Goal: Task Accomplishment & Management: Complete application form

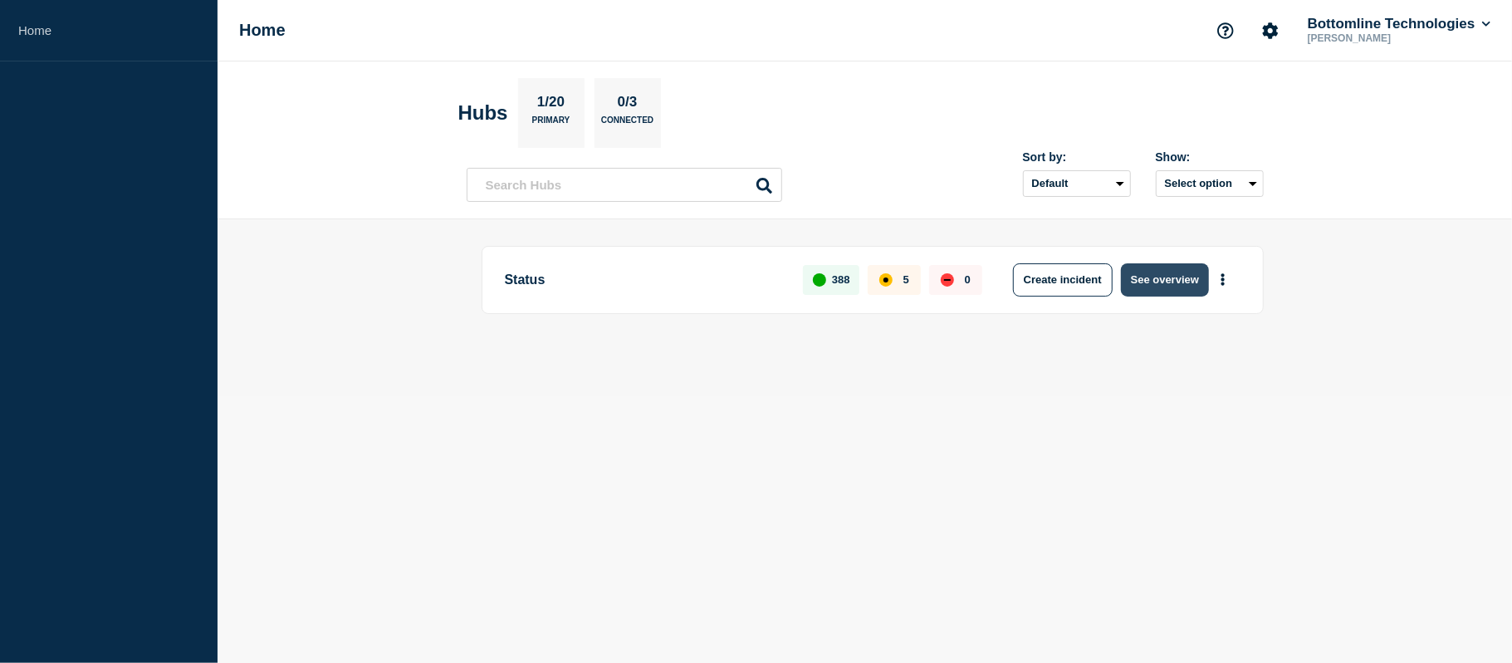
click at [1158, 292] on button "See overview" at bounding box center [1165, 279] width 88 height 33
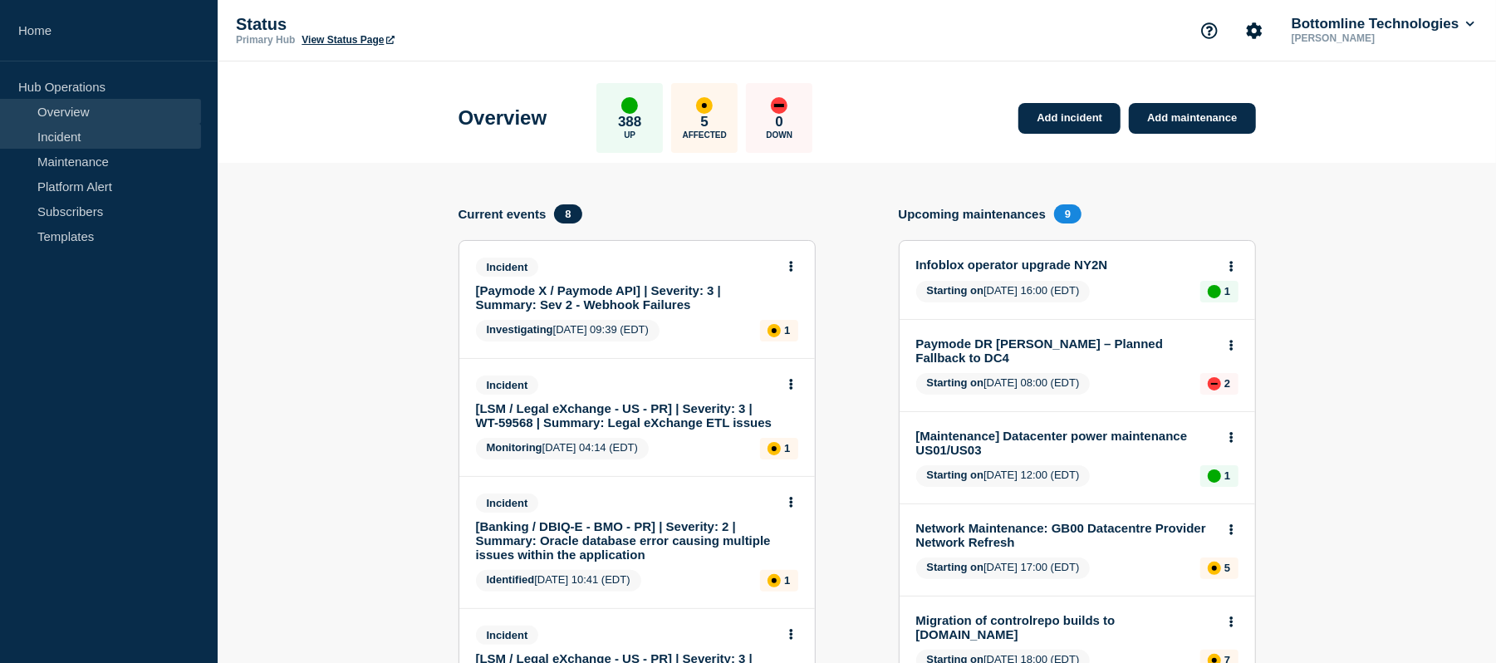
click at [96, 145] on link "Incident" at bounding box center [100, 136] width 201 height 25
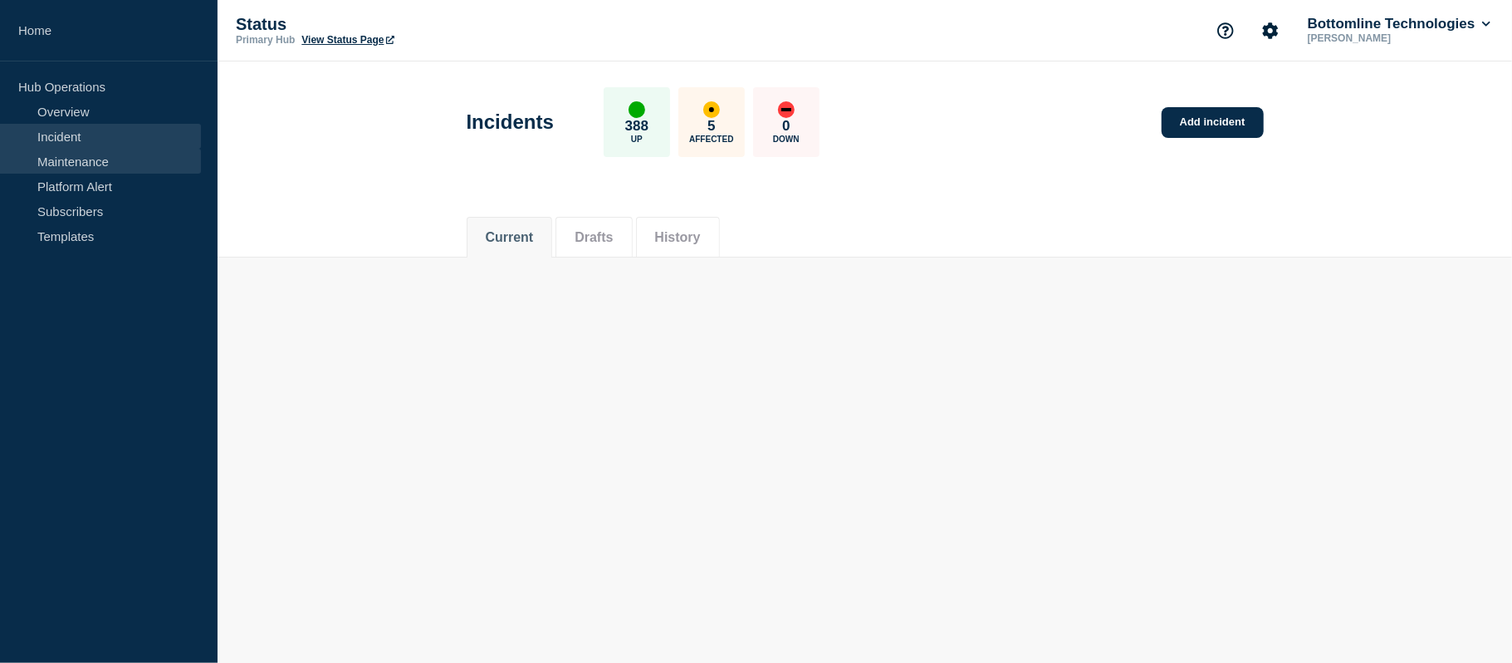
click at [106, 157] on link "Maintenance" at bounding box center [100, 161] width 201 height 25
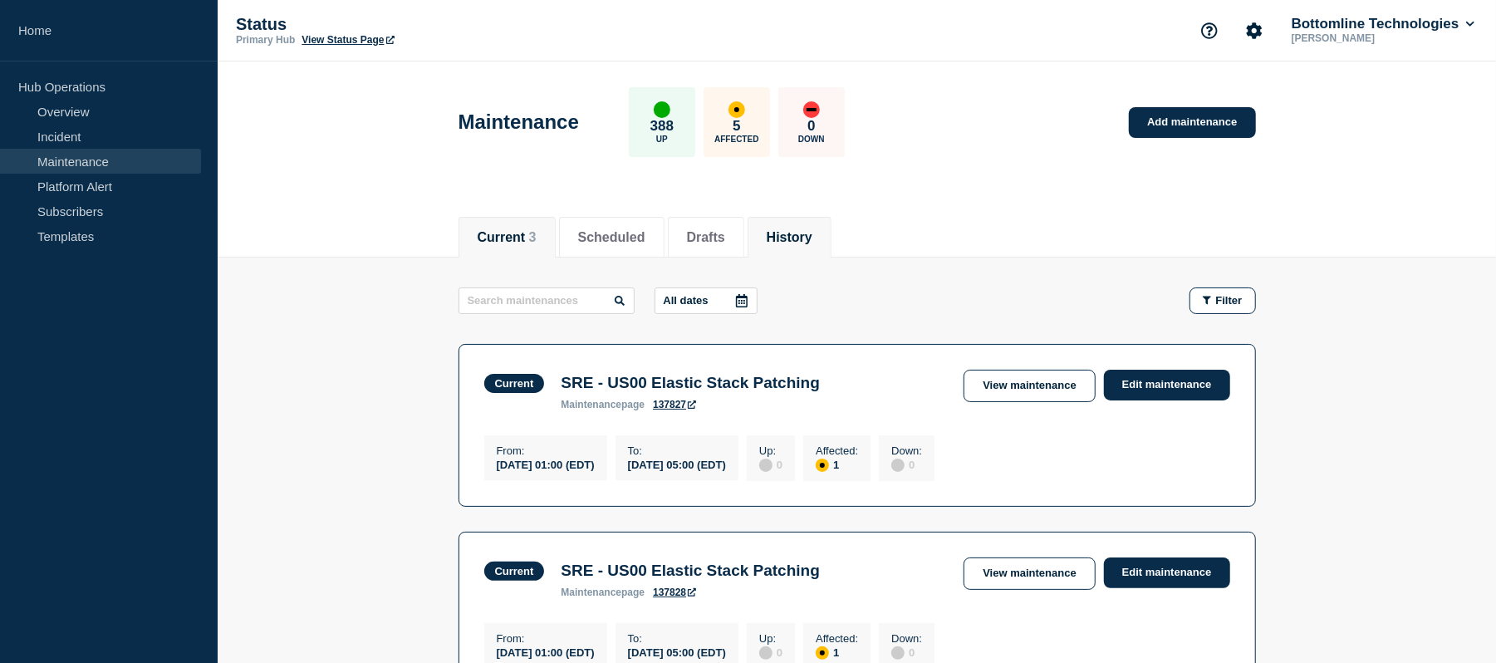
click at [812, 230] on button "History" at bounding box center [790, 237] width 46 height 15
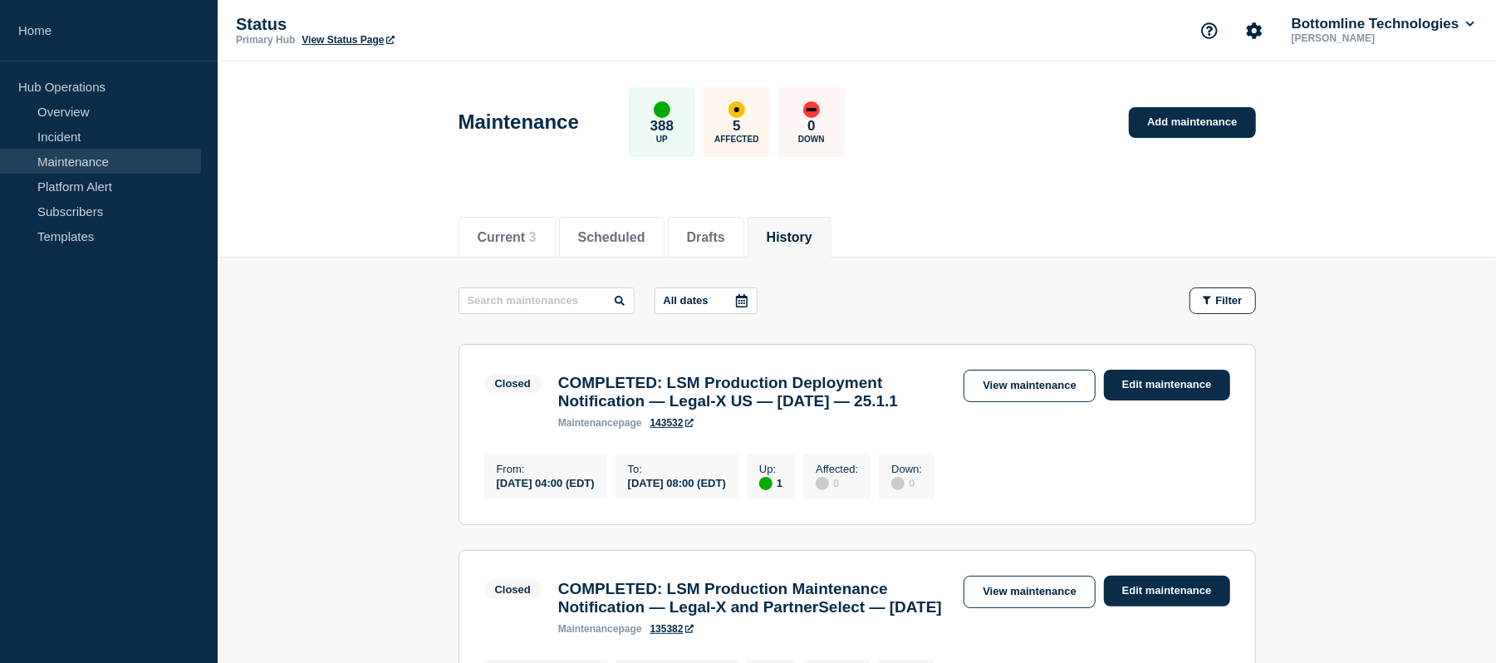
drag, startPoint x: 691, startPoint y: 430, endPoint x: 560, endPoint y: 386, distance: 138.4
click at [560, 386] on h3 "COMPLETED: LSM Production Deployment Notification — Legal-X US — [DATE] — 25.1.1" at bounding box center [753, 392] width 390 height 37
click at [678, 382] on h3 "COMPLETED: LSM Production Deployment Notification — Legal-X US — [DATE] — 25.1.1" at bounding box center [753, 392] width 390 height 37
drag, startPoint x: 678, startPoint y: 382, endPoint x: 728, endPoint y: 429, distance: 68.2
click at [728, 410] on h3 "COMPLETED: LSM Production Deployment Notification — Legal-X US — [DATE] — 25.1.1" at bounding box center [753, 392] width 390 height 37
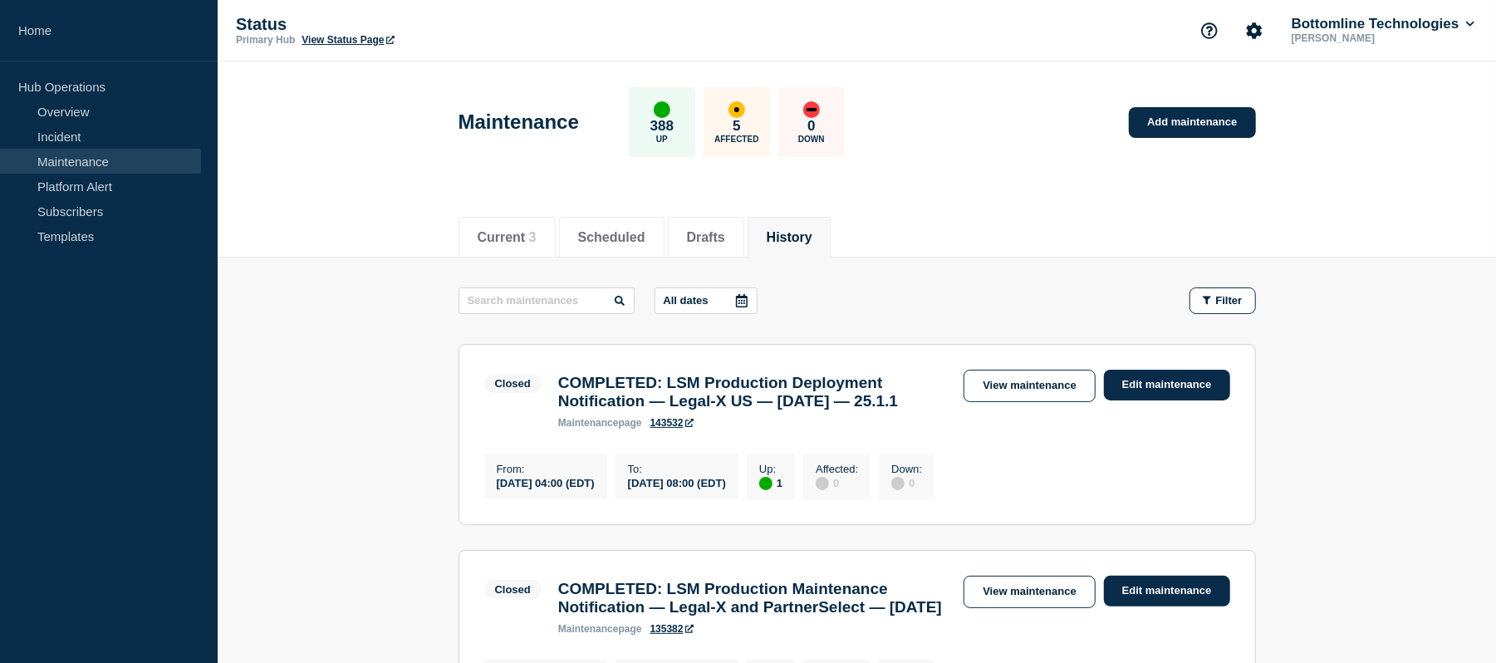
copy h3 "LSM Production Deployment Notification — Legal-X US — [DATE] — 25.1.1"
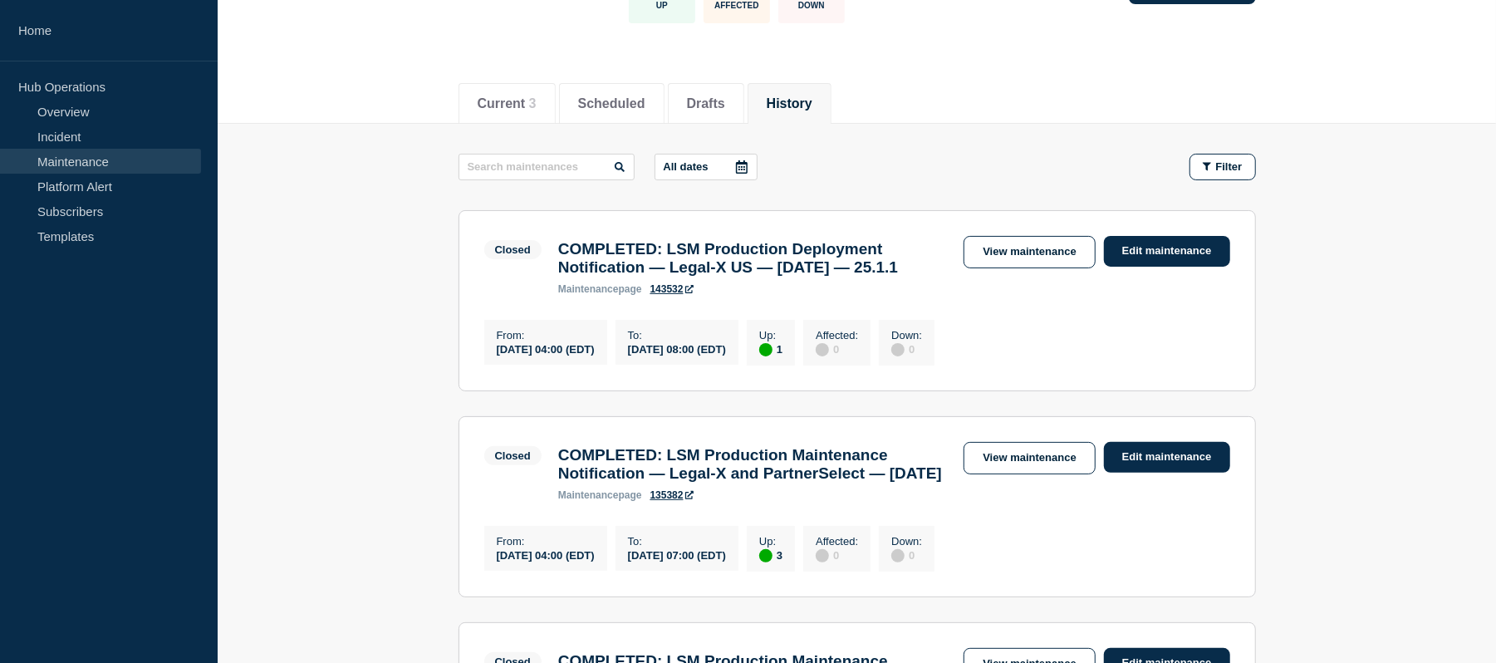
scroll to position [169, 0]
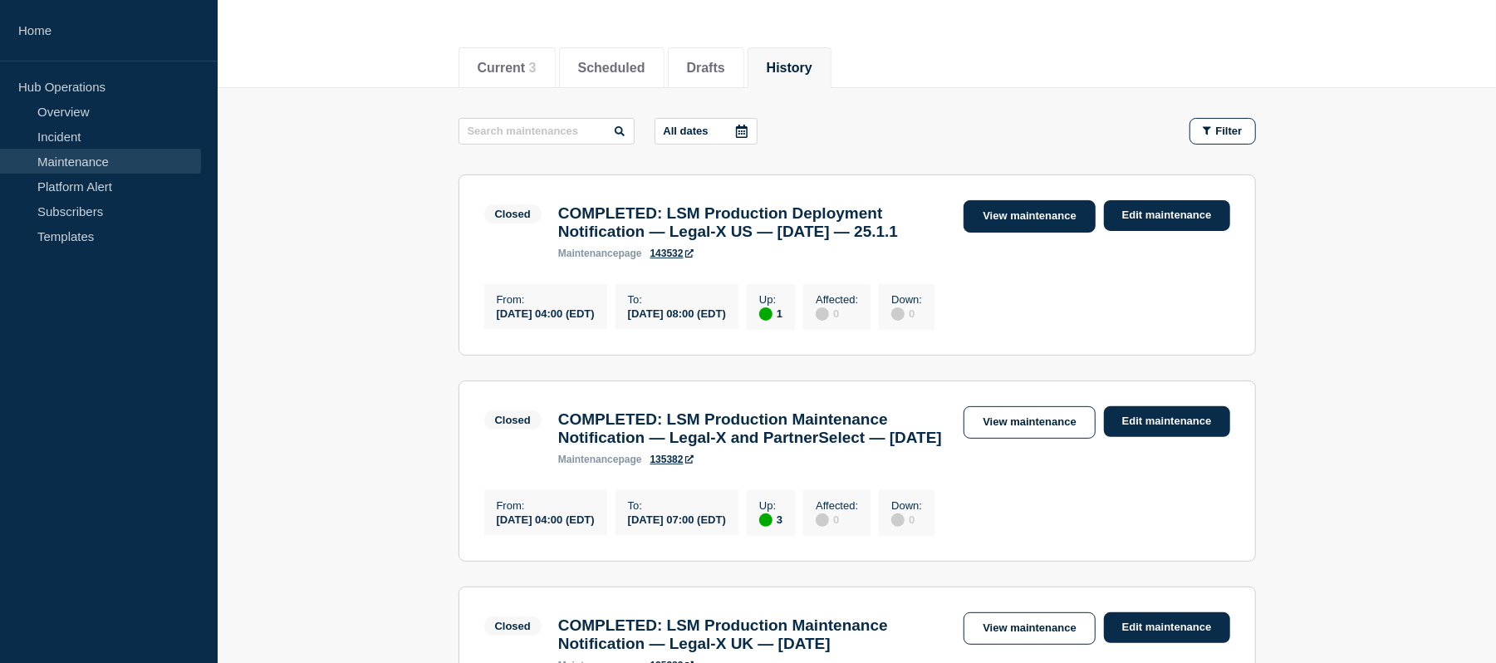
click at [1050, 218] on link "View maintenance" at bounding box center [1028, 216] width 131 height 32
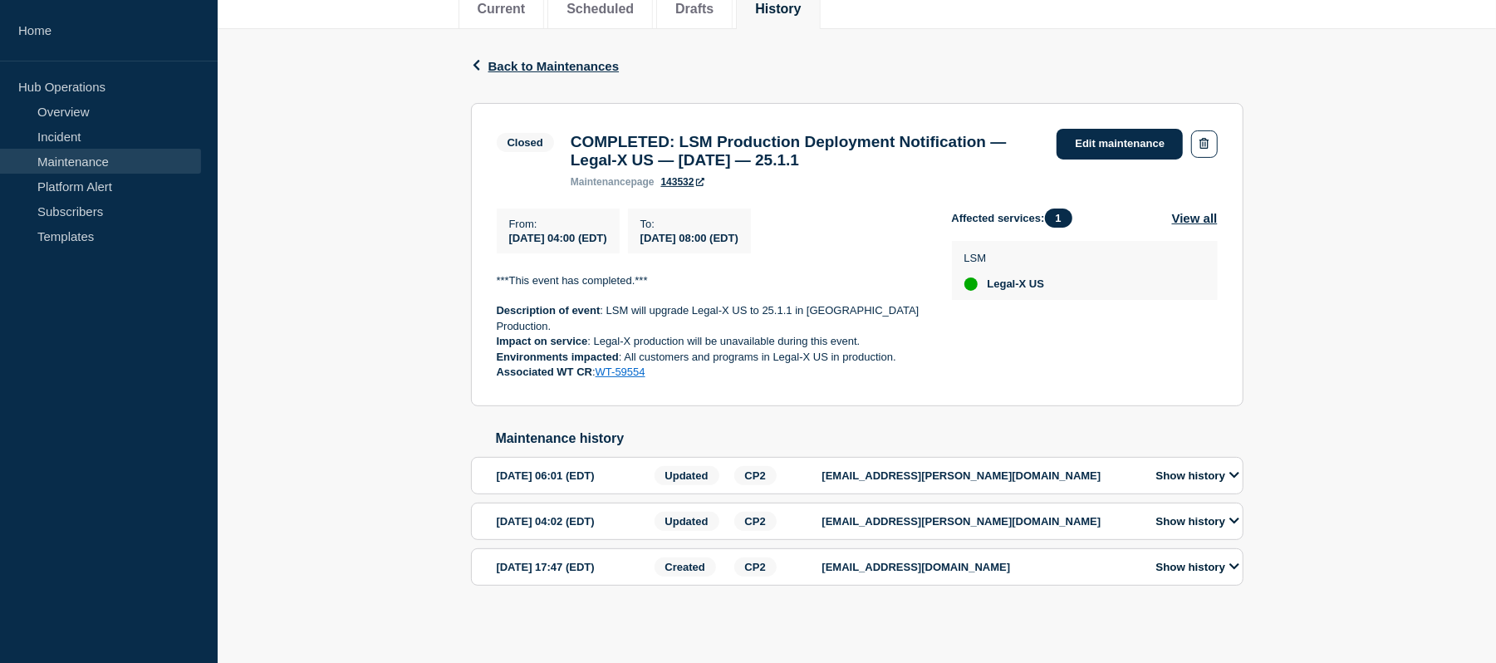
scroll to position [246, 0]
drag, startPoint x: 648, startPoint y: 254, endPoint x: 496, endPoint y: 237, distance: 153.0
click at [497, 237] on div "From : 2025-09-23 04:00 (EDT)" at bounding box center [558, 230] width 123 height 45
copy div "From : 2025-09-23 04:00 (EDT)"
click at [738, 244] on span "[DATE] 08:00 (EDT)" at bounding box center [689, 238] width 98 height 12
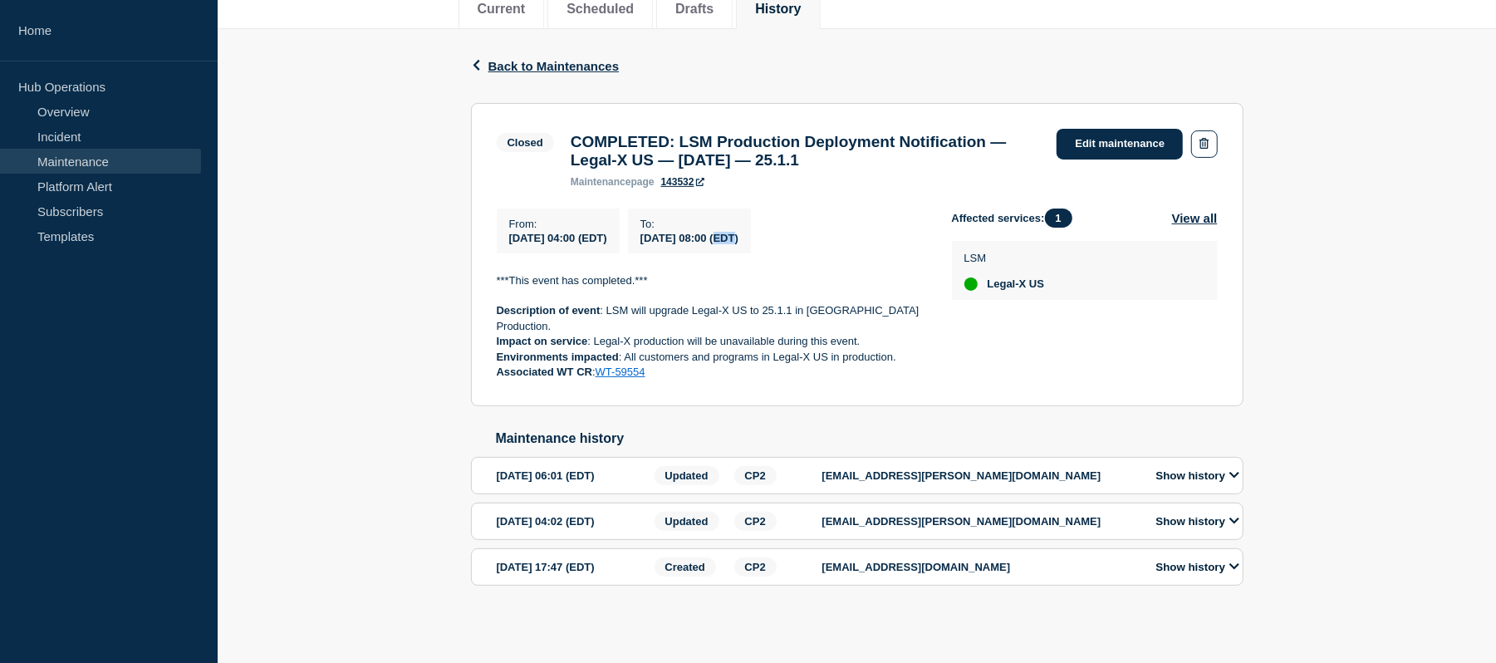
click at [738, 244] on span "[DATE] 08:00 (EDT)" at bounding box center [689, 238] width 98 height 12
copy div "[DATE] 08:00 (EDT)"
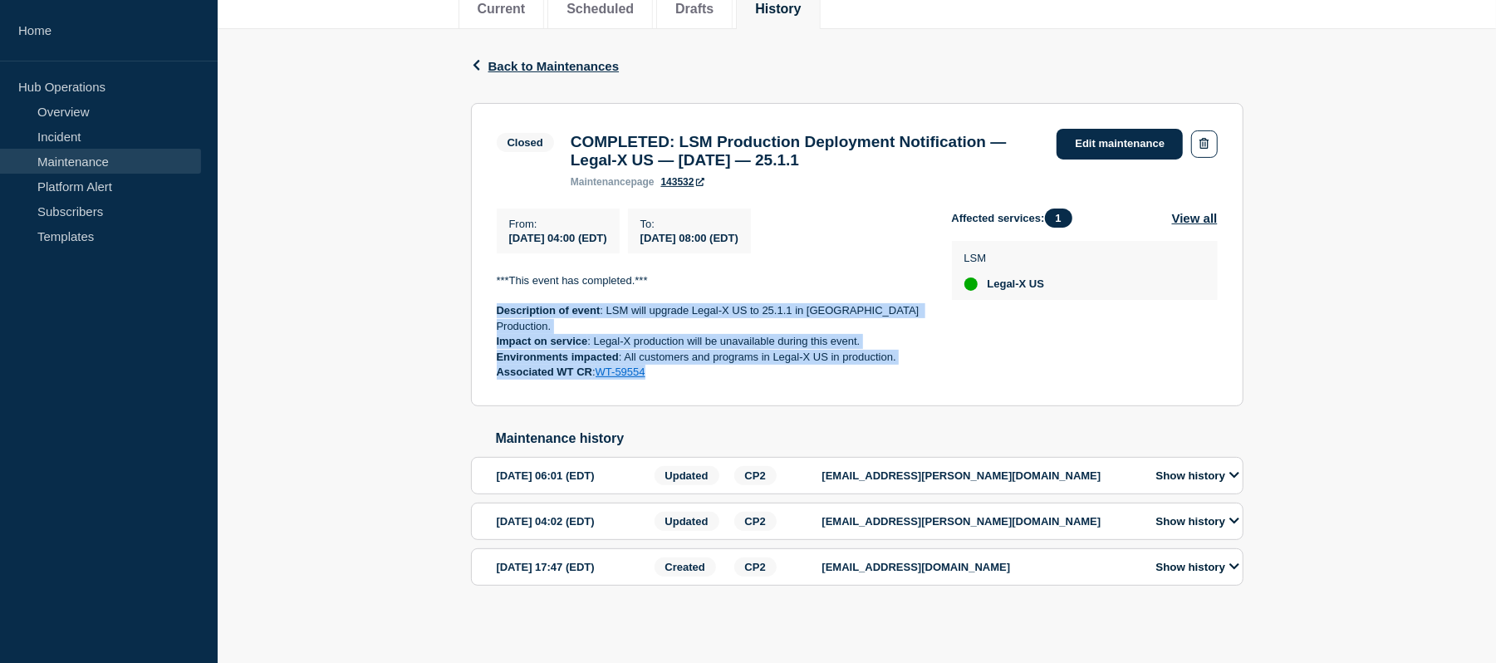
drag, startPoint x: 718, startPoint y: 376, endPoint x: 495, endPoint y: 317, distance: 231.1
click at [495, 317] on section "Closed COMPLETED: LSM Production Deployment Notification — Legal-X US — Septemb…" at bounding box center [857, 254] width 772 height 303
copy div "Description of event : LSM will upgrade Legal-X US to 25.1.1 in US Production. …"
click at [95, 154] on link "Maintenance" at bounding box center [100, 161] width 201 height 25
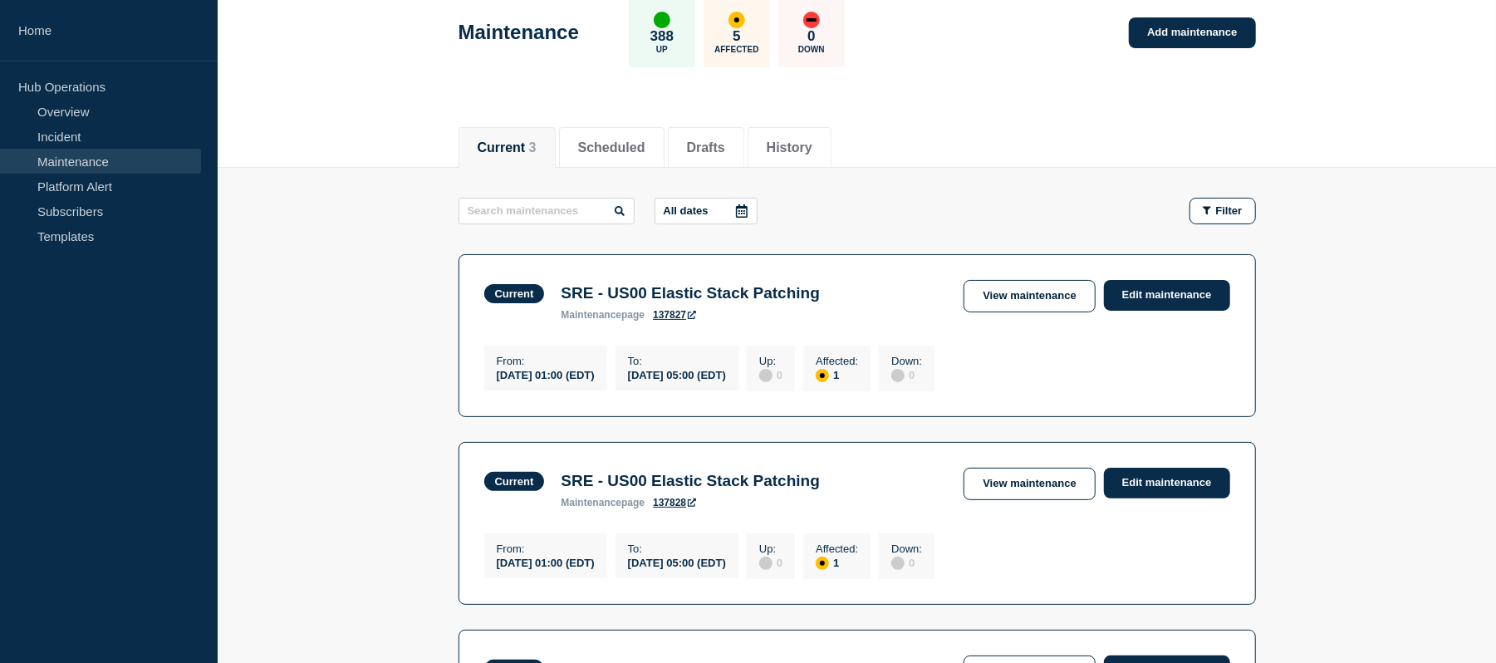
scroll to position [86, 0]
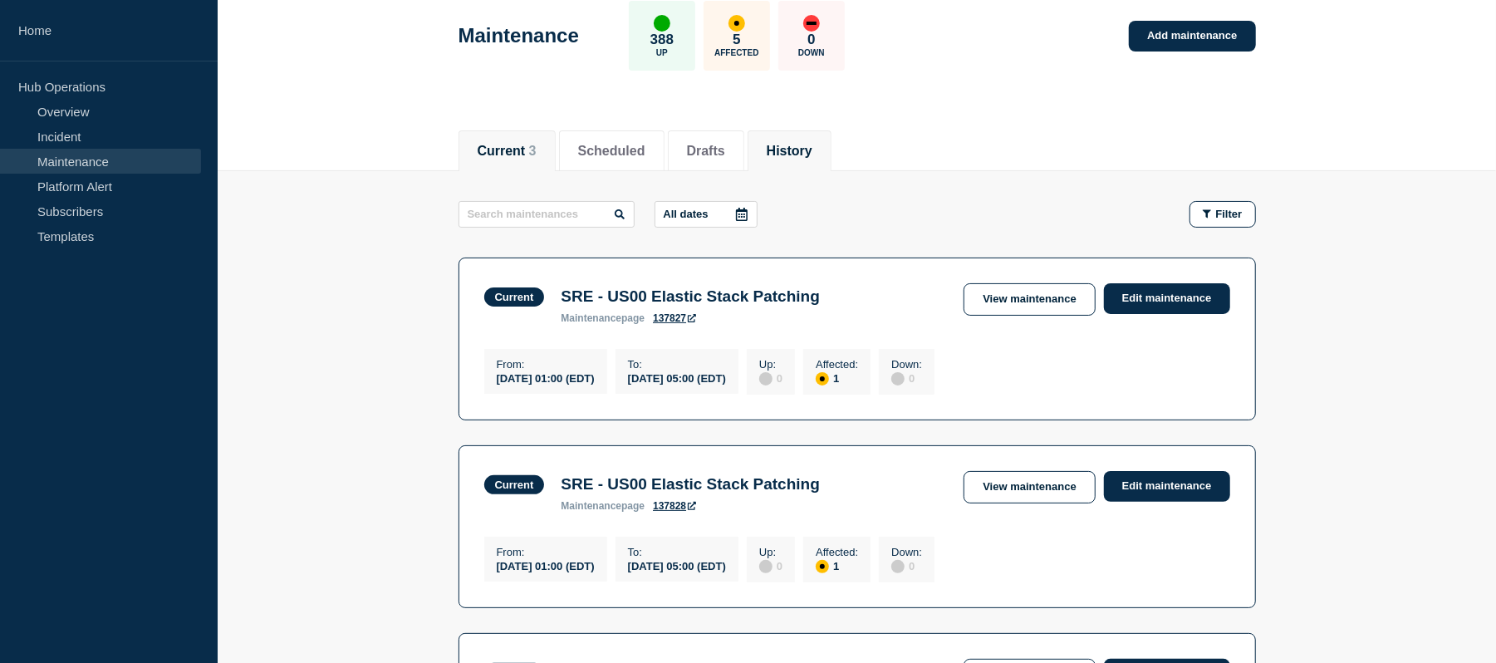
click at [831, 153] on li "History" at bounding box center [789, 150] width 84 height 41
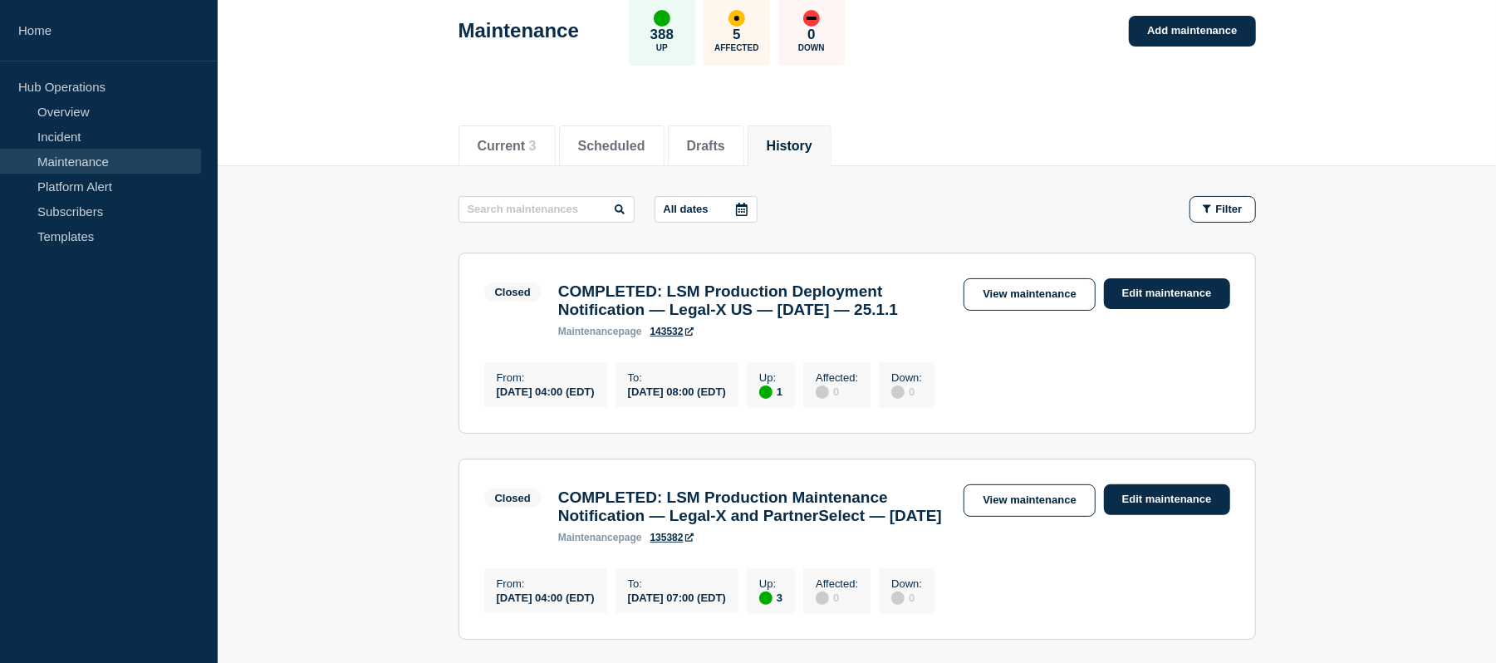
scroll to position [91, 0]
click at [1025, 299] on link "View maintenance" at bounding box center [1028, 295] width 131 height 32
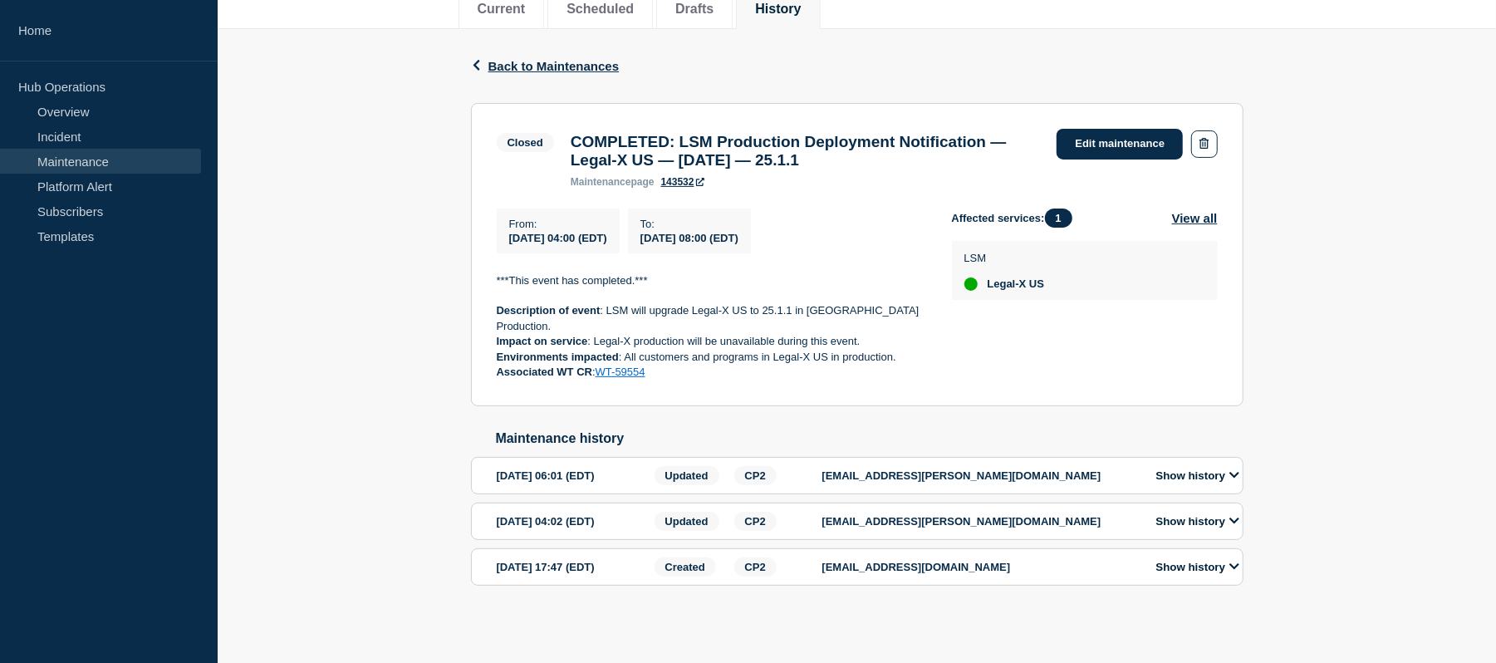
scroll to position [249, 0]
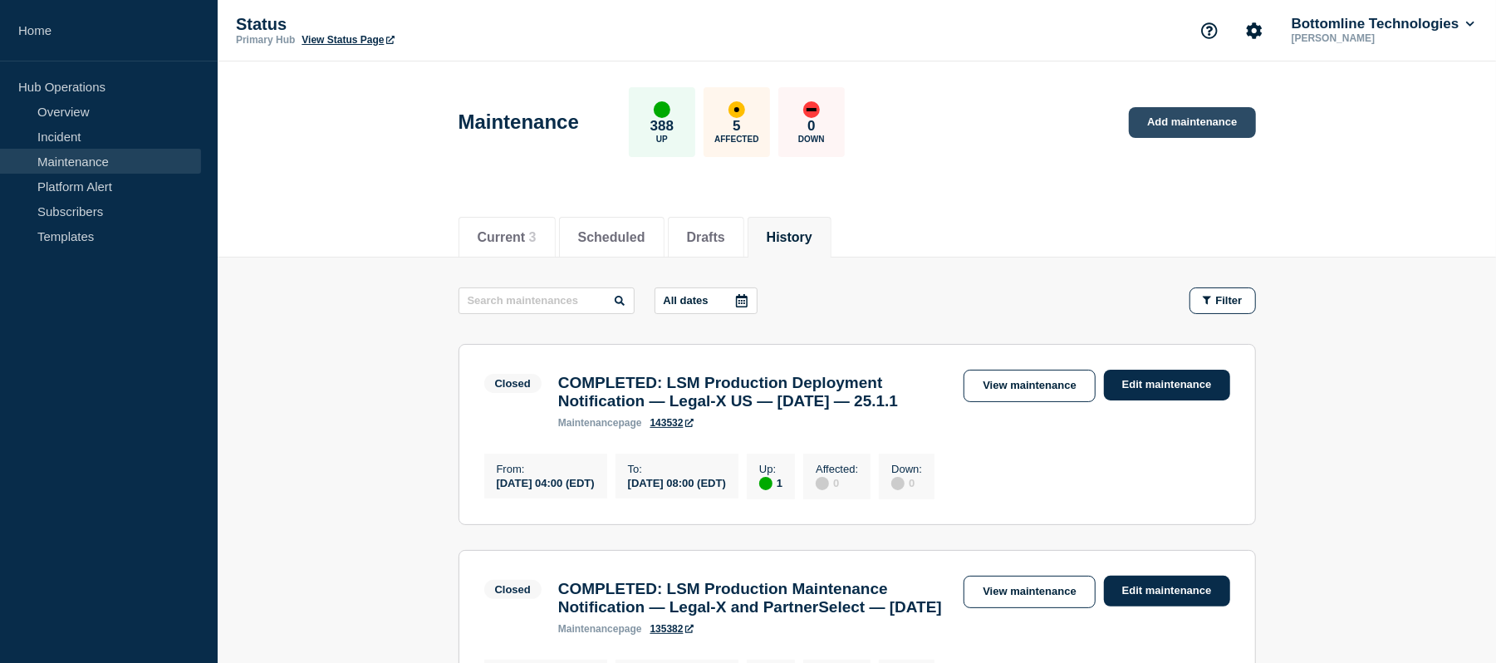
click at [1179, 117] on link "Add maintenance" at bounding box center [1192, 122] width 126 height 31
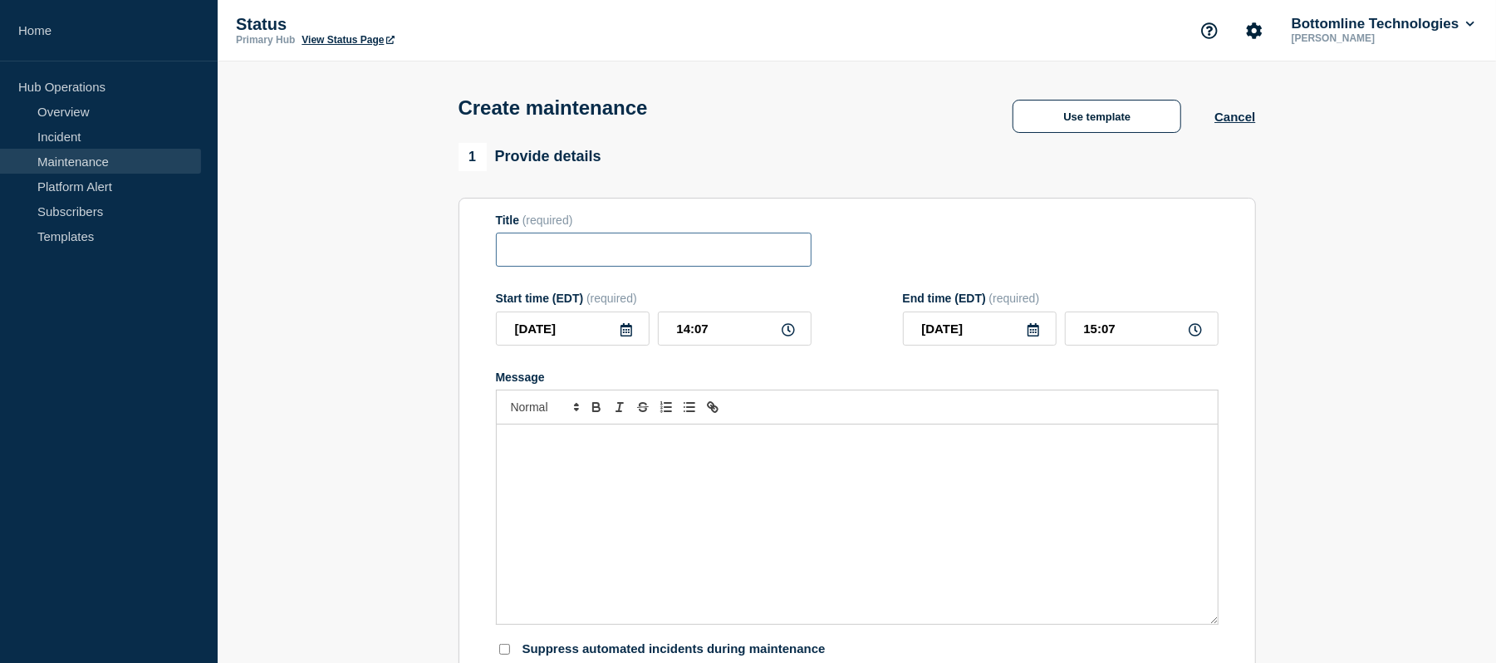
click at [566, 256] on input "Title" at bounding box center [654, 250] width 316 height 34
paste input "LSM Production Deployment Notification — Legal-X US — [DATE] — 25.1.1"
type input "LSM Production Deployment Notification — Legal-X US — [DATE] — 25.1.1"
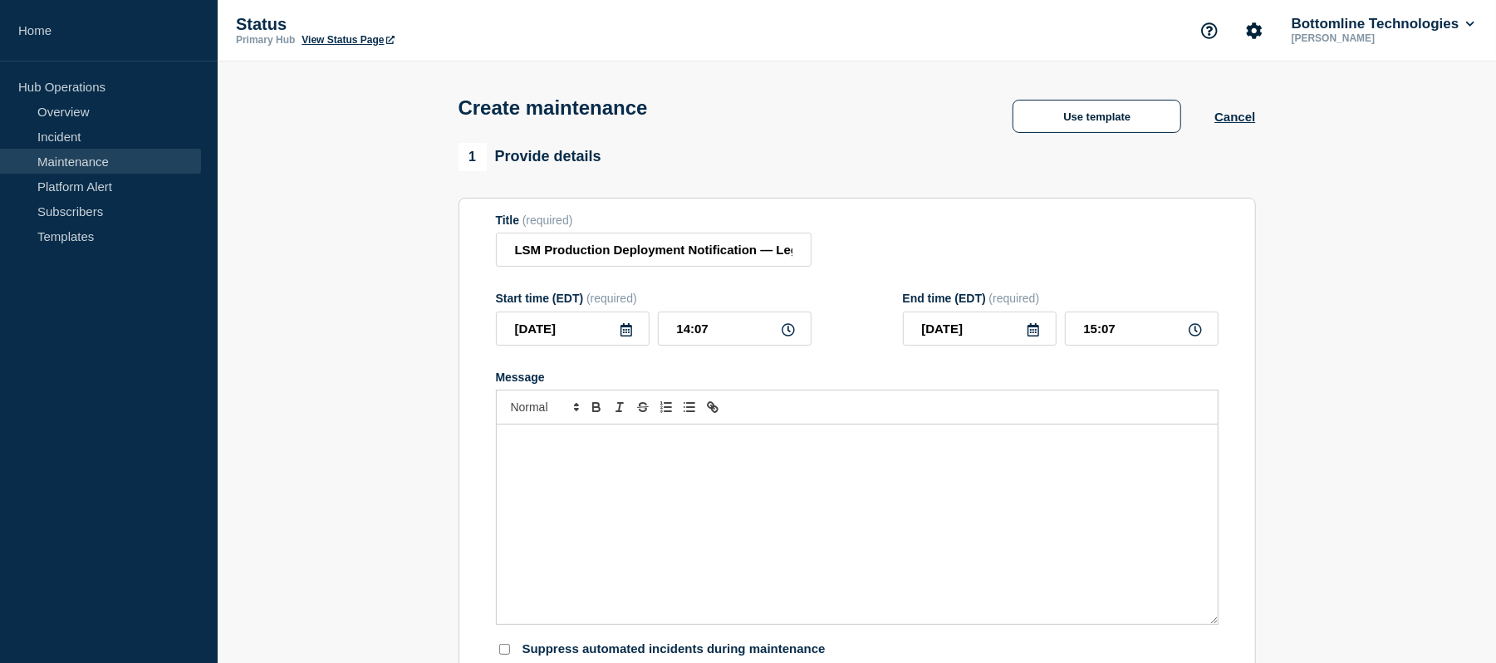
click at [756, 492] on div "Message" at bounding box center [857, 523] width 721 height 199
click at [723, 257] on input "LSM Production Deployment Notification — Legal-X US — [DATE] — 25.1.1" at bounding box center [654, 250] width 316 height 34
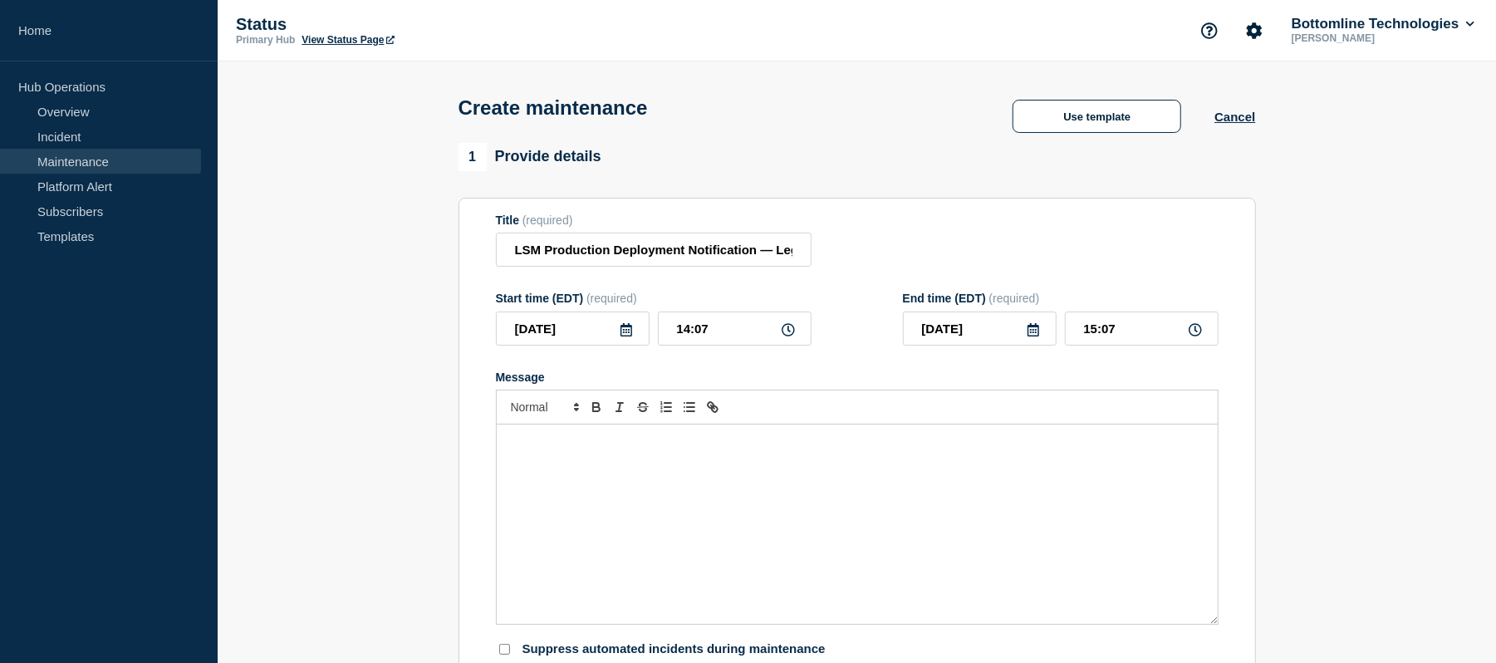
click at [616, 473] on div "Message" at bounding box center [857, 523] width 721 height 199
click at [625, 259] on input "LSM Production Deployment Notification — Legal-X US — [DATE] — 25.1.1" at bounding box center [654, 250] width 316 height 34
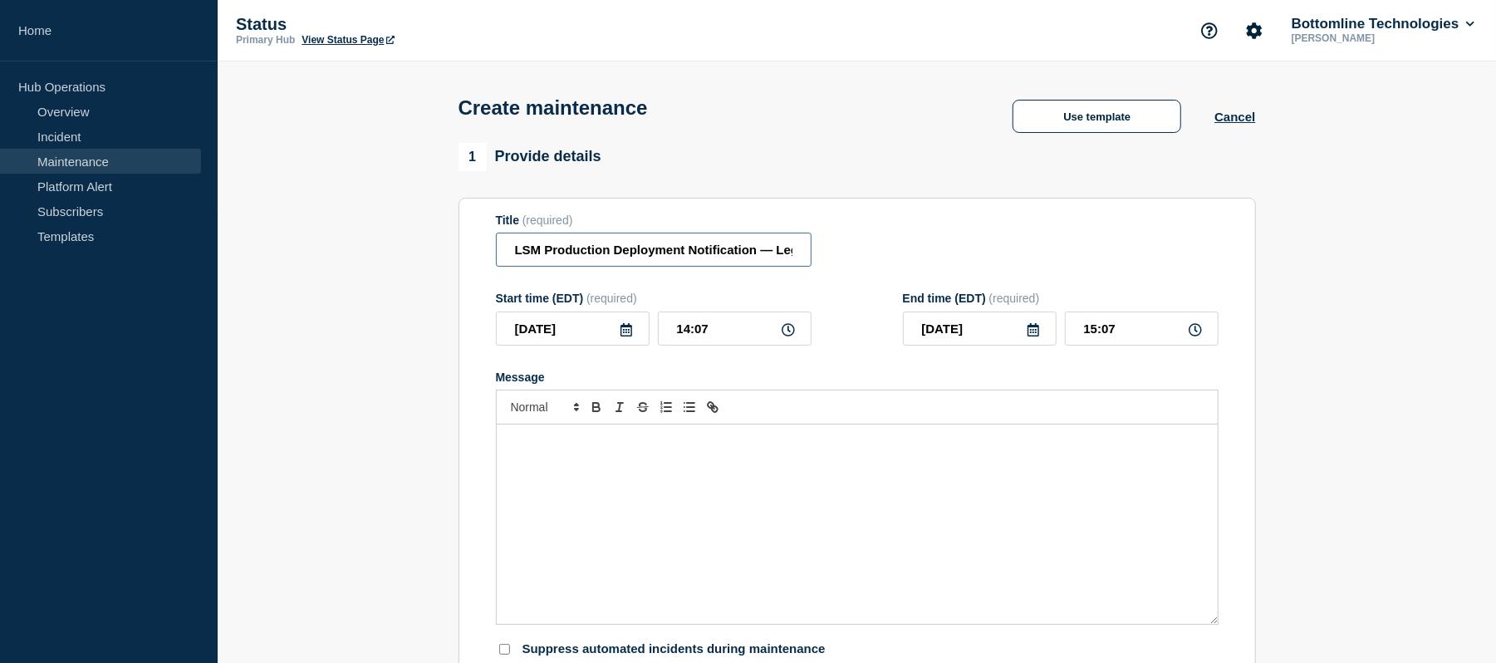
click at [654, 267] on input "LSM Production Deployment Notification — Legal-X US — [DATE] — 25.1.1" at bounding box center [654, 250] width 316 height 34
click at [688, 337] on input "14:07" at bounding box center [735, 328] width 154 height 34
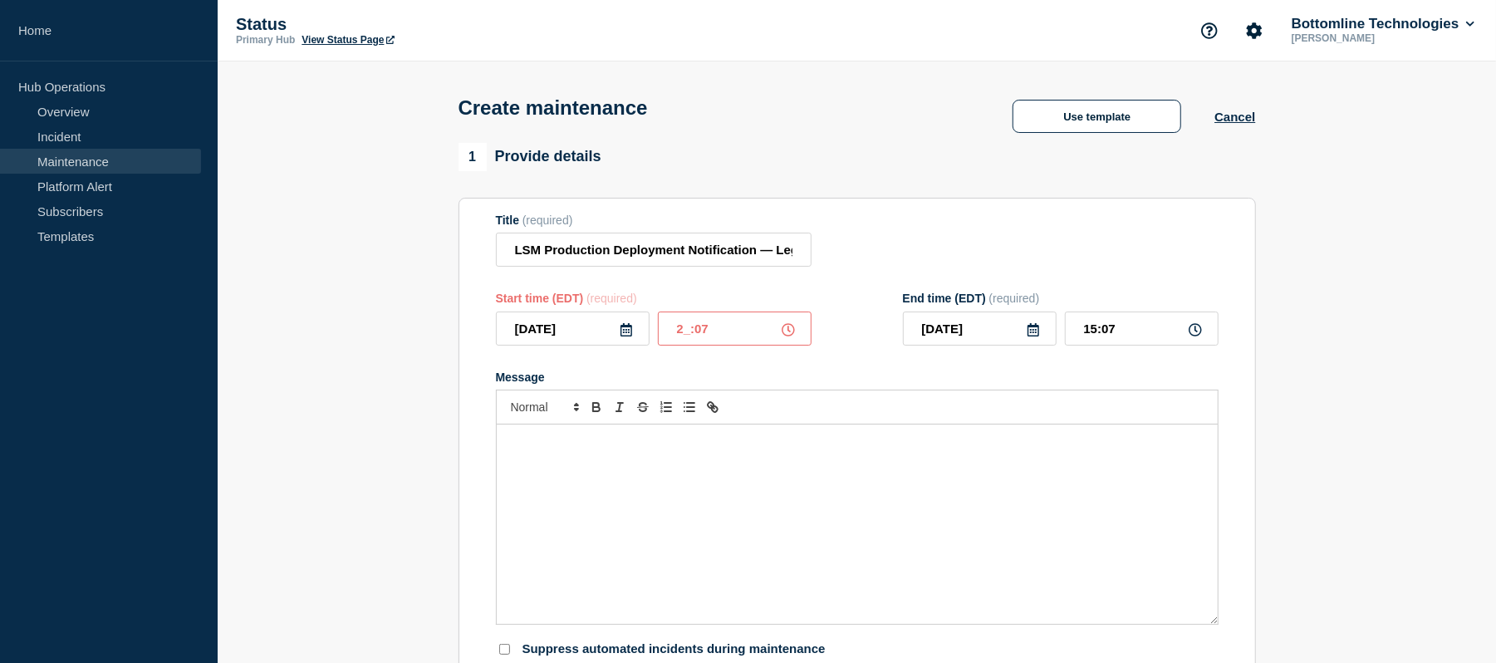
type input "20:07"
type input "21:07"
type input "20:00"
click at [1096, 327] on input "21:00" at bounding box center [1142, 328] width 154 height 34
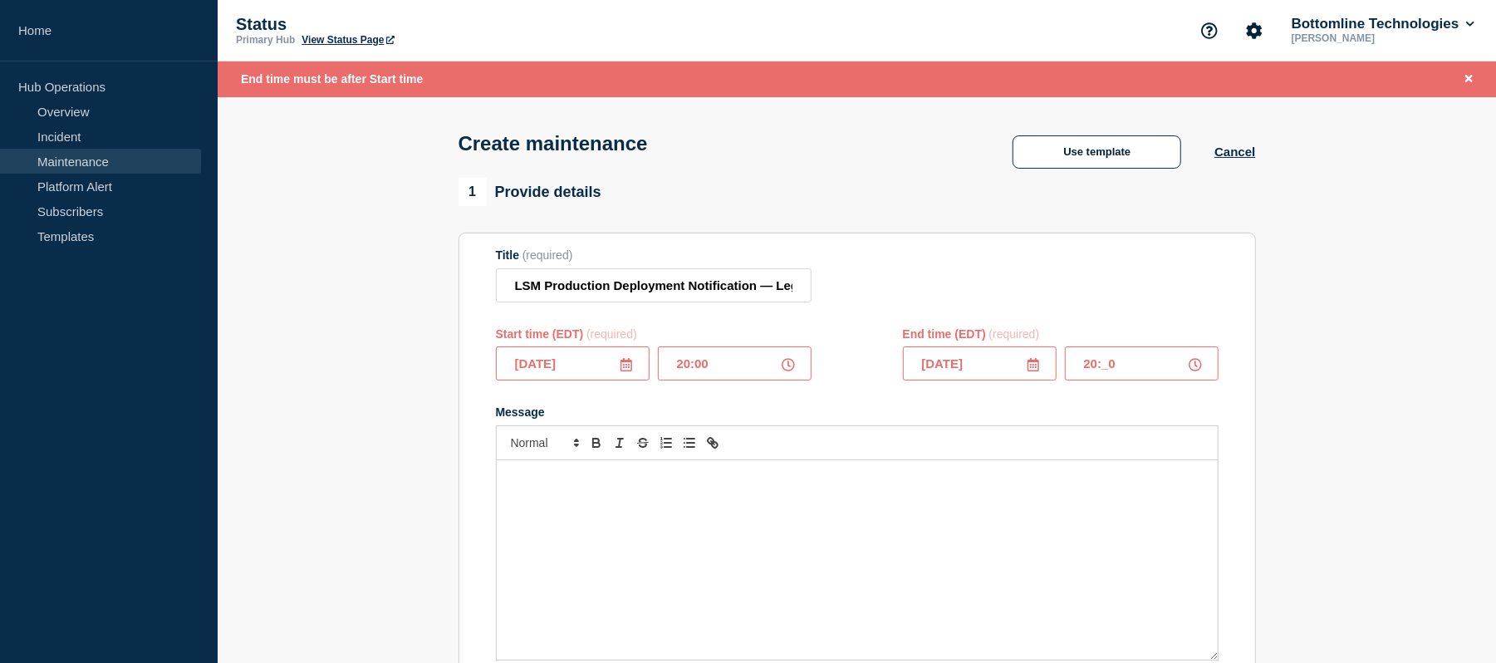
type input "20:30"
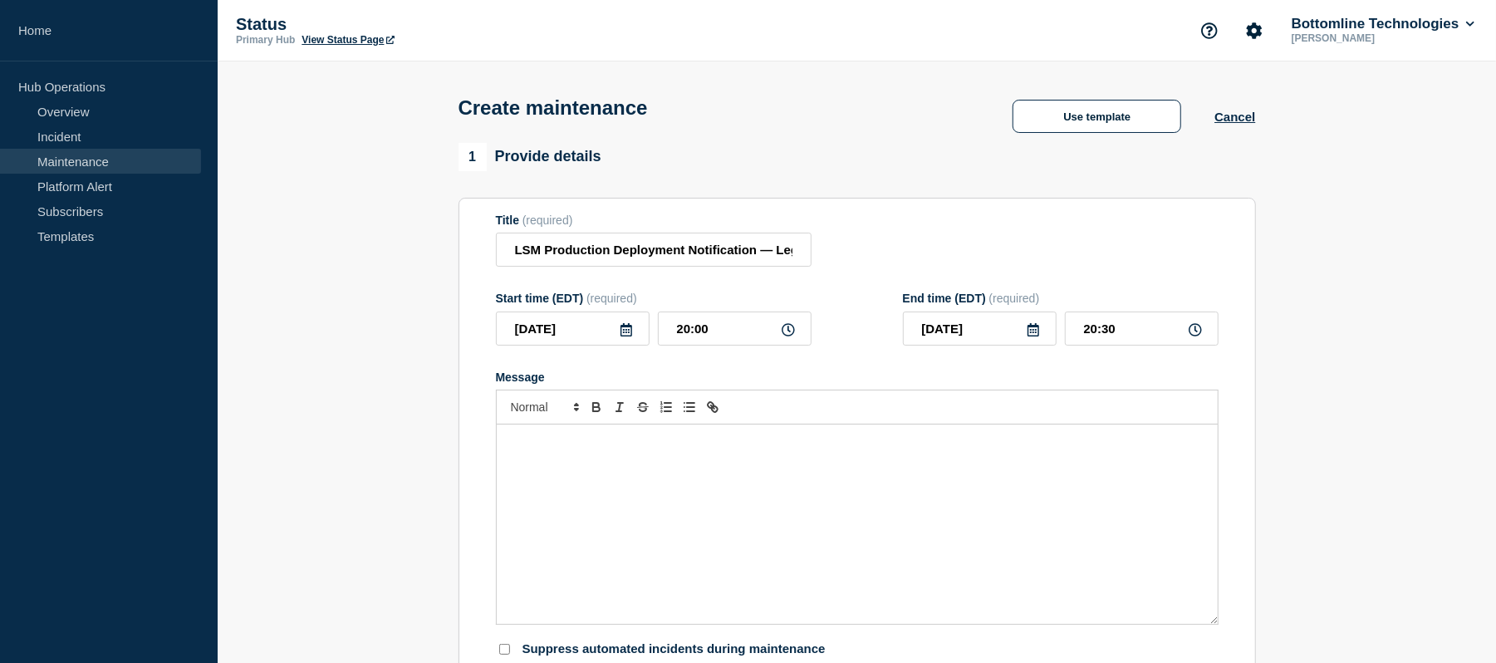
click at [824, 505] on div "Message" at bounding box center [857, 523] width 721 height 199
click at [693, 254] on input "LSM Production Deployment Notification — Legal-X US — [DATE] — 25.1.1" at bounding box center [654, 250] width 316 height 34
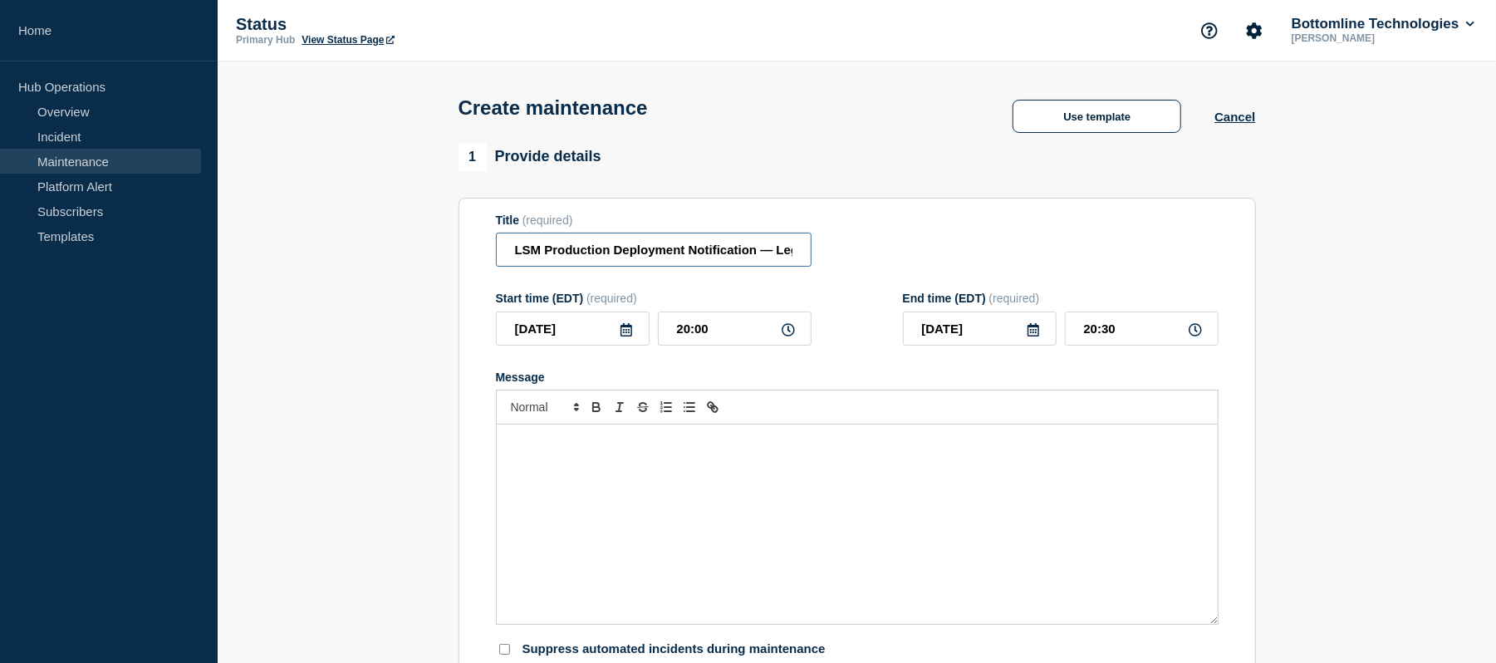
paste input "Maintenance Notification — LX US OBIEE SSO Enablement — [DATE]"
type input "LSM Production Maintenance Notification — LX US OBIEE SSO Enablement — [DATE]"
click at [665, 253] on input "LSM Production Maintenance Notification — LX US OBIEE SSO Enablement — [DATE]" at bounding box center [654, 250] width 316 height 34
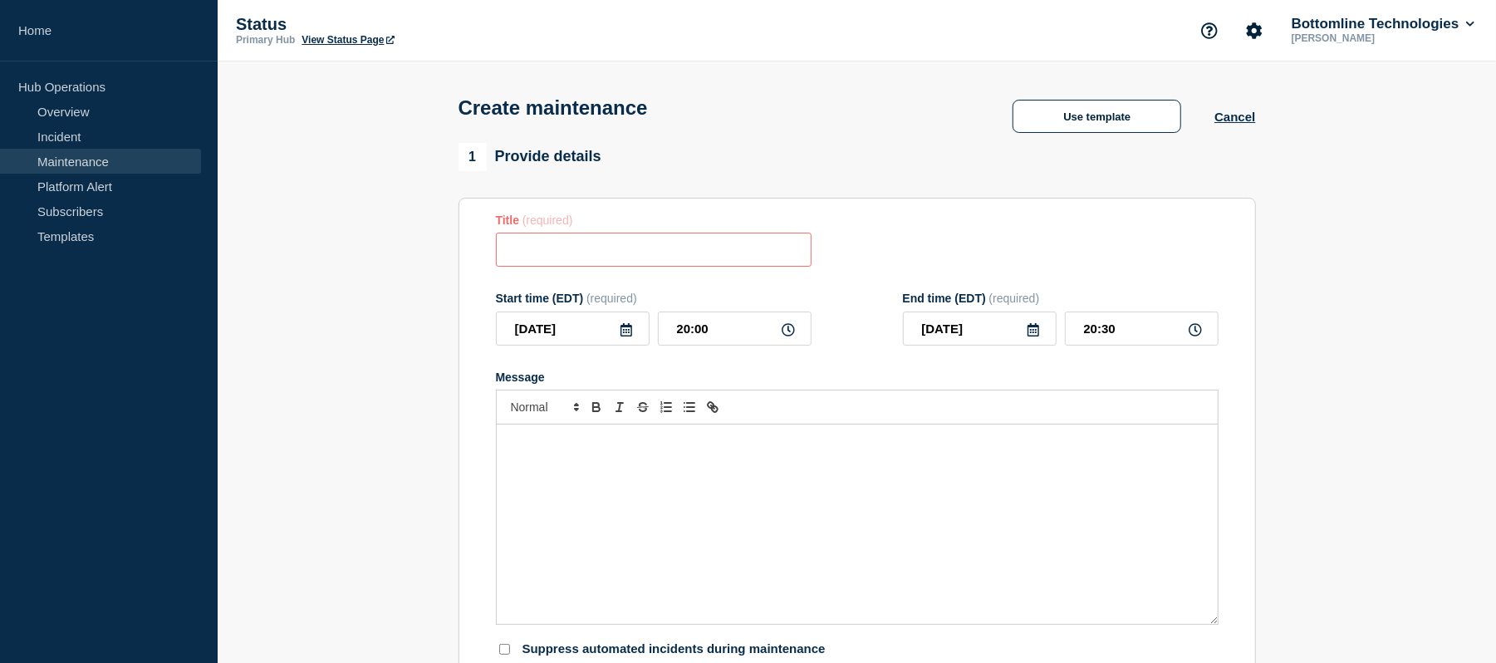
paste input "LSM Production Maintenance Notification — LX US OBIEE SSO Enablement — [DATE]"
type input "LSM Production Maintenance Notification — LX US OBIEE SSO Enablement — [DATE]"
click at [543, 448] on p "Message" at bounding box center [857, 441] width 696 height 15
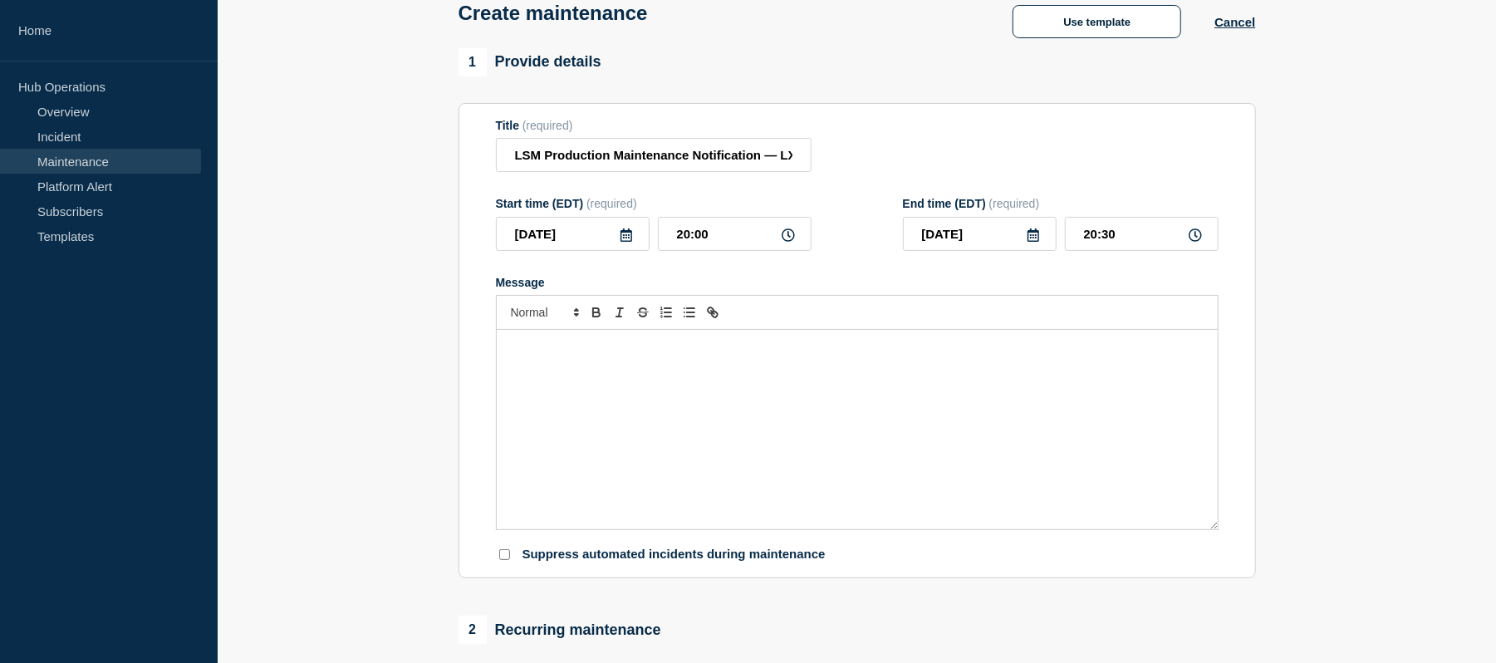
scroll to position [104, 0]
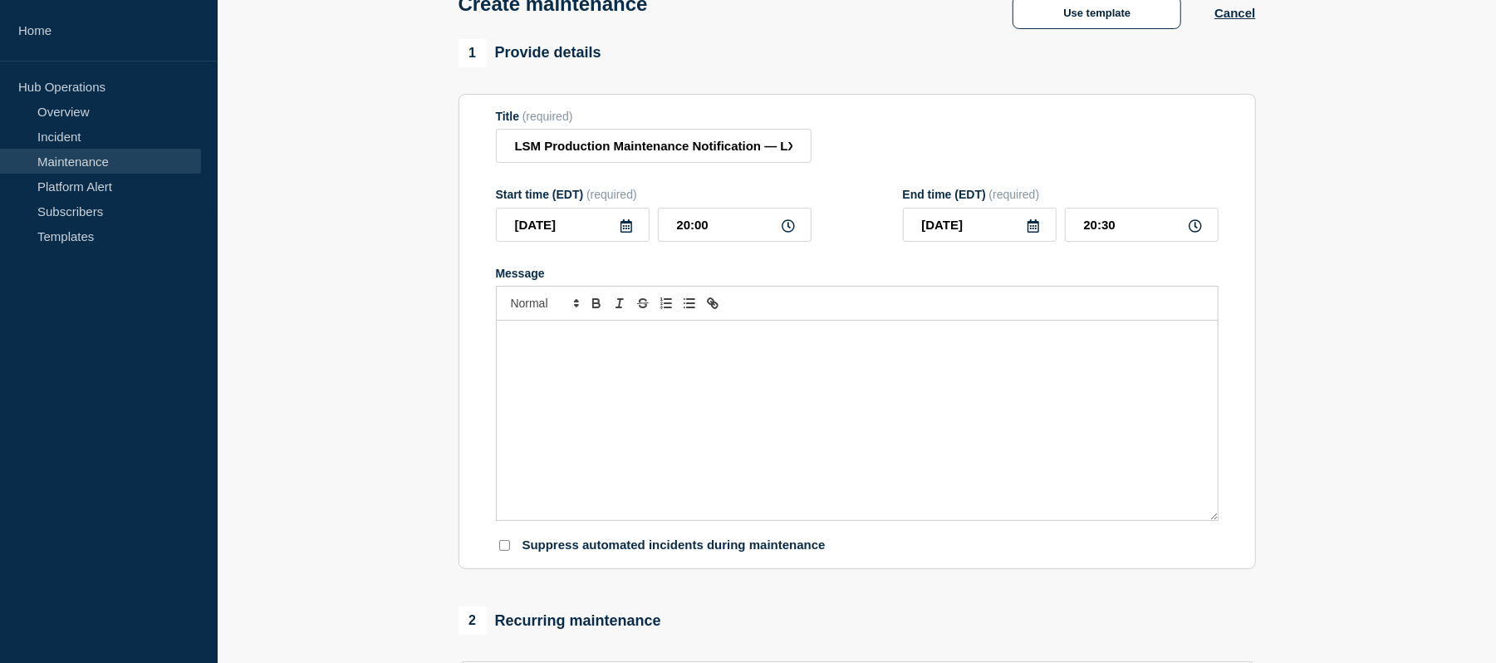
click at [591, 379] on div "Message" at bounding box center [857, 420] width 721 height 199
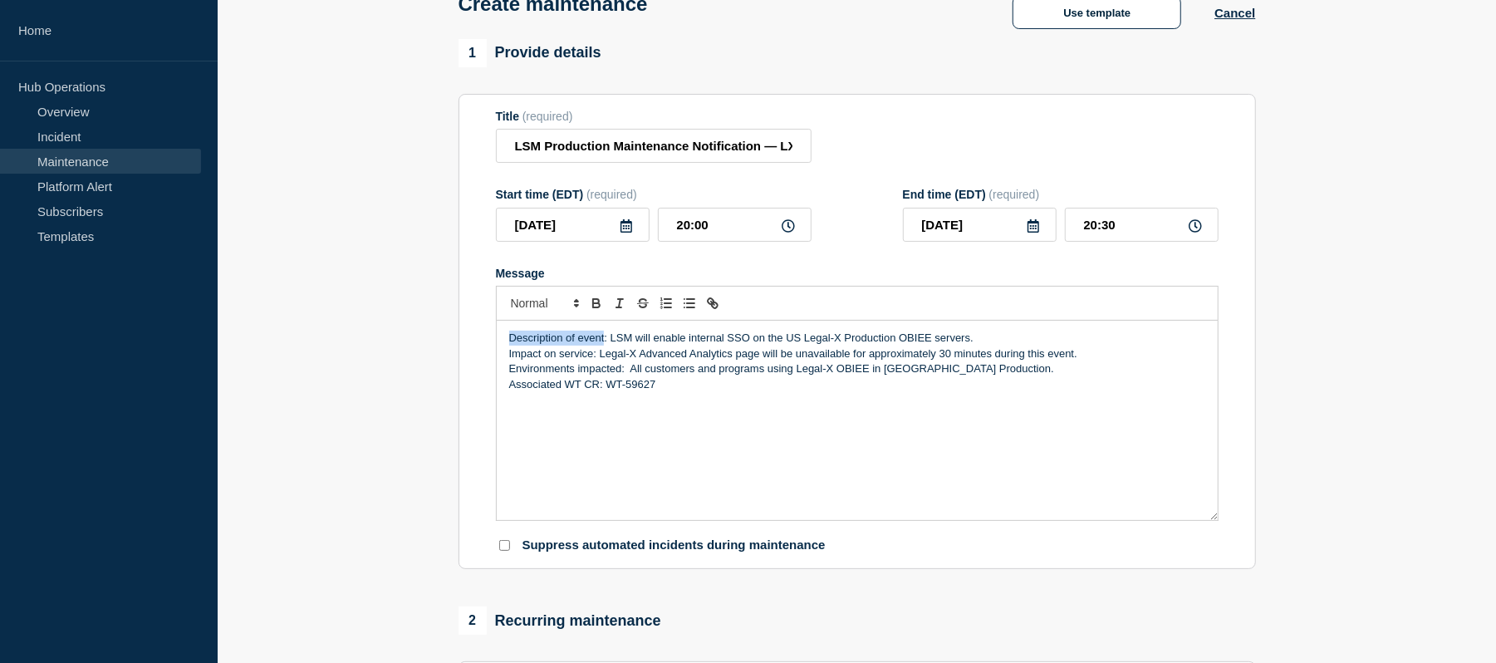
drag, startPoint x: 605, startPoint y: 349, endPoint x: 503, endPoint y: 343, distance: 102.3
click at [503, 343] on div "Description of event: LSM will enable internal SSO on the US Legal-X Production…" at bounding box center [857, 420] width 721 height 199
drag, startPoint x: 596, startPoint y: 357, endPoint x: 497, endPoint y: 360, distance: 99.7
click at [497, 360] on div "Description of event : LSM will enable internal SSO on the US Legal-X Productio…" at bounding box center [857, 420] width 721 height 199
drag, startPoint x: 628, startPoint y: 376, endPoint x: 485, endPoint y: 376, distance: 142.8
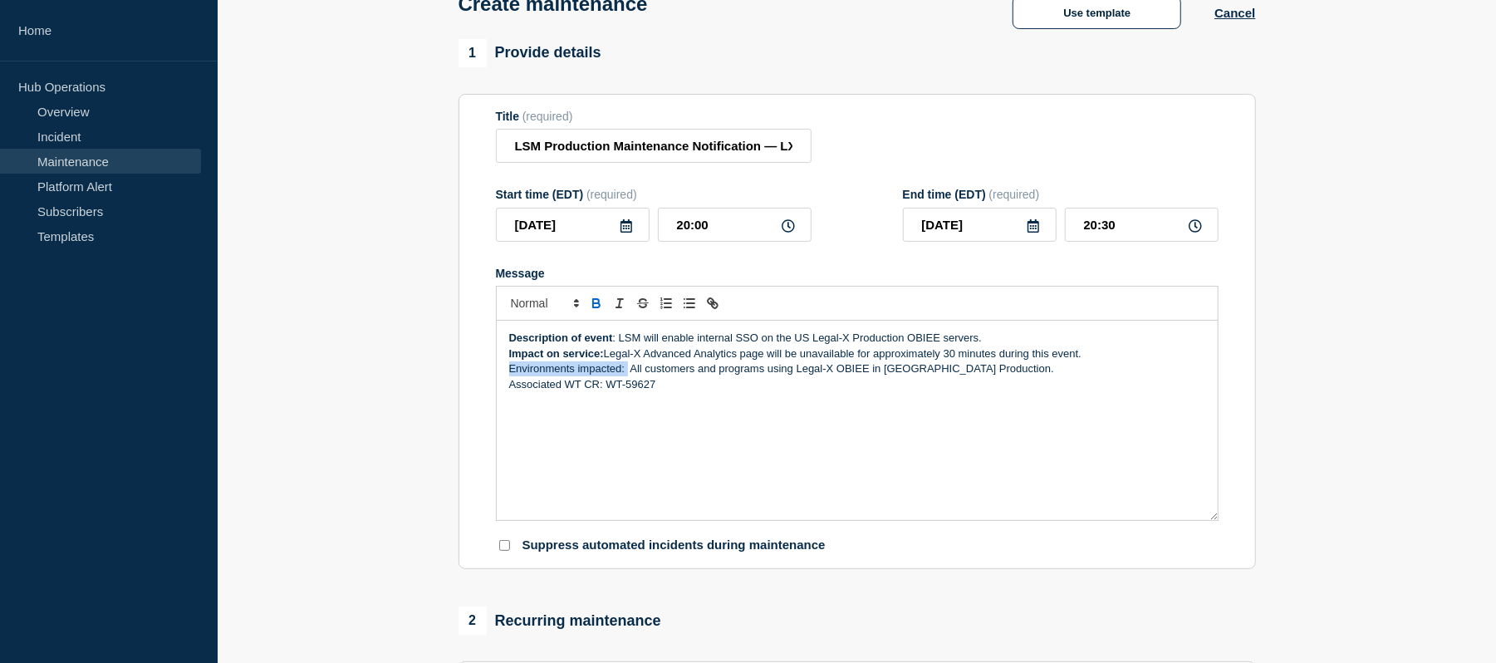
click at [485, 376] on section "Title (required) LSM Production Maintenance Notification — LX US OBIEE SSO Enab…" at bounding box center [856, 332] width 797 height 476
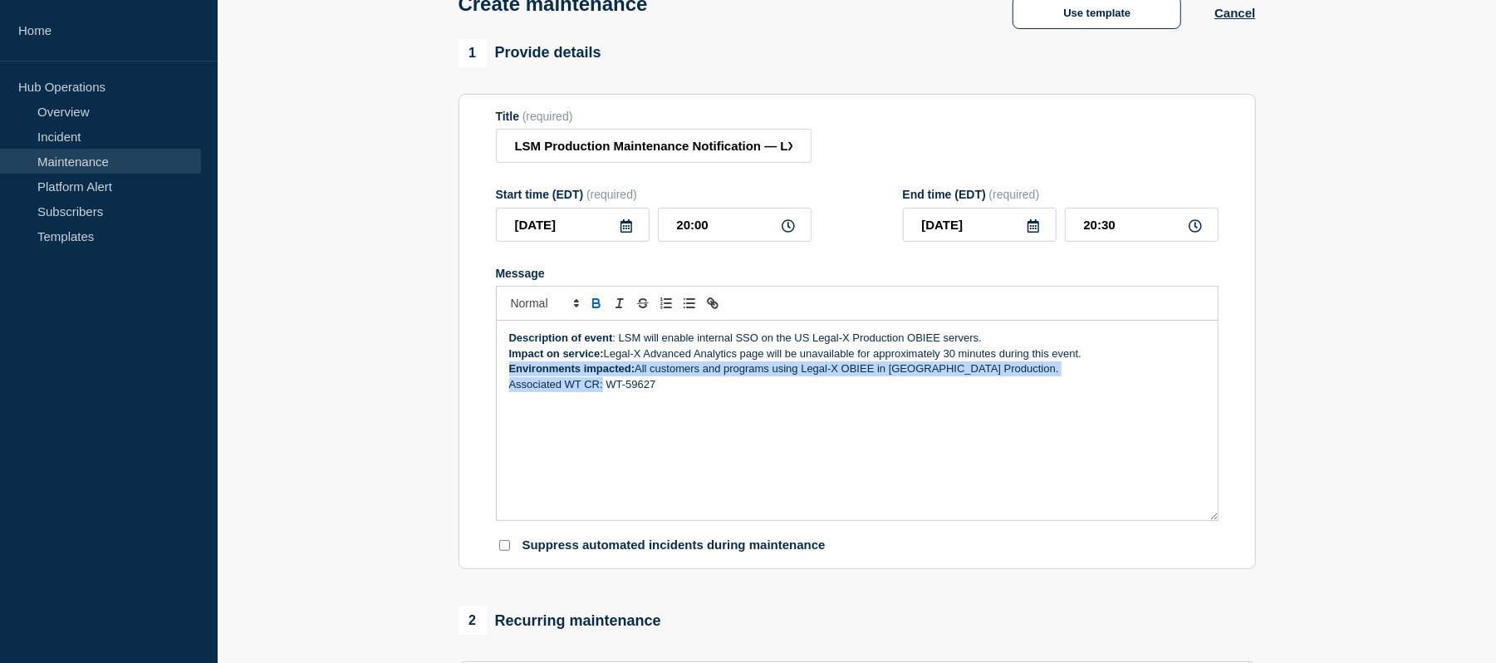
drag, startPoint x: 605, startPoint y: 387, endPoint x: 480, endPoint y: 380, distance: 124.8
click at [480, 380] on section "Title (required) LSM Production Maintenance Notification — LX US OBIEE SSO Enab…" at bounding box center [856, 332] width 797 height 476
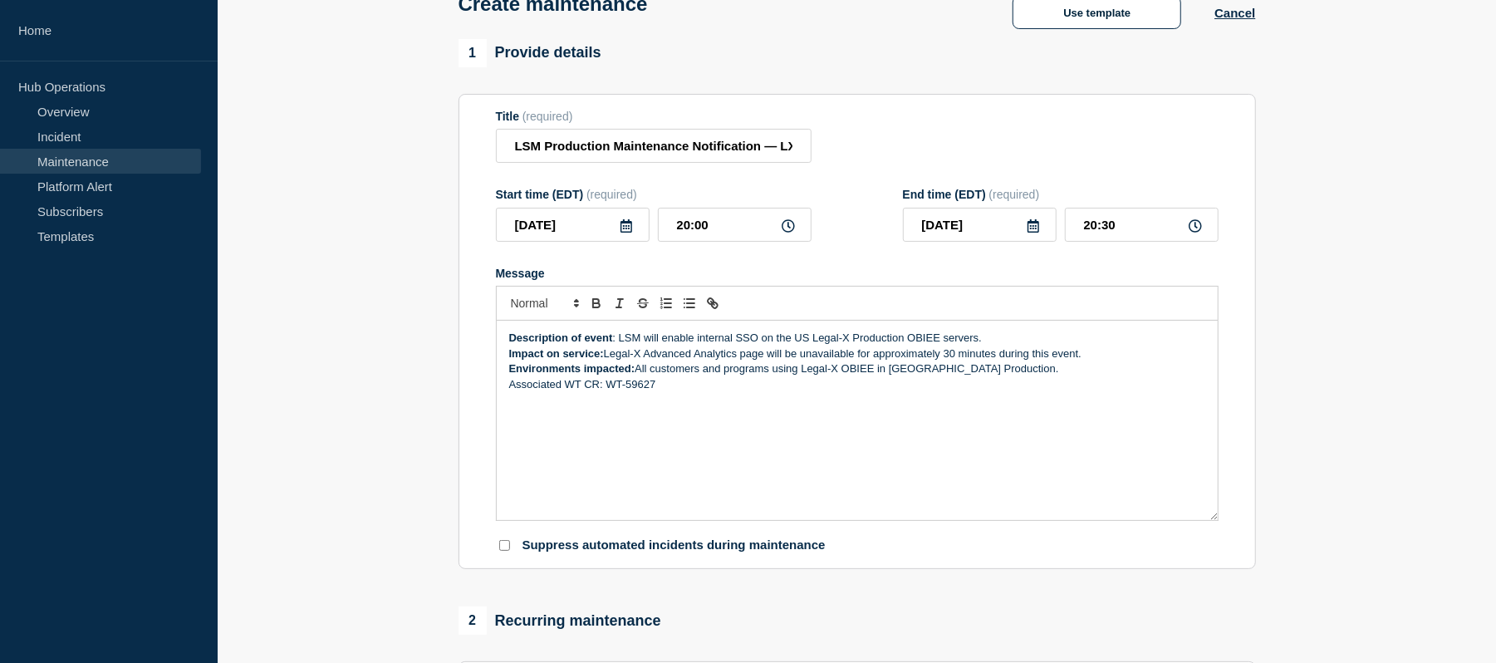
click at [649, 400] on div "Description of event : LSM will enable internal SSO on the US Legal-X Productio…" at bounding box center [857, 420] width 721 height 199
drag, startPoint x: 603, startPoint y: 396, endPoint x: 506, endPoint y: 392, distance: 97.3
click at [506, 392] on div "Description of event : LSM will enable internal SSO on the US Legal-X Productio…" at bounding box center [857, 420] width 721 height 199
click at [704, 392] on p "Associated WT CR: WT-59627" at bounding box center [857, 384] width 696 height 15
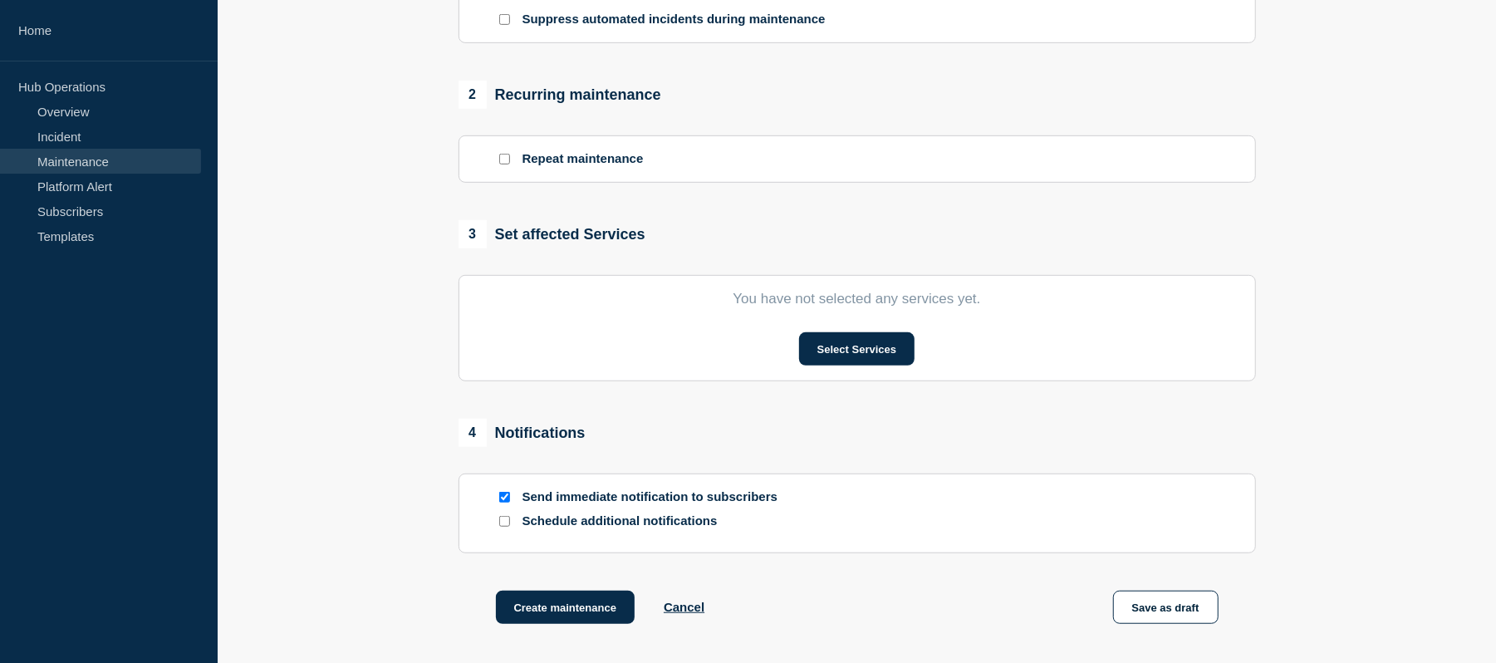
scroll to position [648, 0]
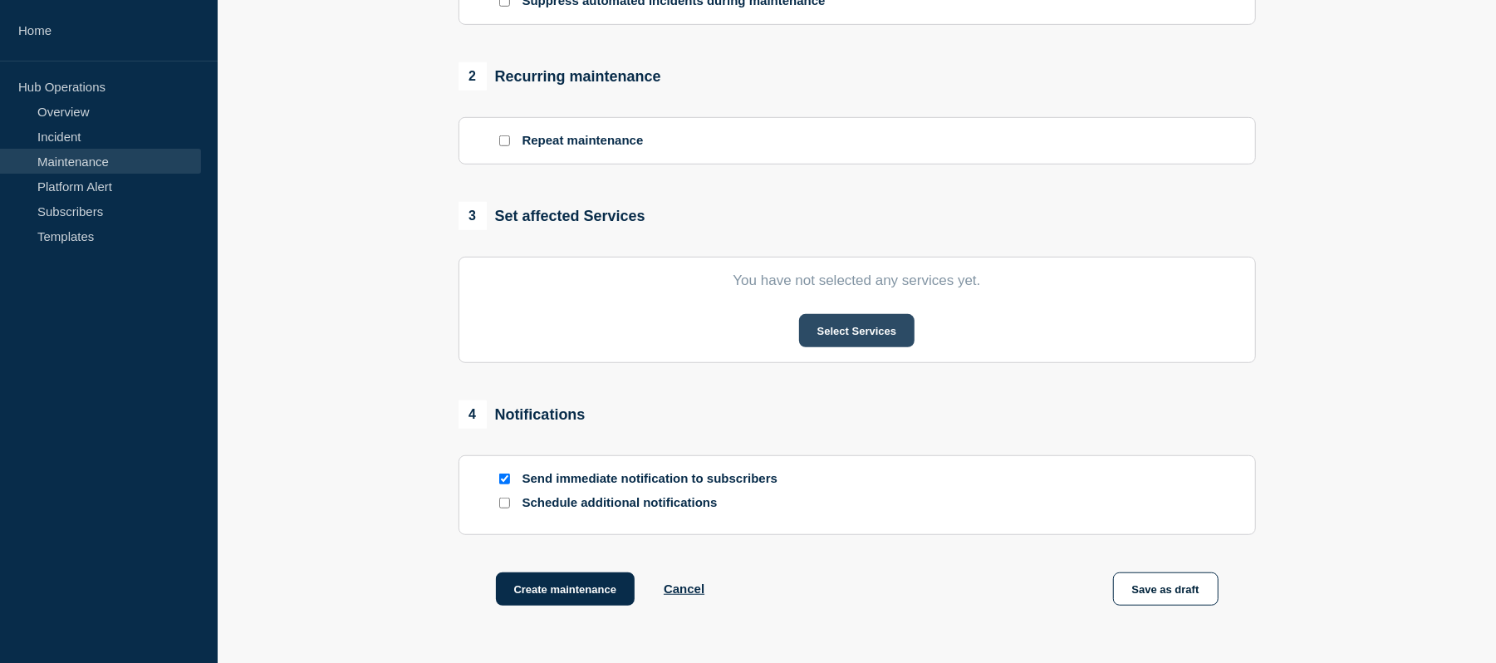
click at [894, 336] on button "Select Services" at bounding box center [856, 330] width 115 height 33
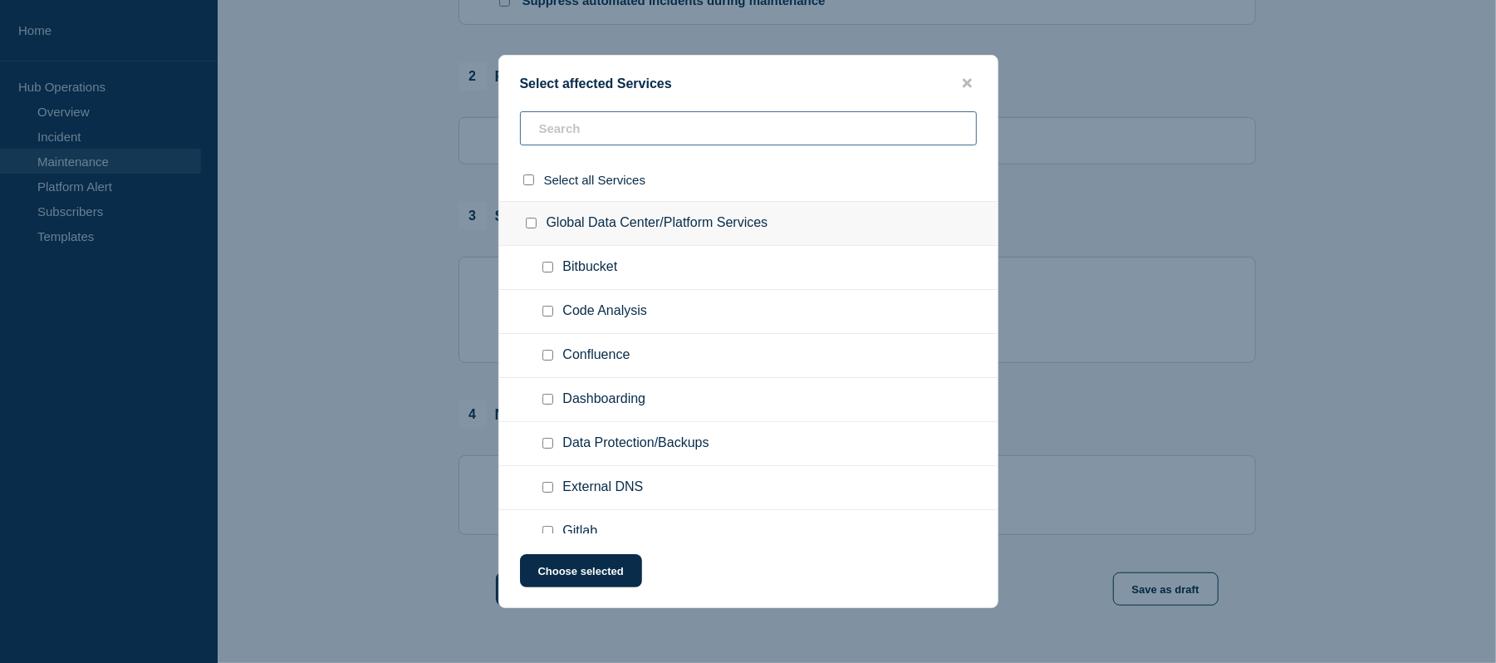
click at [642, 130] on input "text" at bounding box center [748, 128] width 457 height 34
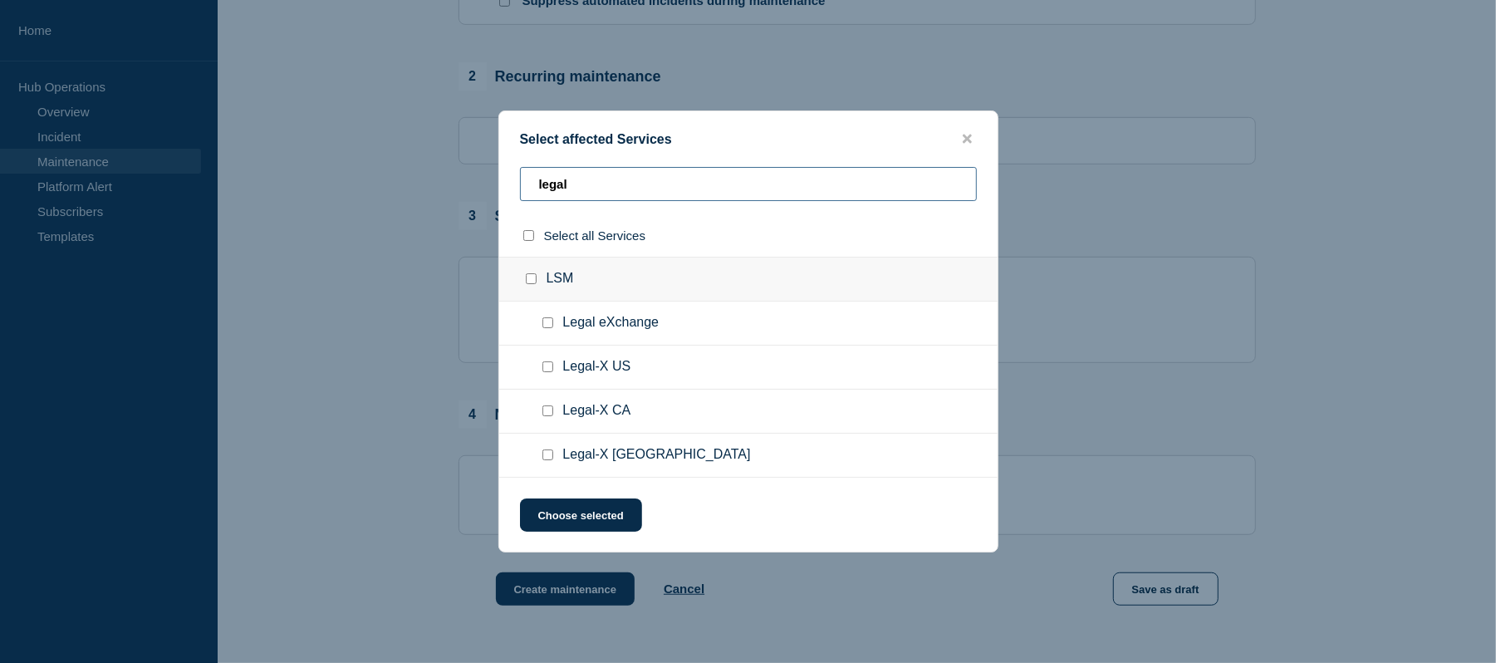
type input "legal"
click at [546, 369] on input "Legal-X US checkbox" at bounding box center [547, 366] width 11 height 11
checkbox input "true"
click at [572, 516] on button "Choose selected" at bounding box center [581, 514] width 122 height 33
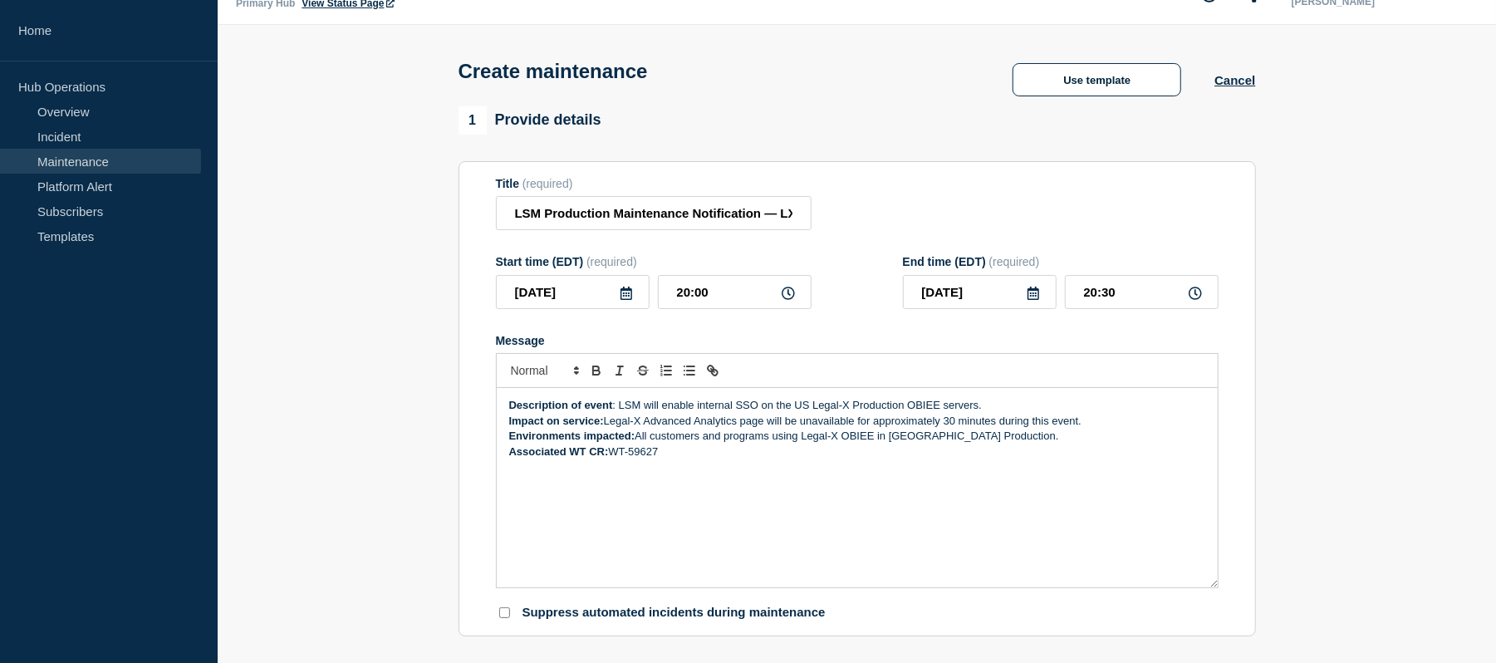
scroll to position [25, 0]
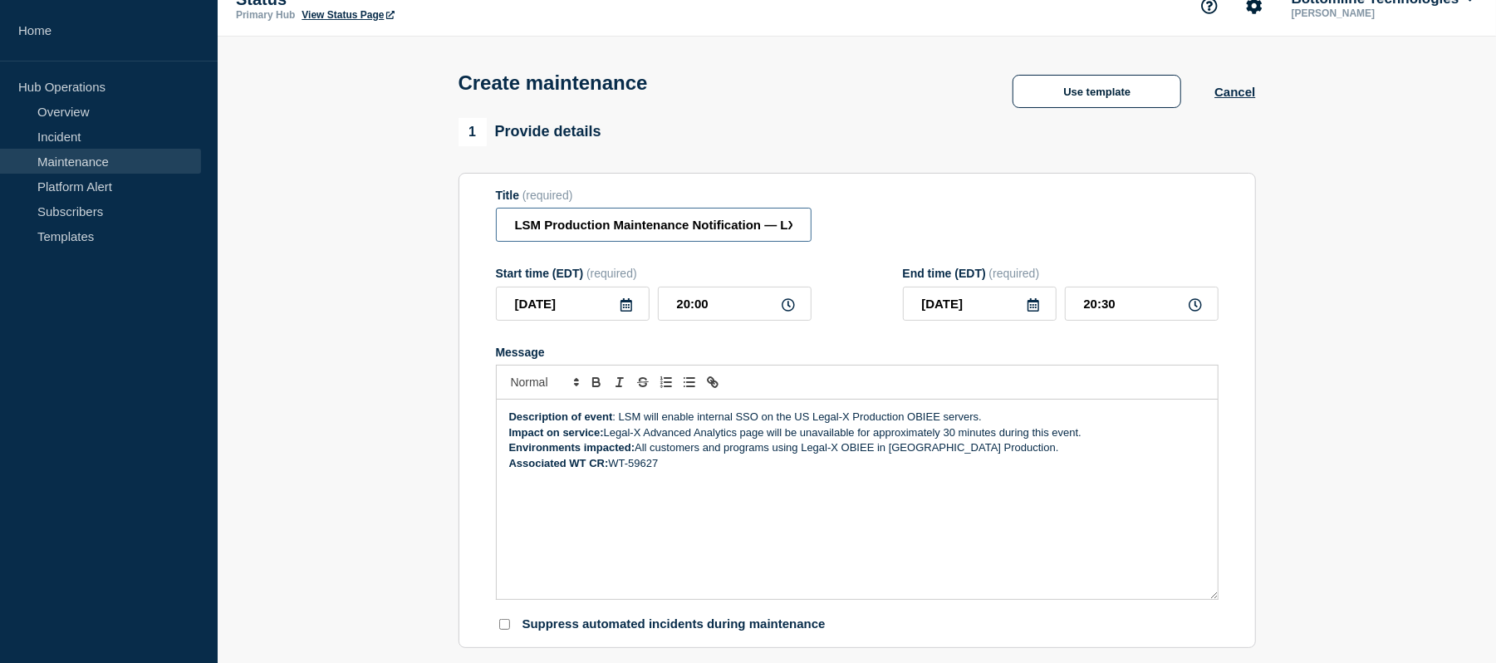
click at [629, 226] on input "LSM Production Maintenance Notification — LX US OBIEE SSO Enablement — [DATE]" at bounding box center [654, 225] width 316 height 34
click at [694, 231] on input "LSM Production Maintenance Notification — LX US OBIEE SSO Enablement — [DATE]" at bounding box center [654, 225] width 316 height 34
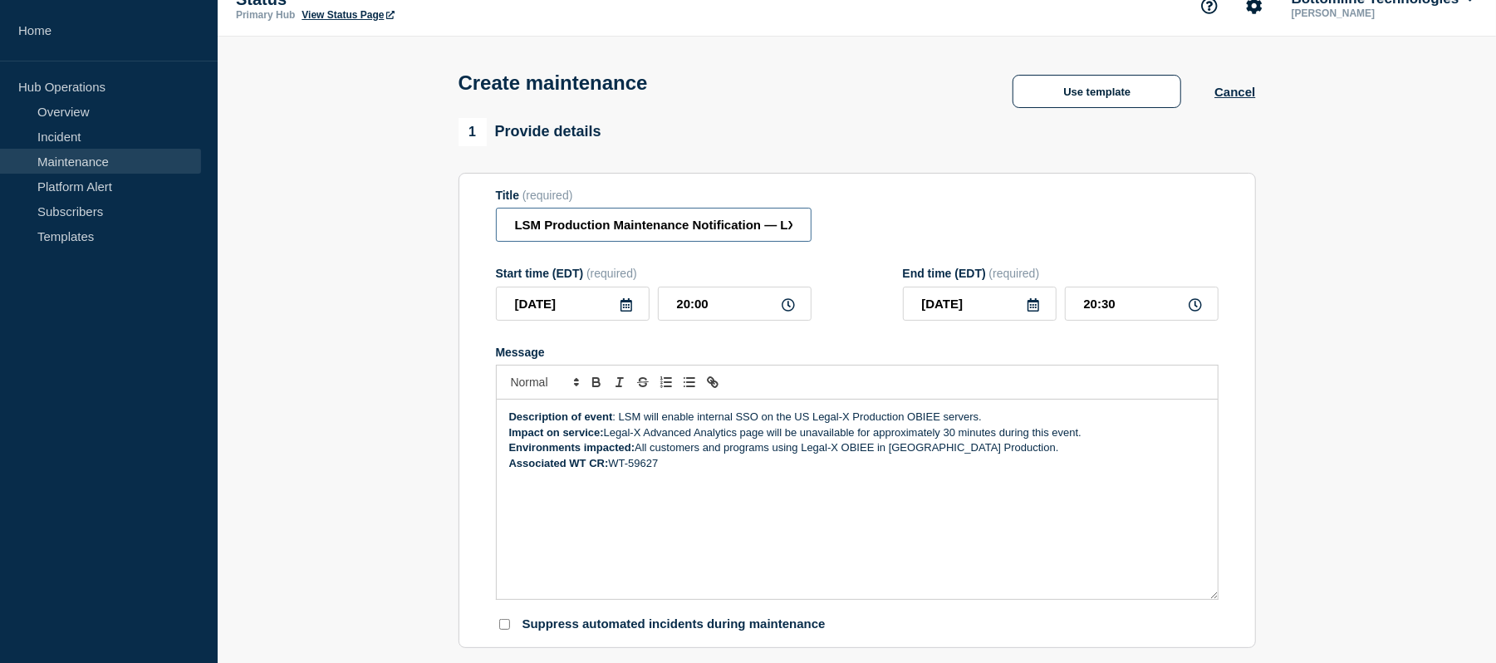
click at [769, 231] on input "LSM Production Maintenance Notification — LX US OBIEE SSO Enablement — [DATE]" at bounding box center [654, 225] width 316 height 34
click at [772, 229] on input "LSM Production Maintenance Notification — LX US OBIEE SSO Enablement — [DATE]" at bounding box center [654, 225] width 316 height 34
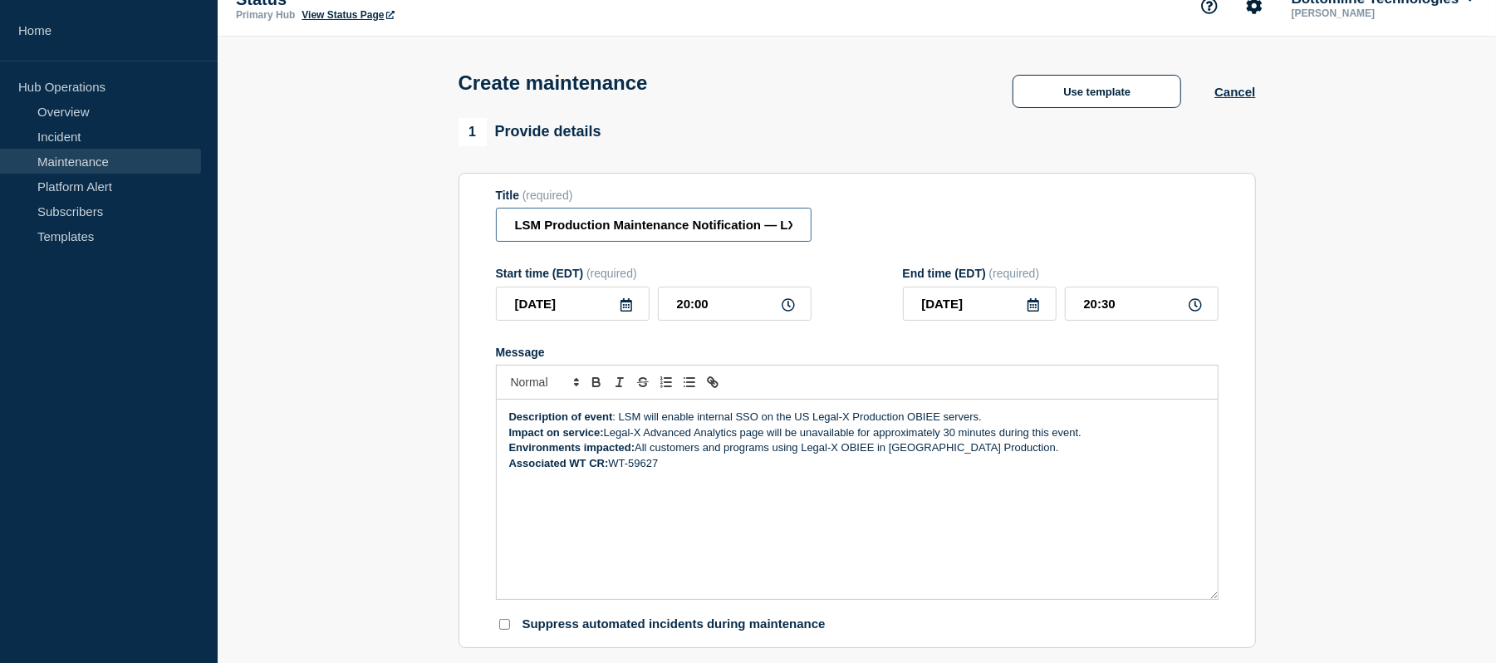
click at [674, 233] on input "LSM Production Maintenance Notification — LX US OBIEE SSO Enablement — [DATE]" at bounding box center [654, 225] width 316 height 34
paste input "egal-X US"
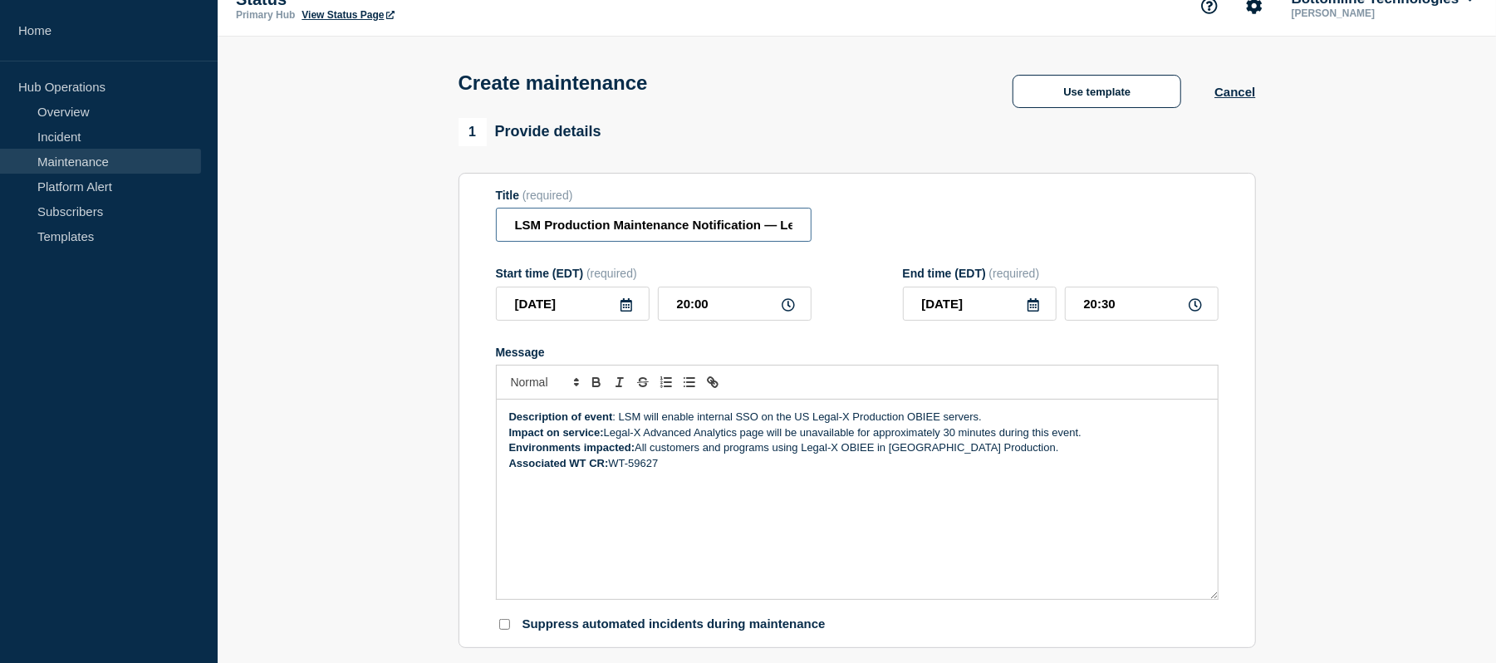
scroll to position [0, 190]
type input "LSM Production Maintenance Notification — Legal-X US — [DATE]"
click at [668, 229] on input "LSM Production Maintenance Notification — Legal-X US — [DATE]" at bounding box center [654, 225] width 316 height 34
click at [682, 227] on input "LSM Production Maintenance Notification — Legal-X US — [DATE]" at bounding box center [654, 225] width 316 height 34
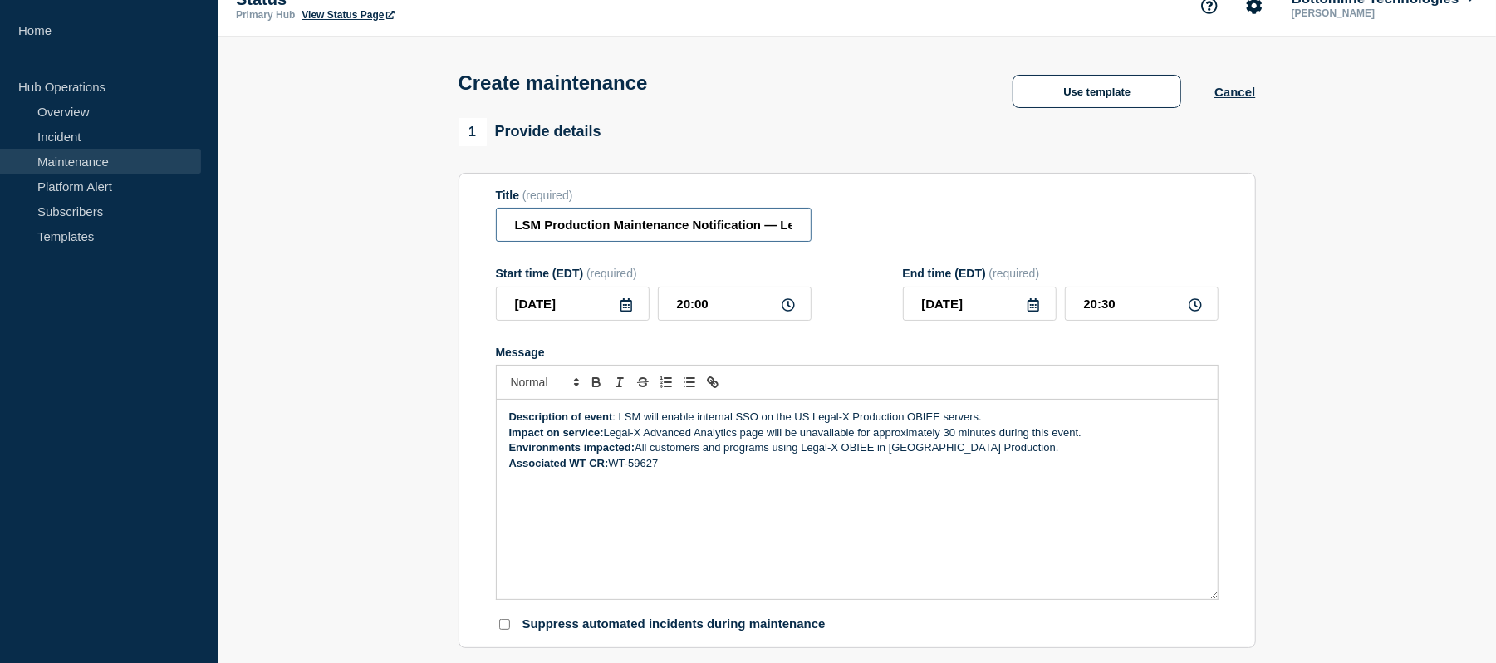
click at [682, 227] on input "LSM Production Maintenance Notification — Legal-X US — [DATE]" at bounding box center [654, 225] width 316 height 34
click at [709, 237] on input "LSM Production Maintenance Notification — Legal-X US — [DATE]" at bounding box center [654, 225] width 316 height 34
click at [754, 236] on input "LSM Production Maintenance Notification — Legal-X US — [DATE]" at bounding box center [654, 225] width 316 height 34
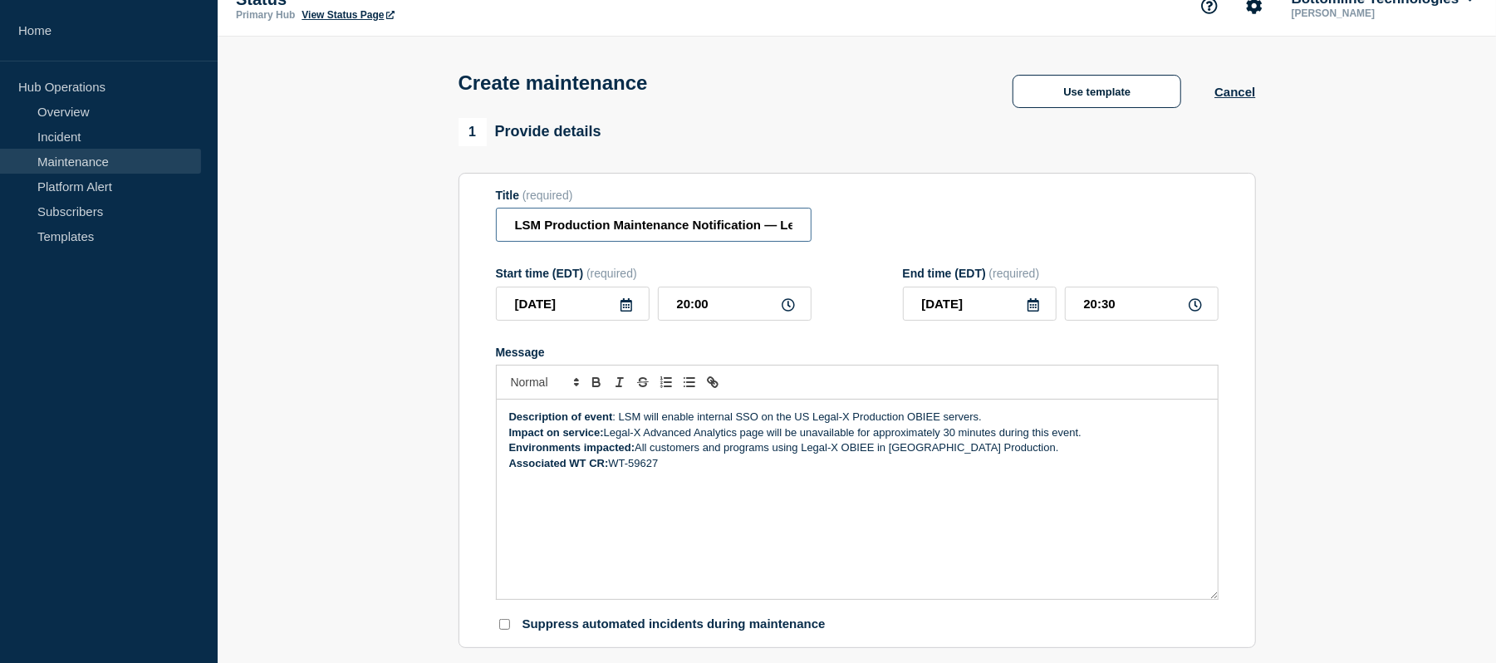
click at [754, 236] on input "LSM Production Maintenance Notification — Legal-X US — [DATE]" at bounding box center [654, 225] width 316 height 34
click at [698, 480] on div "Description of event : LSM will enable internal SSO on the US Legal-X Productio…" at bounding box center [857, 498] width 721 height 199
drag, startPoint x: 606, startPoint y: 439, endPoint x: 644, endPoint y: 437, distance: 38.2
click at [644, 437] on p "Impact on service: Legal-X Advanced Analytics page will be unavailable for appr…" at bounding box center [857, 432] width 696 height 15
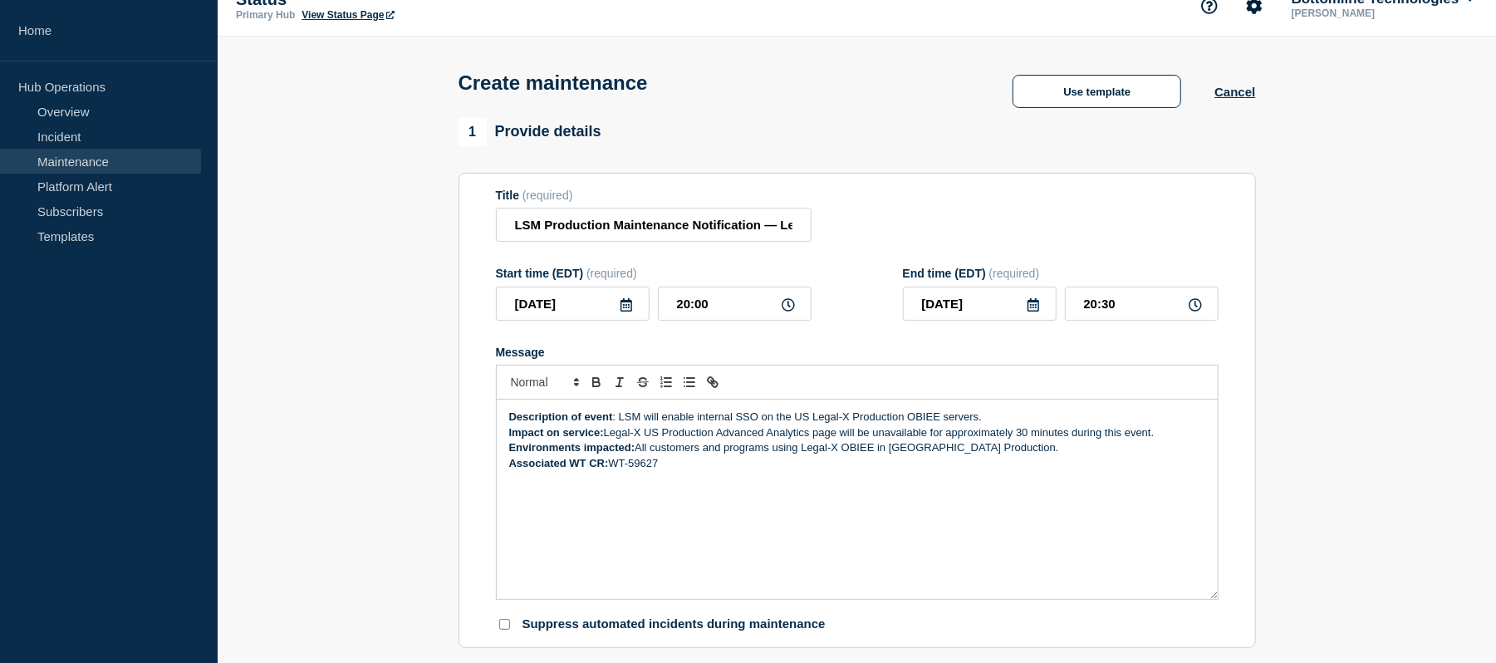
click at [752, 471] on p "Associated WT CR: WT-59627" at bounding box center [857, 463] width 696 height 15
drag, startPoint x: 671, startPoint y: 468, endPoint x: 612, endPoint y: 465, distance: 59.1
click at [612, 465] on p "Associated WT CR: WT-59627" at bounding box center [857, 463] width 696 height 15
copy p "WT-59627"
paste div "Message"
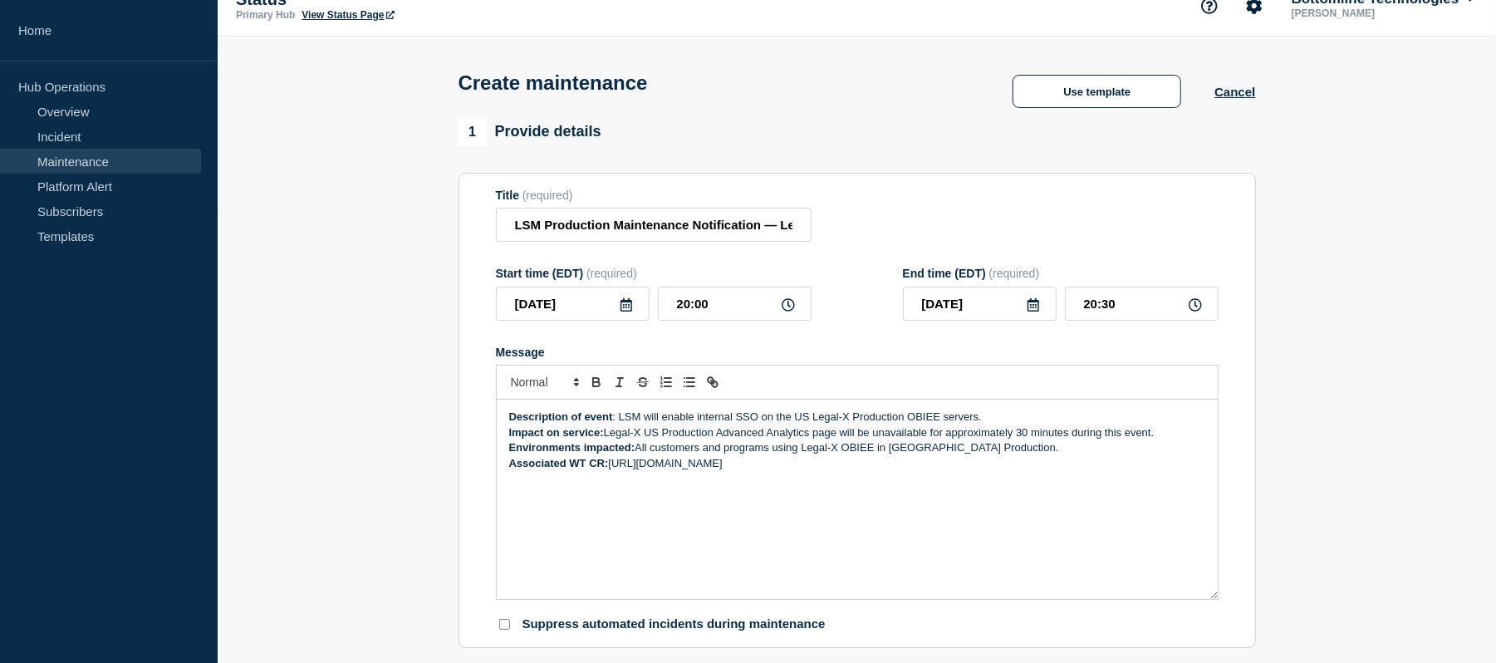
click at [628, 463] on p "Associated WT CR: [URL][DOMAIN_NAME]" at bounding box center [857, 463] width 696 height 15
drag, startPoint x: 611, startPoint y: 468, endPoint x: 776, endPoint y: 472, distance: 164.5
click at [776, 471] on p "Associated WT CR: [URL][DOMAIN_NAME]" at bounding box center [857, 463] width 696 height 15
drag, startPoint x: 776, startPoint y: 472, endPoint x: 722, endPoint y: 483, distance: 55.1
click at [722, 483] on div "Description of event : LSM will enable internal SSO on the US Legal-X Productio…" at bounding box center [857, 498] width 721 height 199
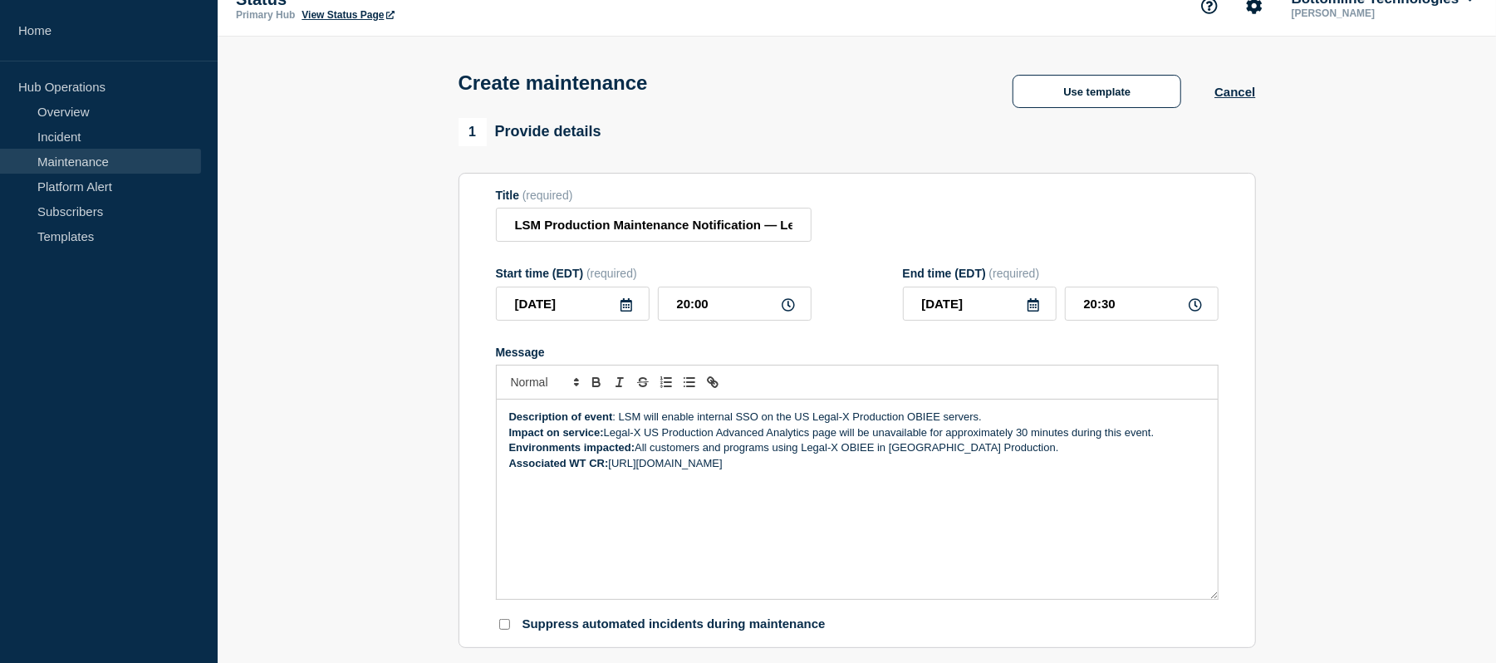
drag, startPoint x: 776, startPoint y: 469, endPoint x: 611, endPoint y: 465, distance: 164.5
click at [611, 465] on p "Associated WT CR: [URL][DOMAIN_NAME]" at bounding box center [857, 463] width 696 height 15
drag, startPoint x: 675, startPoint y: 469, endPoint x: 613, endPoint y: 466, distance: 62.4
click at [613, 466] on p "Associated WT CR: WT-59627" at bounding box center [857, 463] width 696 height 15
click at [715, 387] on icon "Toggle link" at bounding box center [712, 382] width 15 height 15
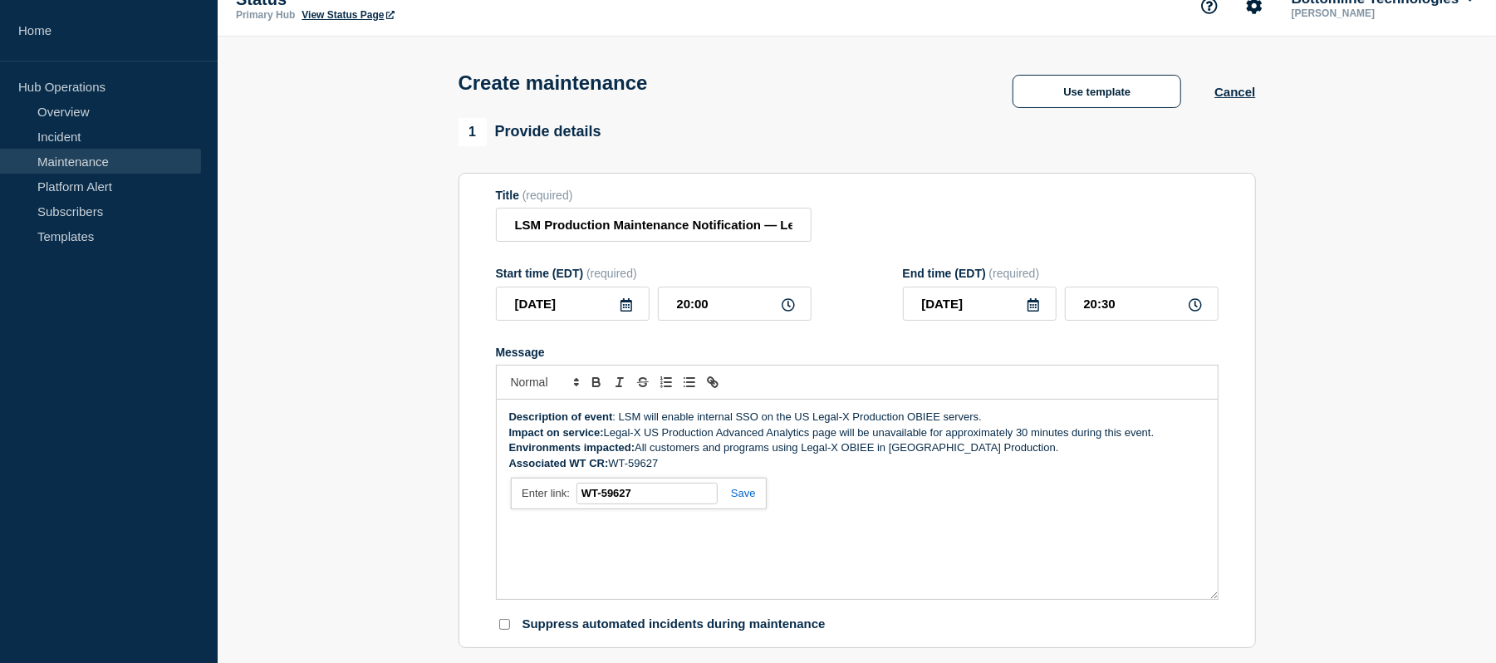
paste input "[URL][DOMAIN_NAME]"
type input "[URL][DOMAIN_NAME]"
click at [741, 495] on link at bounding box center [737, 493] width 38 height 12
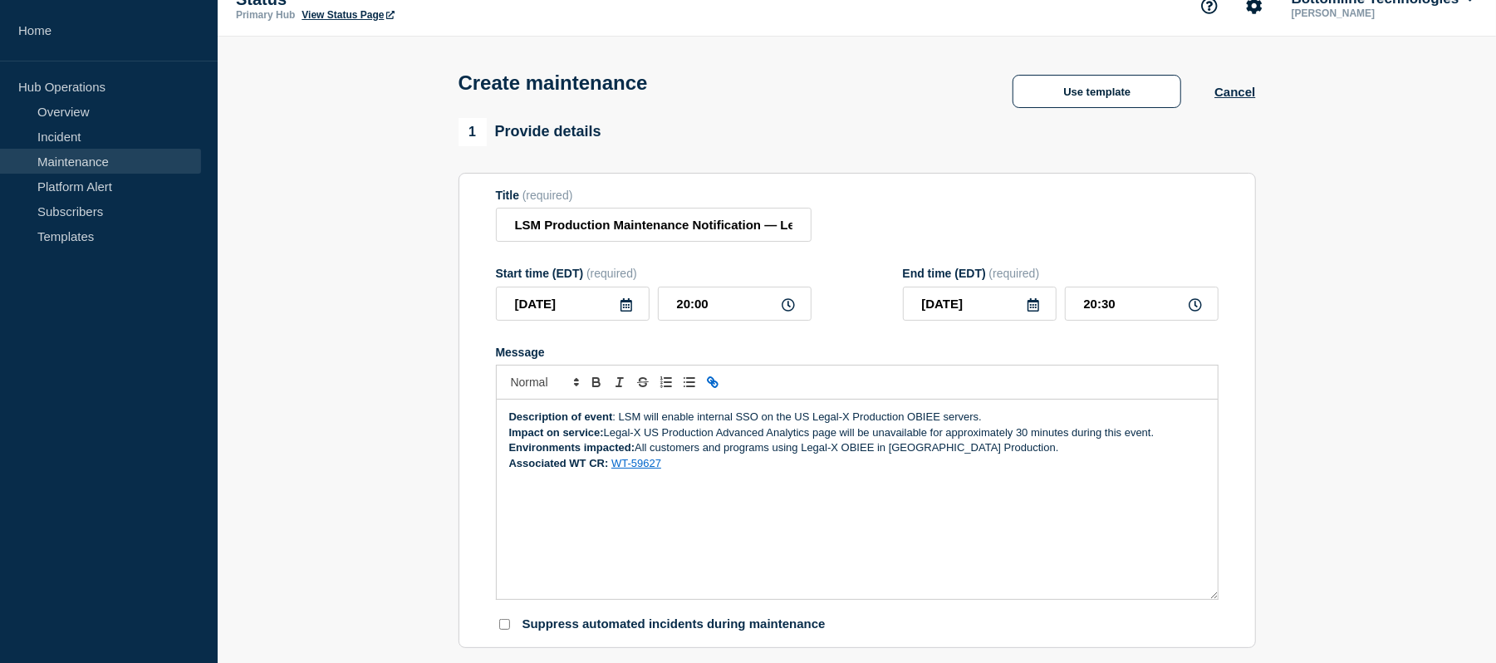
click at [829, 522] on div "Description of event : LSM will enable internal SSO on the US Legal-X Productio…" at bounding box center [857, 498] width 721 height 199
click at [732, 488] on div "Description of event : LSM will enable internal SSO on the US Legal-X Productio…" at bounding box center [857, 498] width 721 height 199
click at [837, 502] on div "Description of event : LSM will enable internal SSO on the US Legal-X Productio…" at bounding box center [857, 498] width 721 height 199
click at [992, 450] on p "Environments impacted: All customers and programs using Legal-X OBIEE in [GEOGR…" at bounding box center [857, 447] width 696 height 15
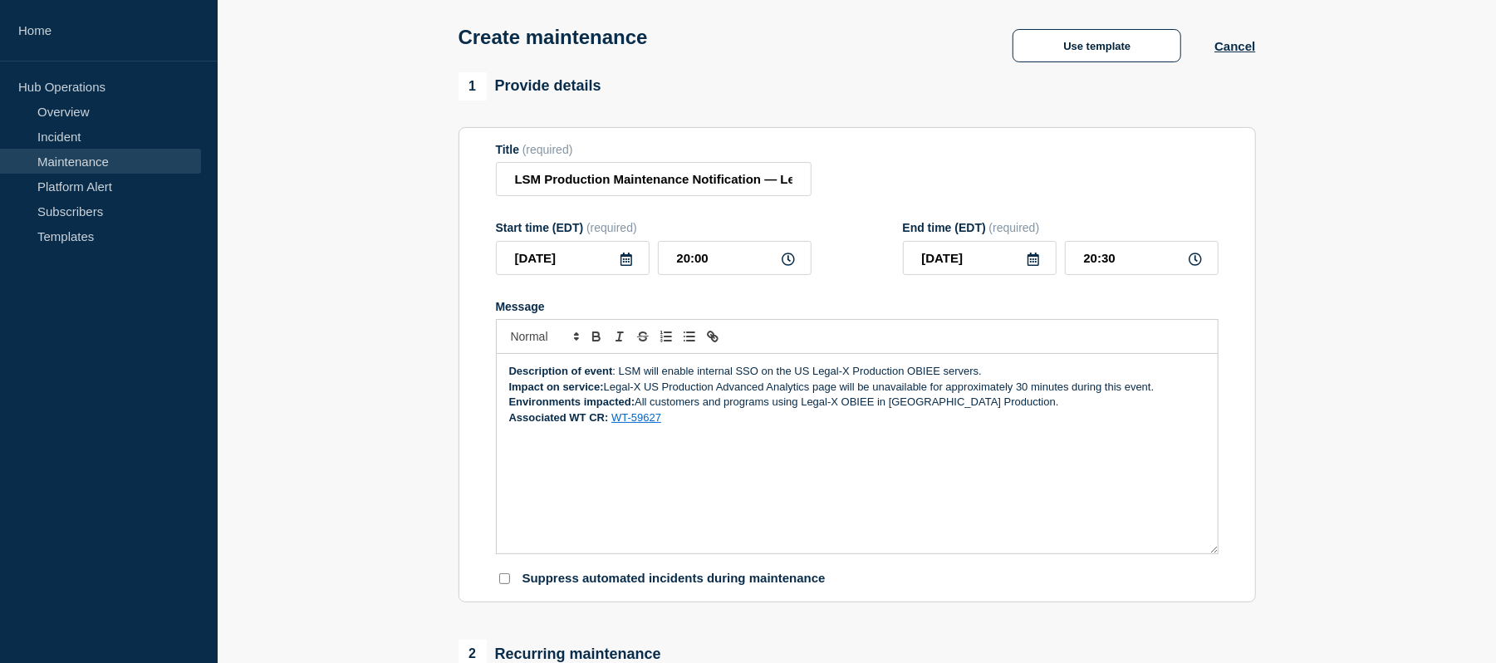
scroll to position [75, 0]
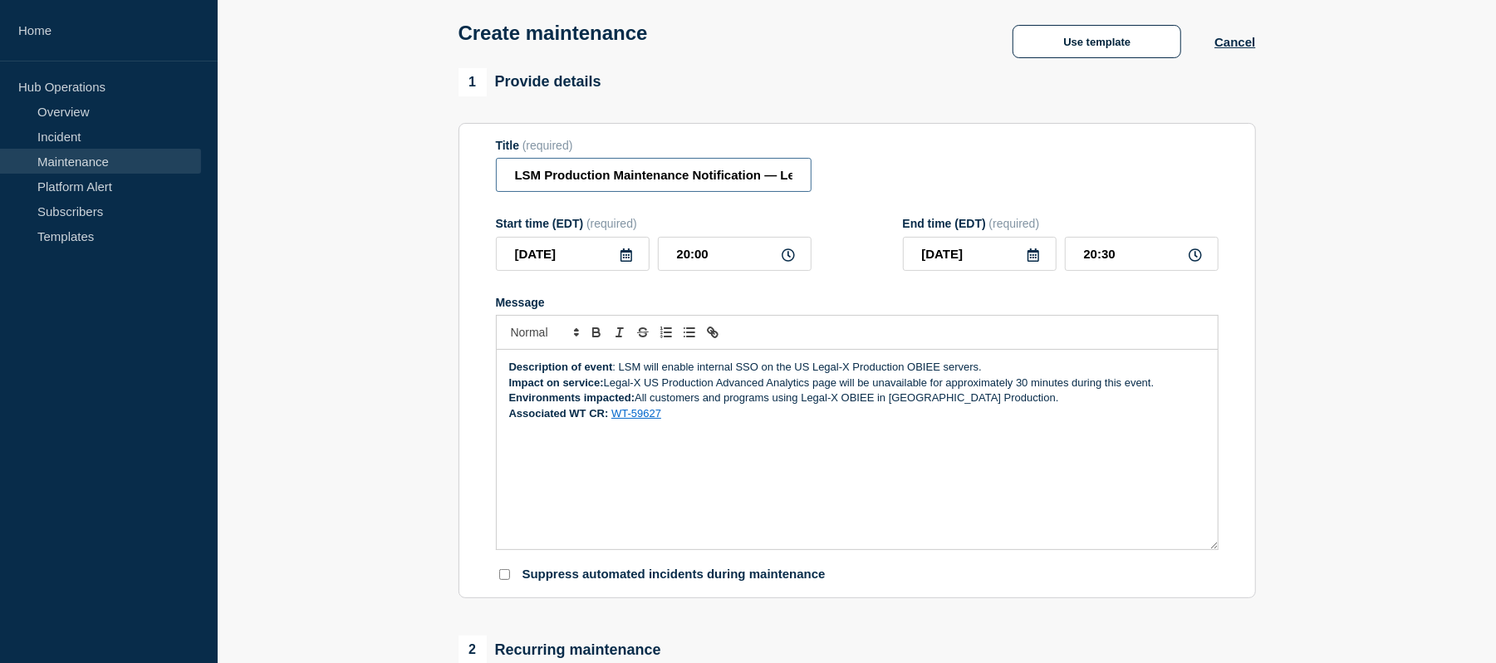
click at [708, 189] on input "LSM Production Maintenance Notification — Legal-X US — [DATE]" at bounding box center [654, 175] width 316 height 34
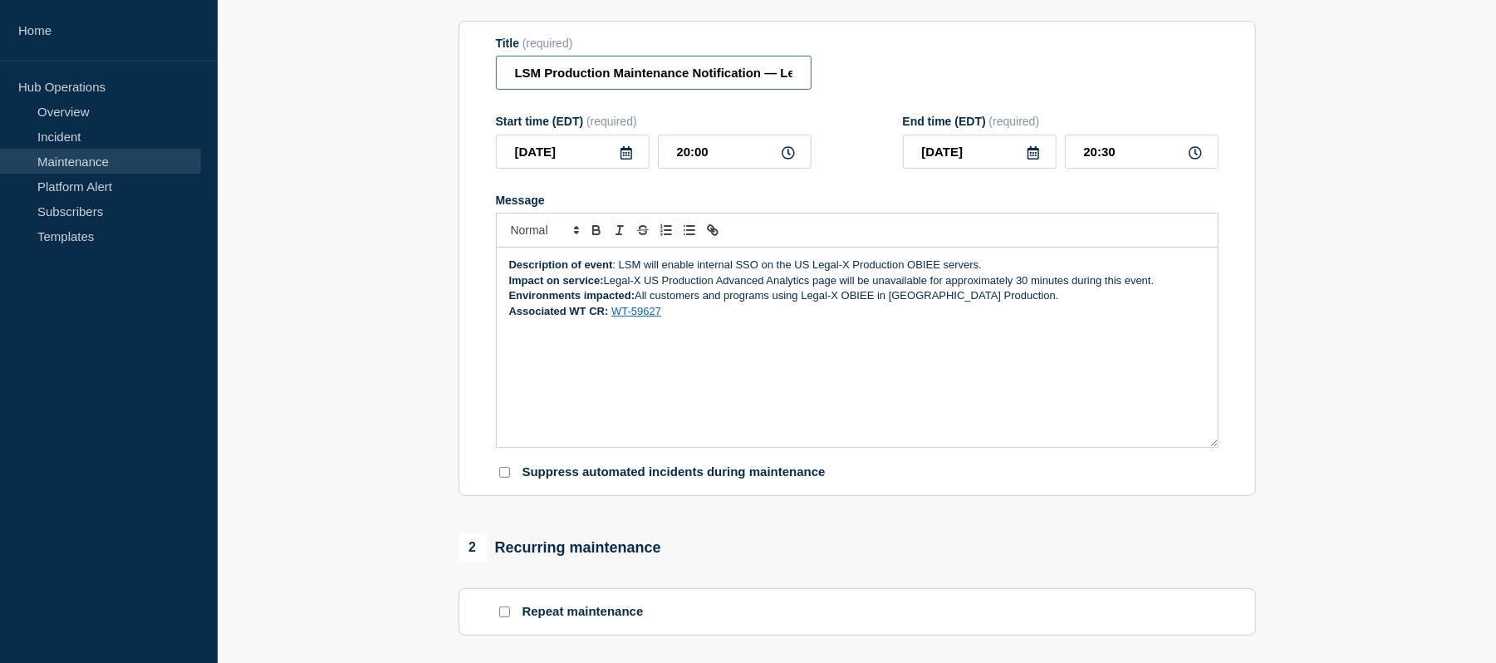
scroll to position [110, 0]
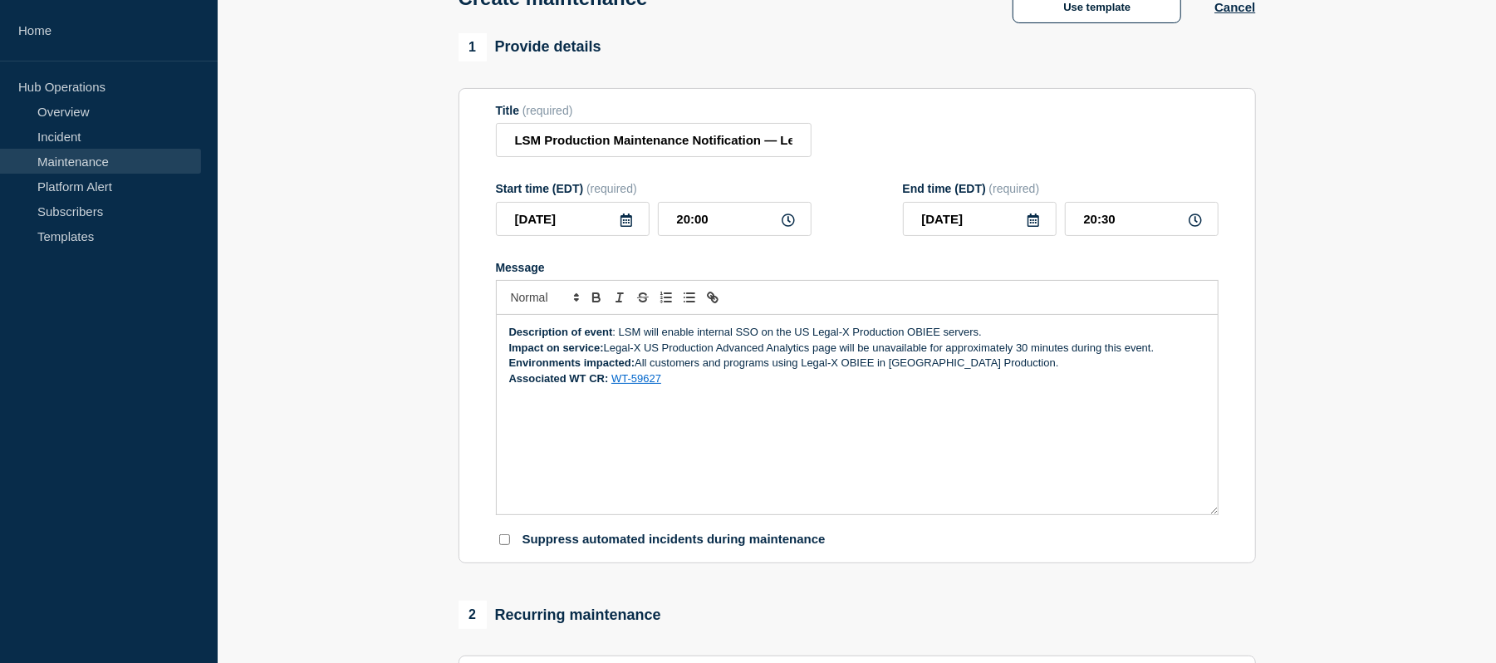
click at [721, 393] on div "Description of event : LSM will enable internal SSO on the US Legal-X Productio…" at bounding box center [857, 414] width 721 height 199
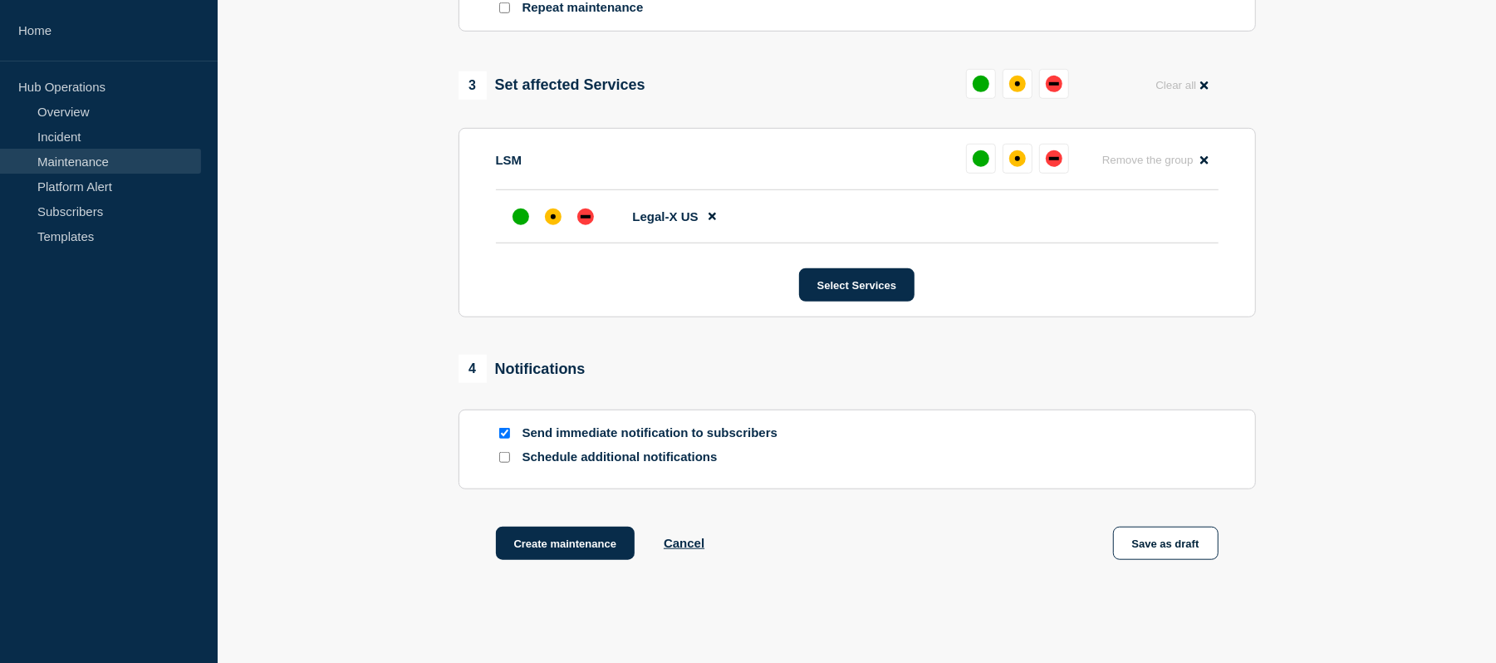
scroll to position [778, 0]
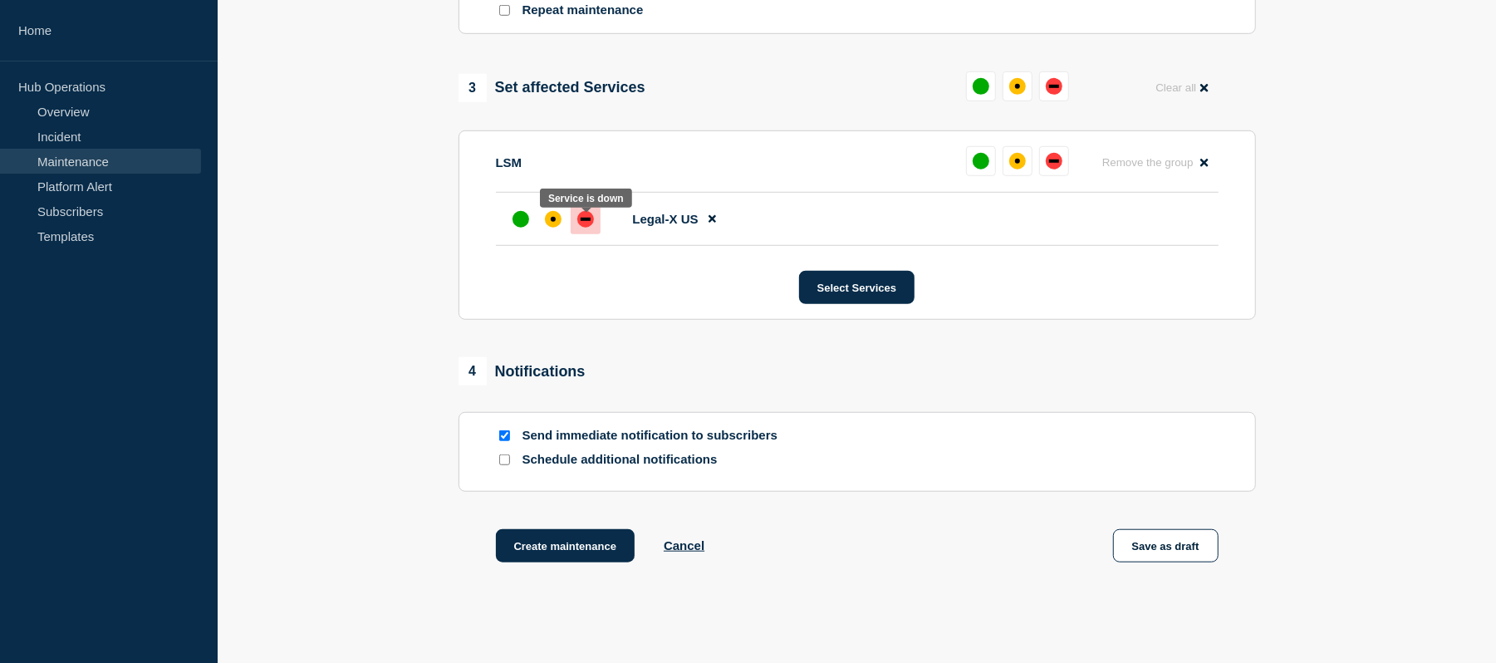
click at [595, 223] on div at bounding box center [586, 219] width 30 height 30
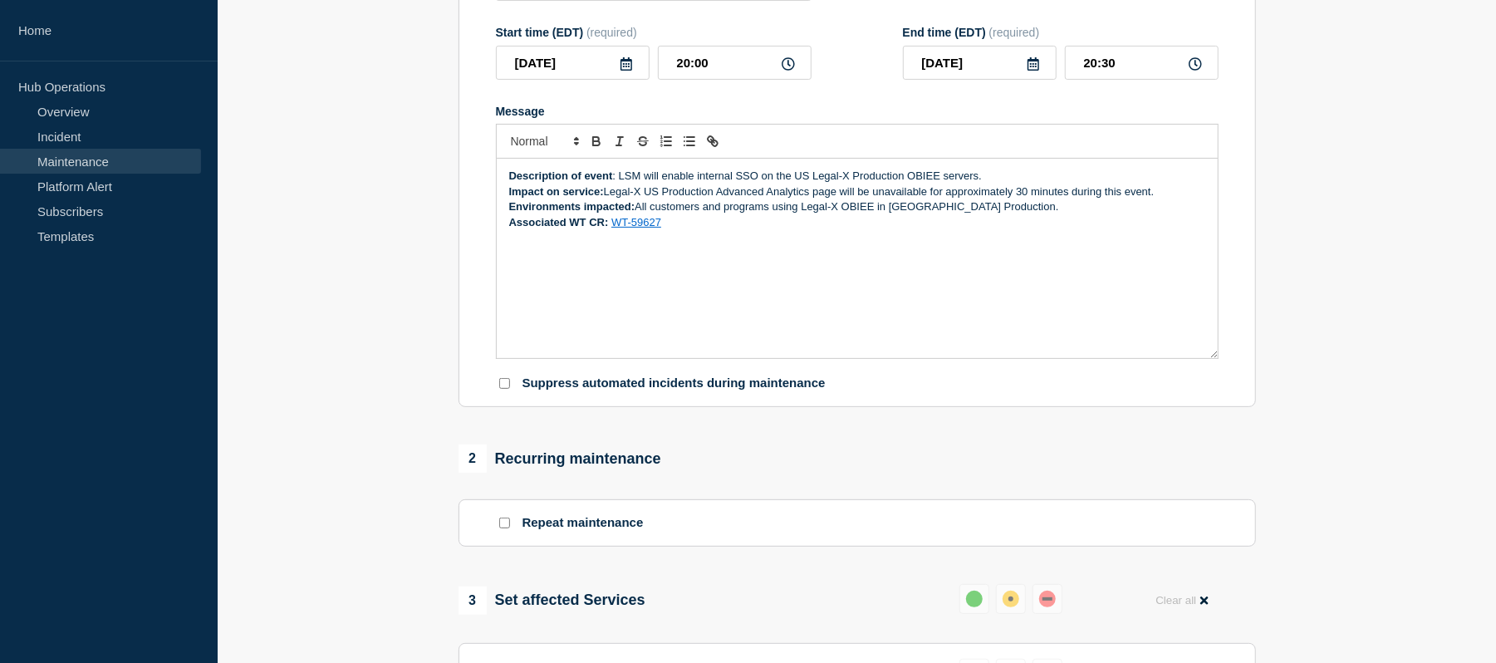
scroll to position [240, 0]
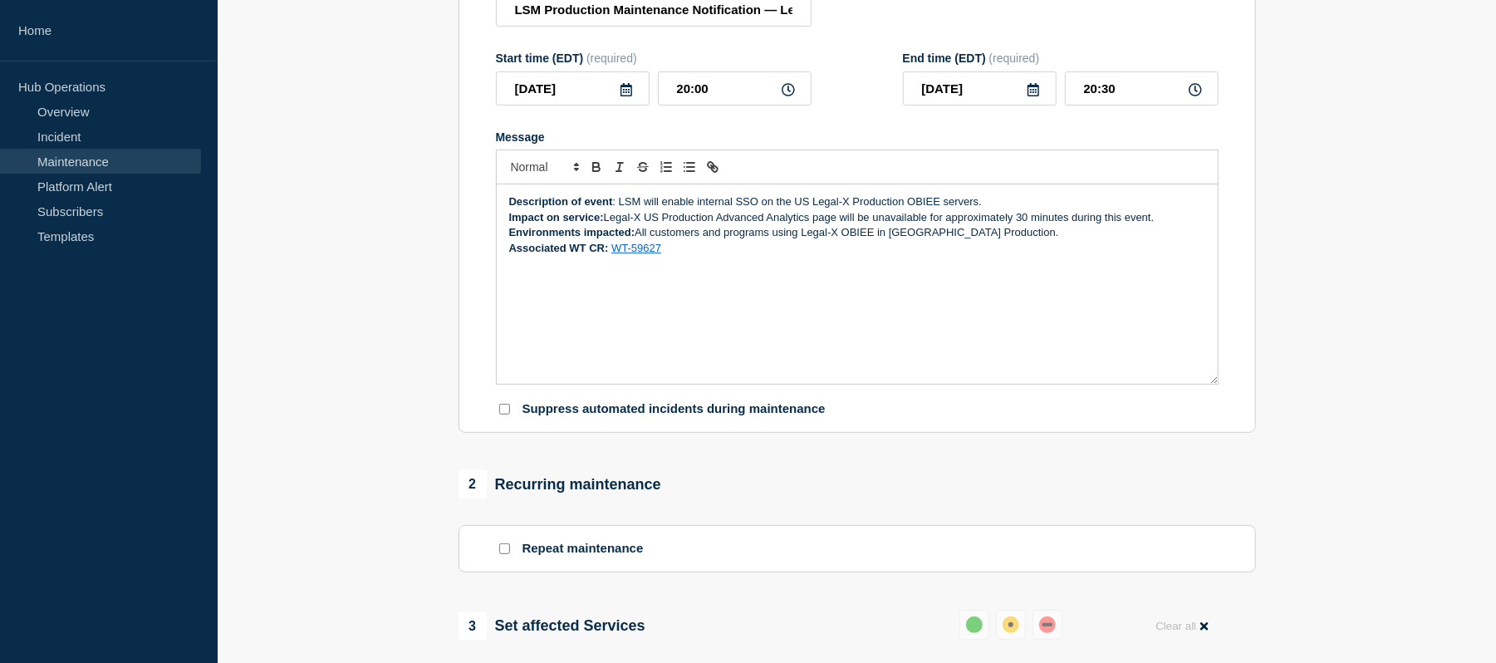
click at [767, 256] on p "Associated WT CR: WT-59627" at bounding box center [857, 248] width 696 height 15
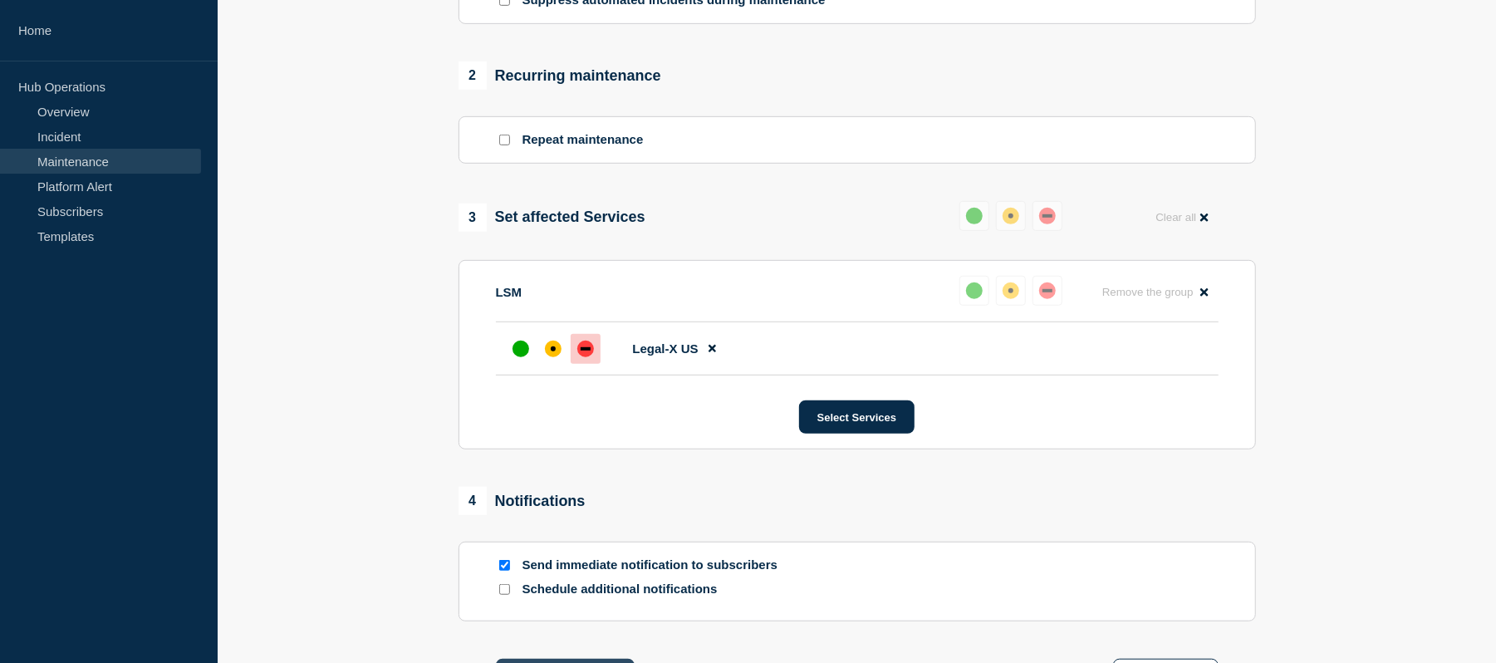
scroll to position [718, 0]
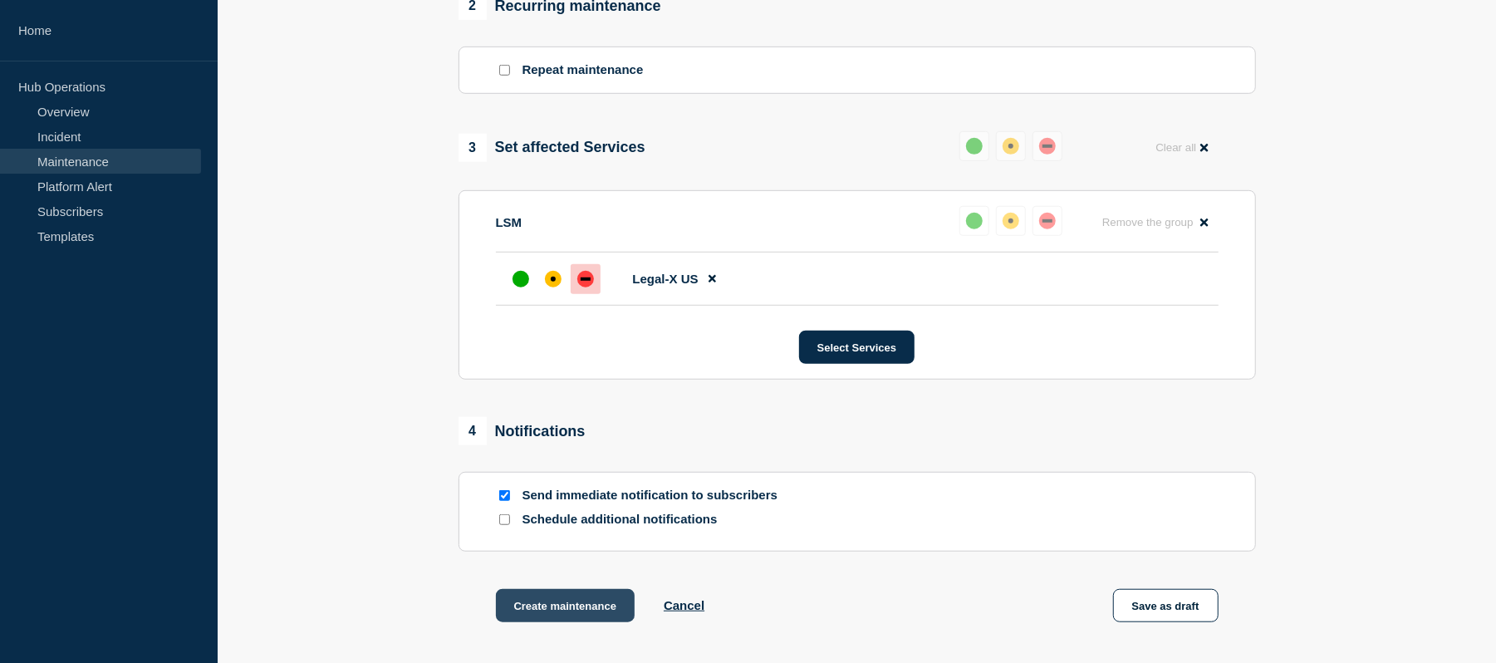
click at [555, 605] on button "Create maintenance" at bounding box center [566, 605] width 140 height 33
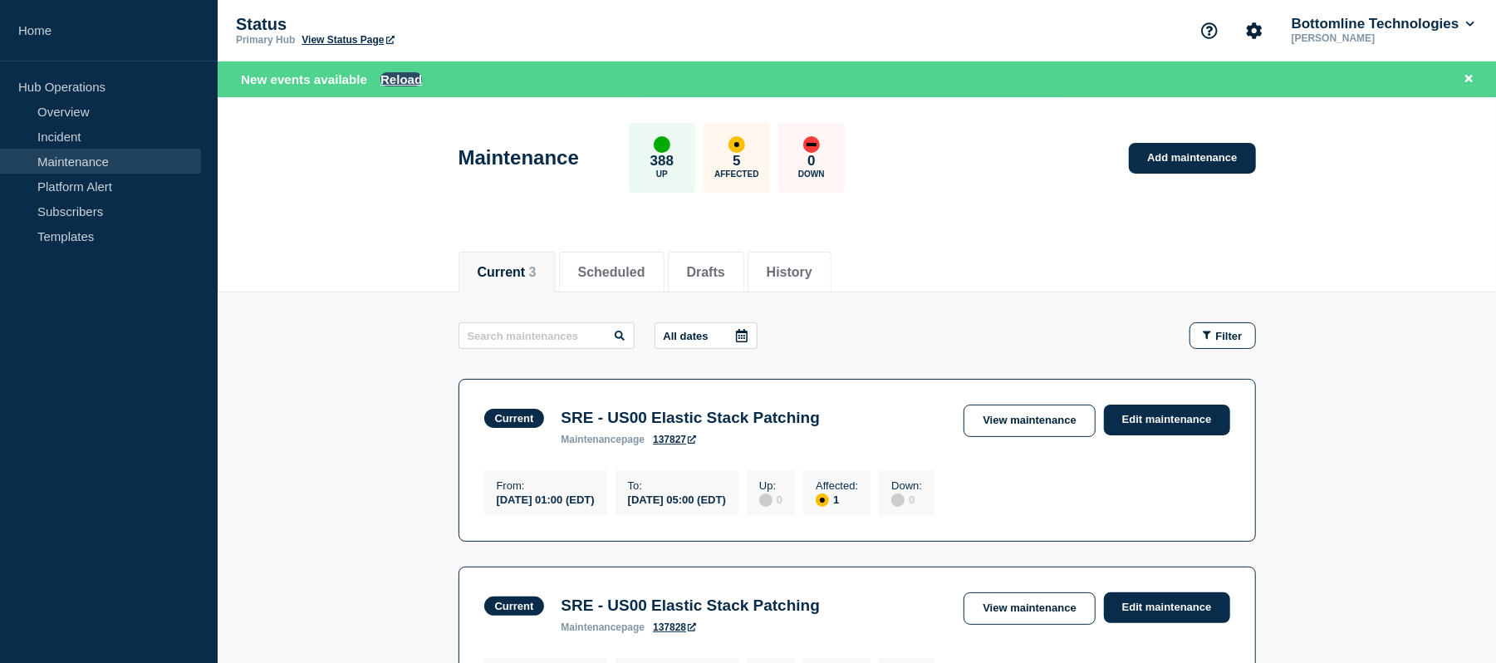
click at [402, 75] on button "Reload" at bounding box center [401, 79] width 42 height 14
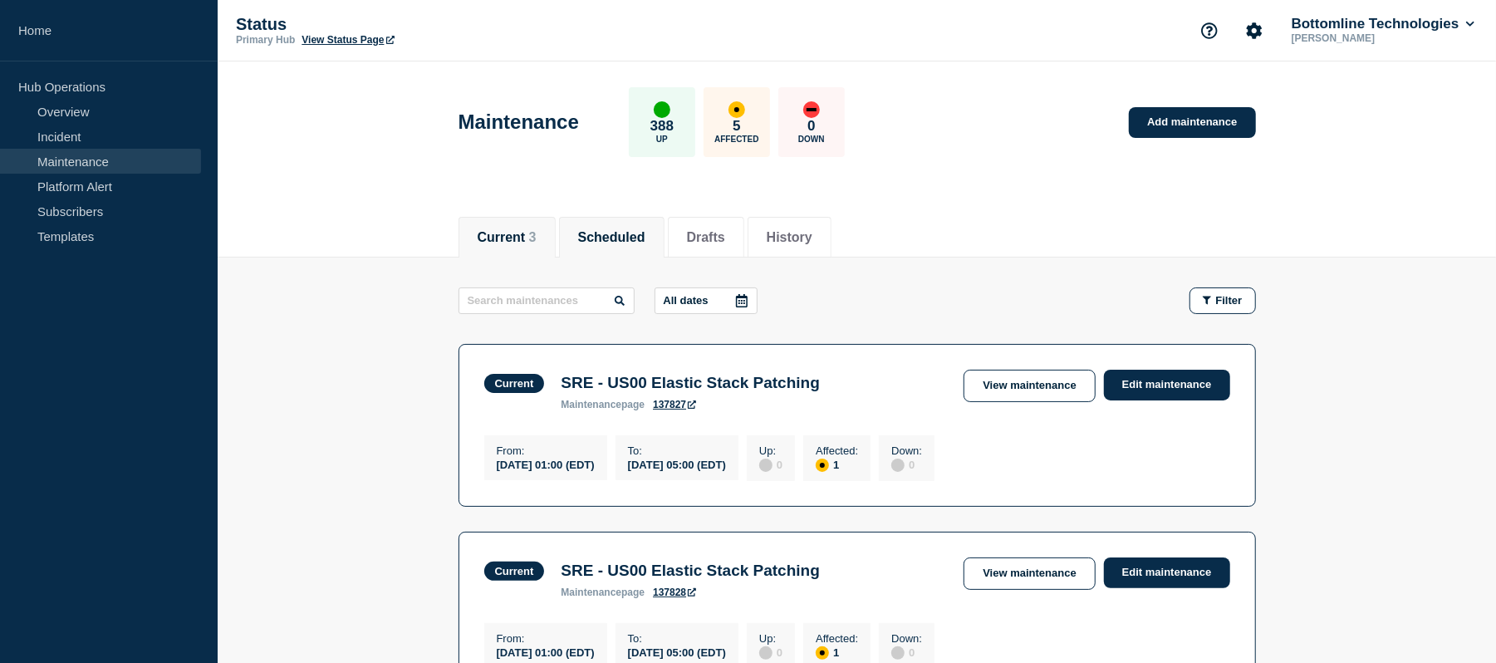
click at [649, 246] on li "Scheduled" at bounding box center [611, 237] width 105 height 41
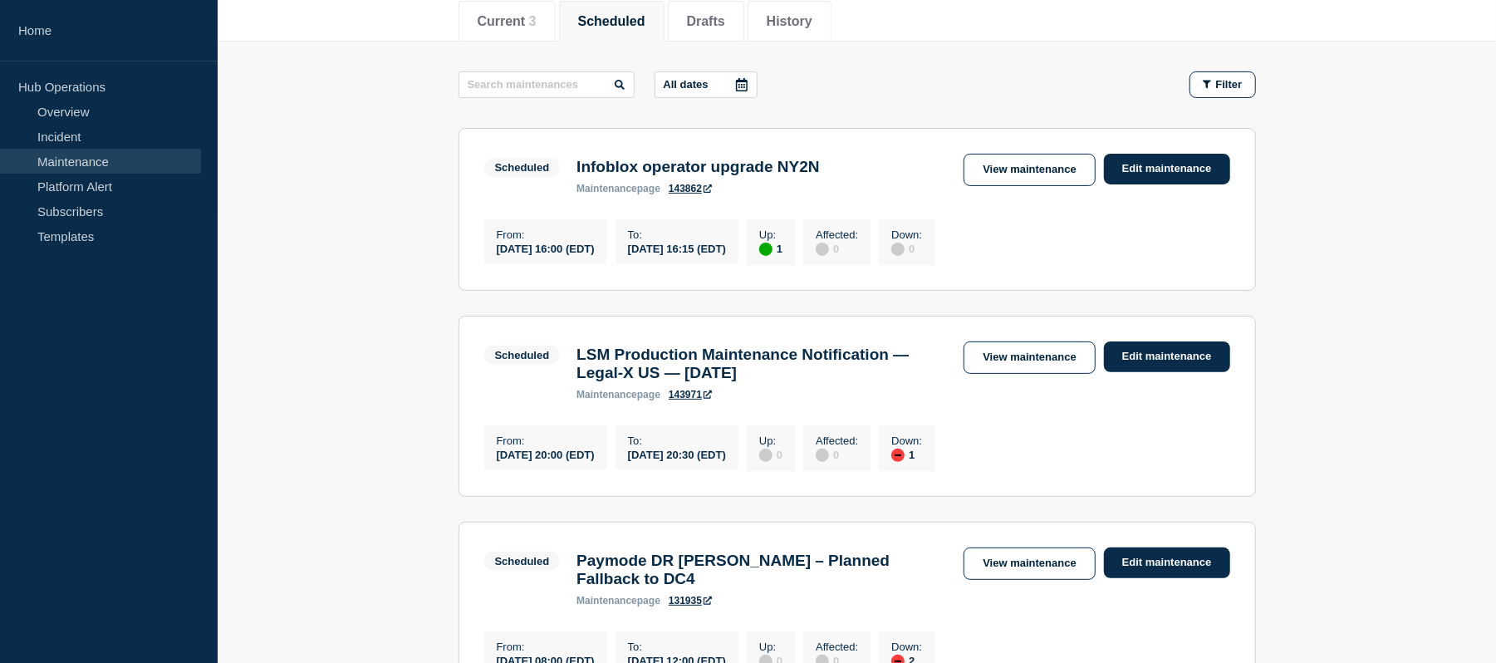
scroll to position [224, 0]
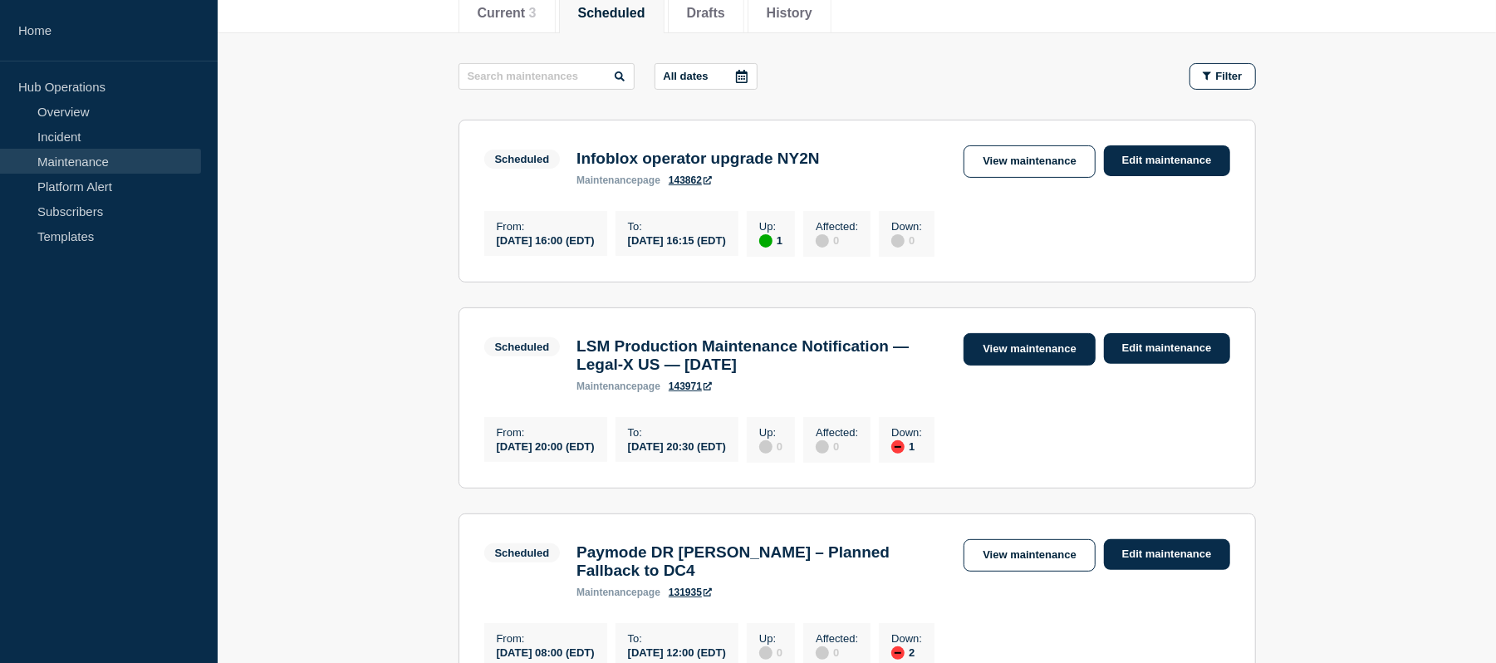
click at [1027, 355] on link "View maintenance" at bounding box center [1028, 349] width 131 height 32
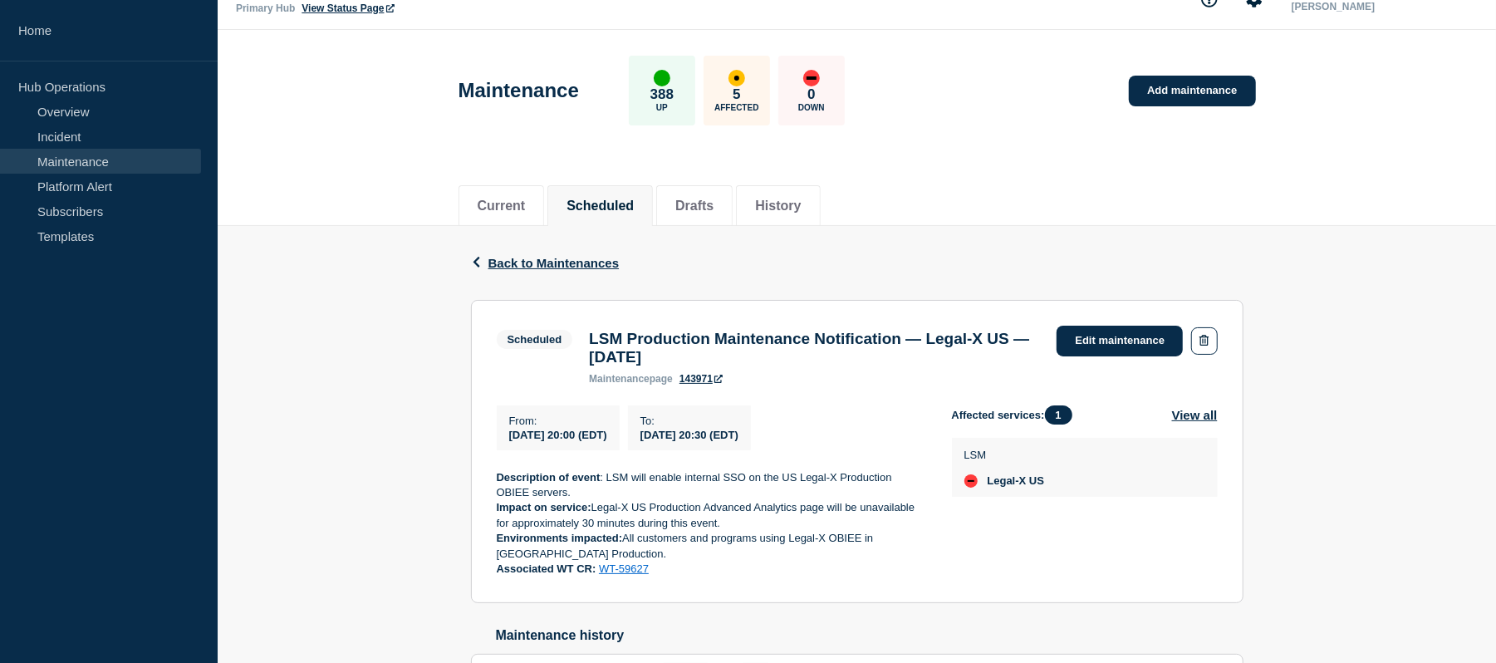
scroll to position [28, 0]
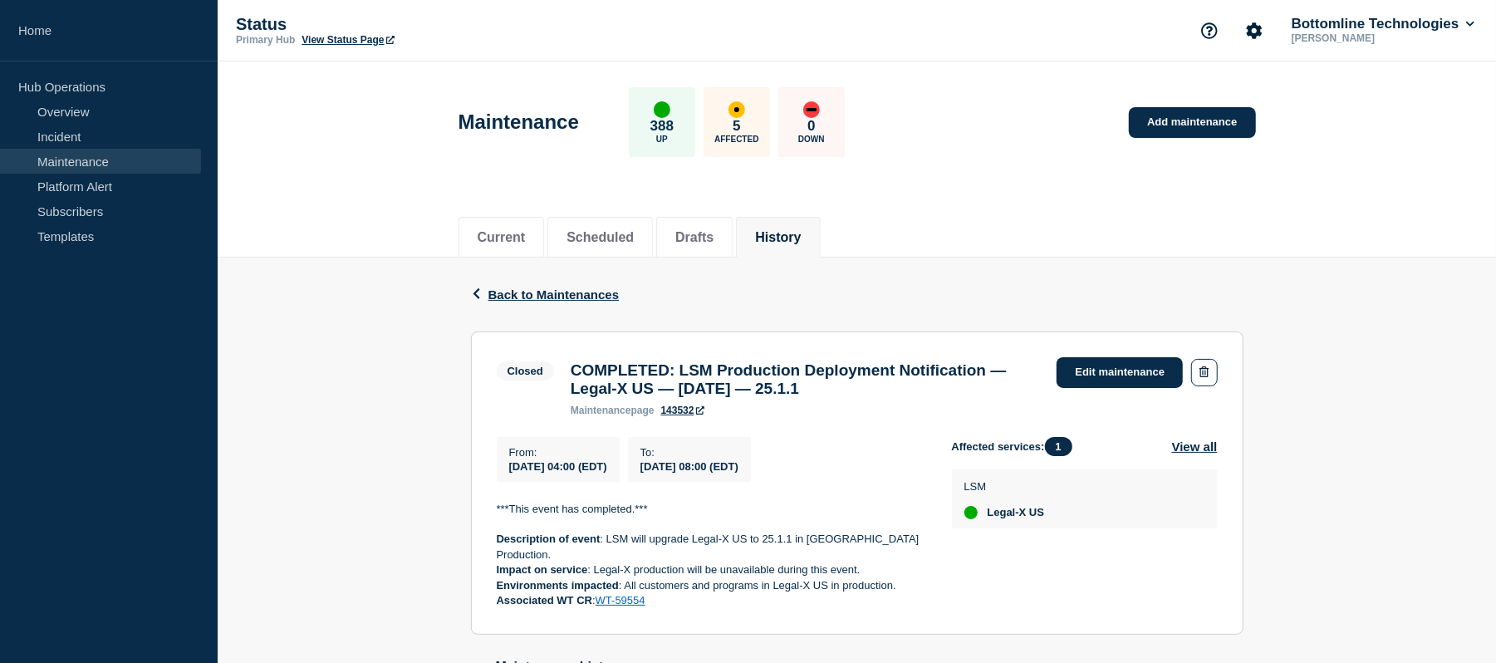
click at [801, 237] on button "History" at bounding box center [778, 237] width 46 height 15
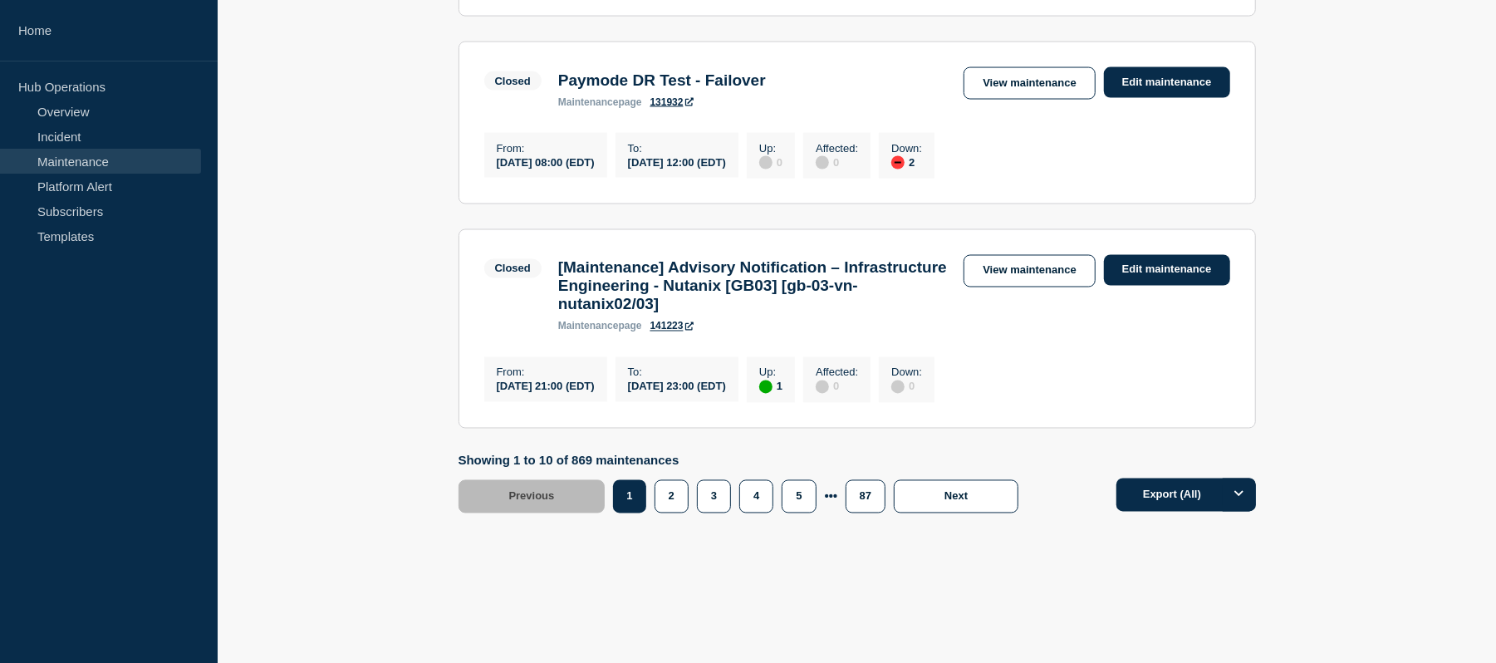
scroll to position [2200, 0]
click at [675, 498] on button "2" at bounding box center [671, 496] width 34 height 33
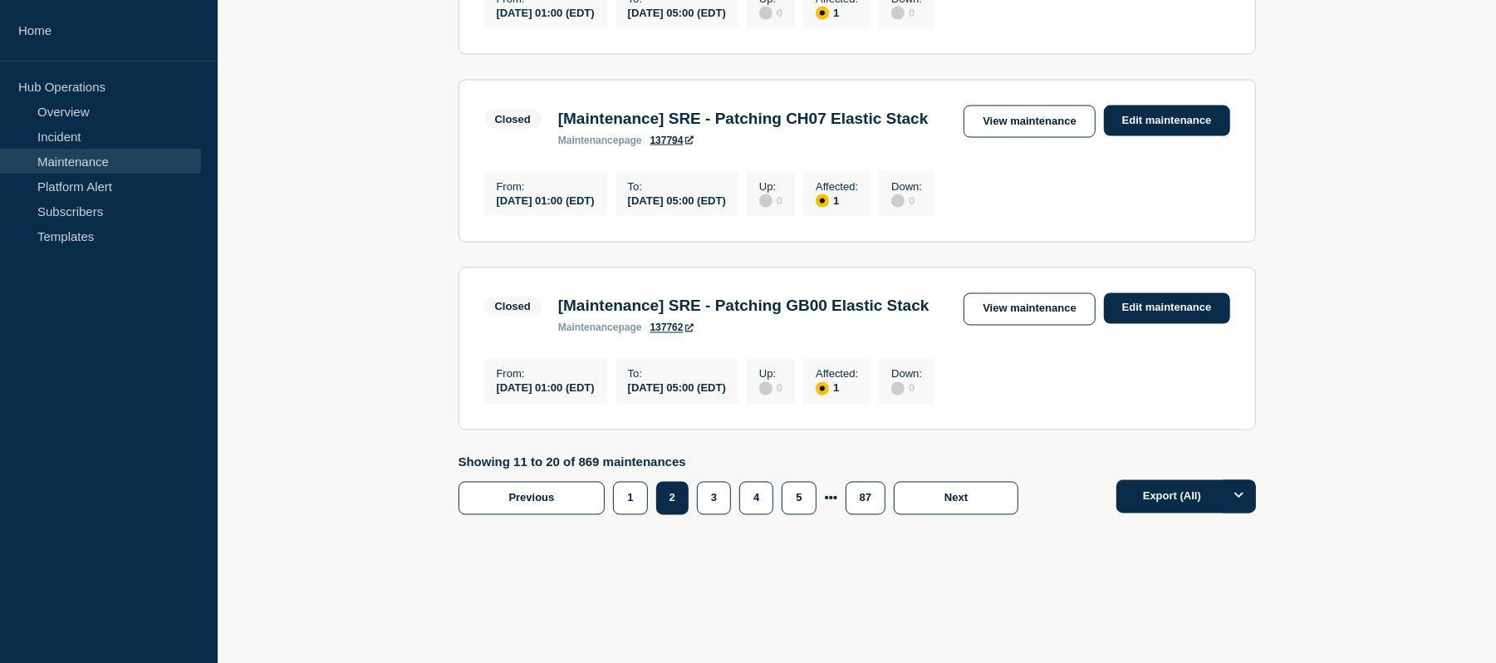
scroll to position [2134, 0]
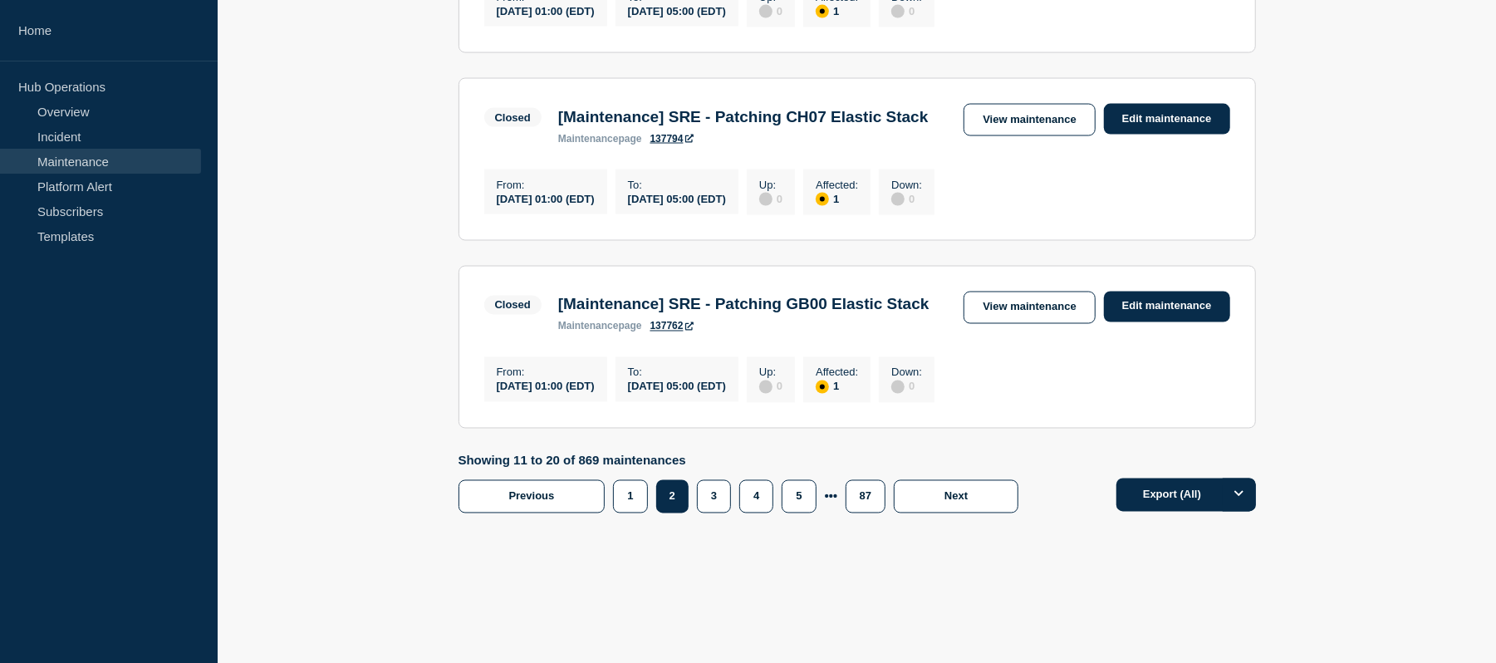
click at [702, 513] on div "3" at bounding box center [718, 496] width 42 height 33
click at [724, 499] on button "3" at bounding box center [714, 496] width 34 height 33
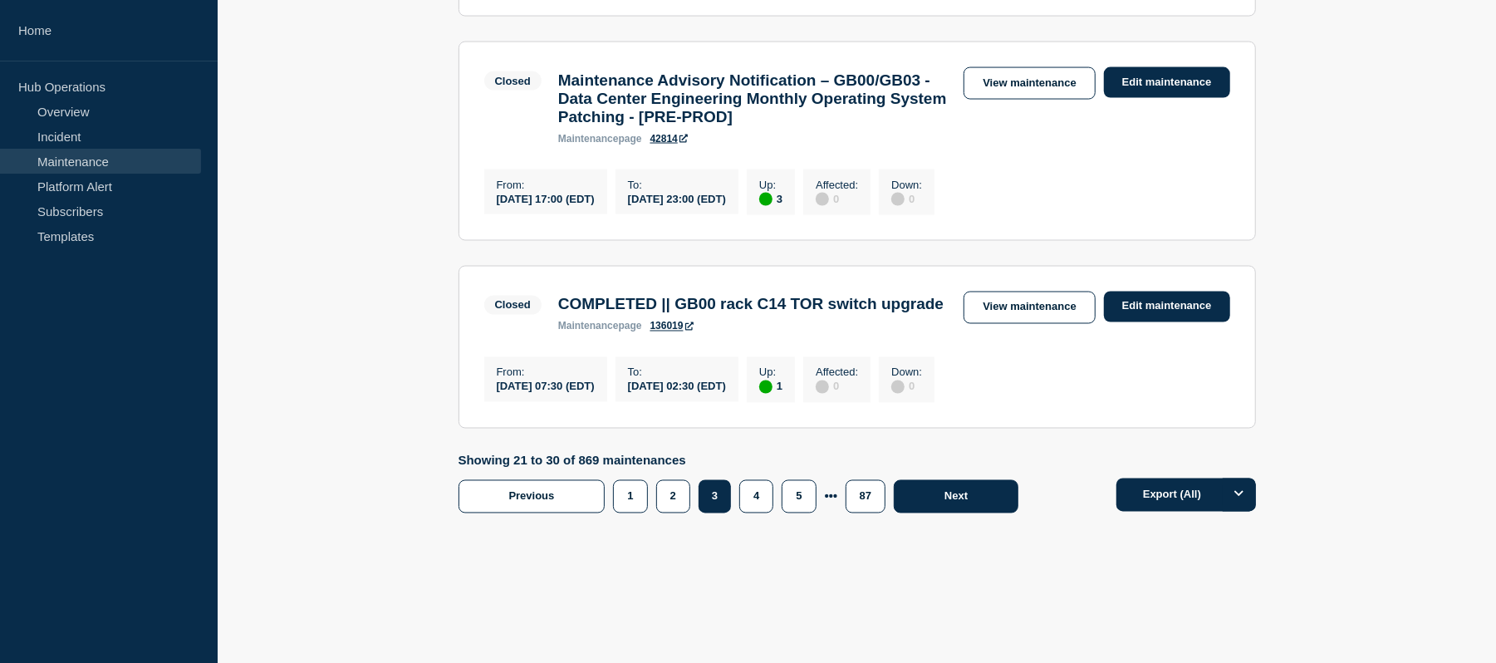
scroll to position [2200, 0]
click at [629, 497] on button "1" at bounding box center [630, 496] width 34 height 33
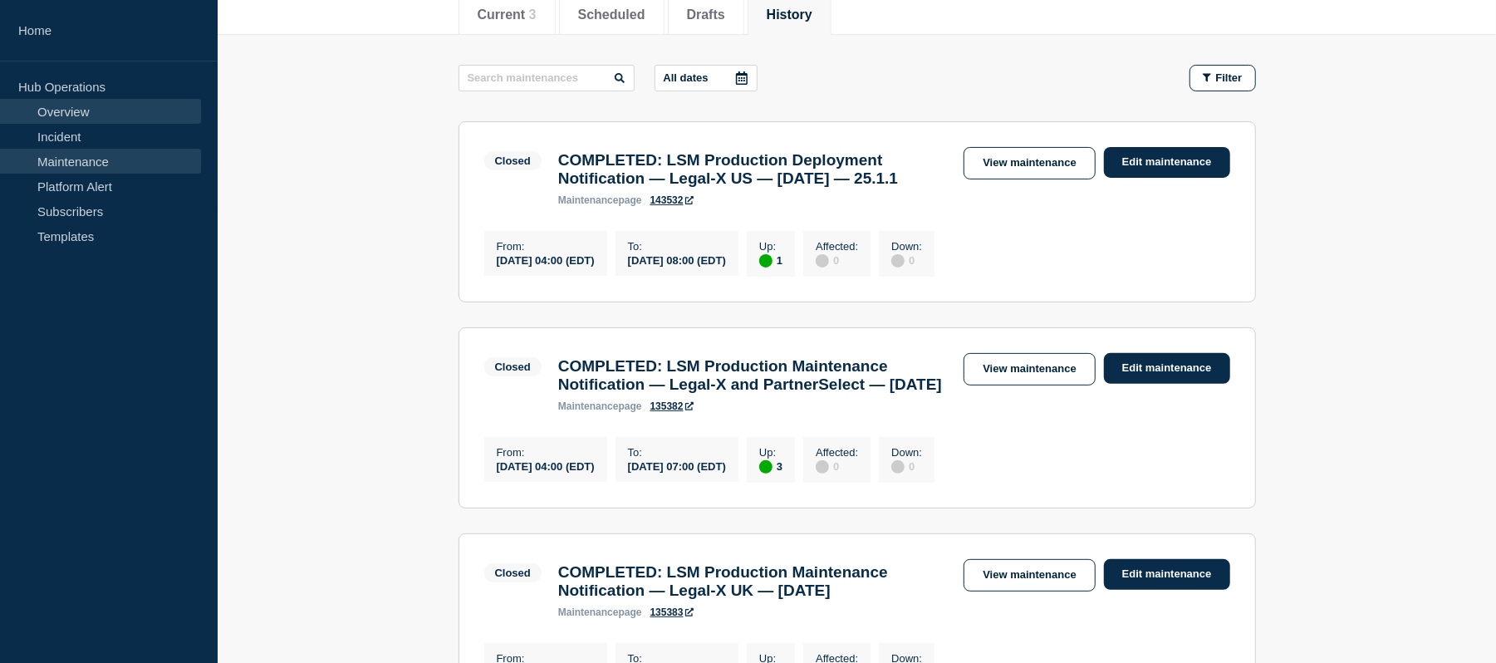
scroll to position [226, 0]
